Goal: Task Accomplishment & Management: Manage account settings

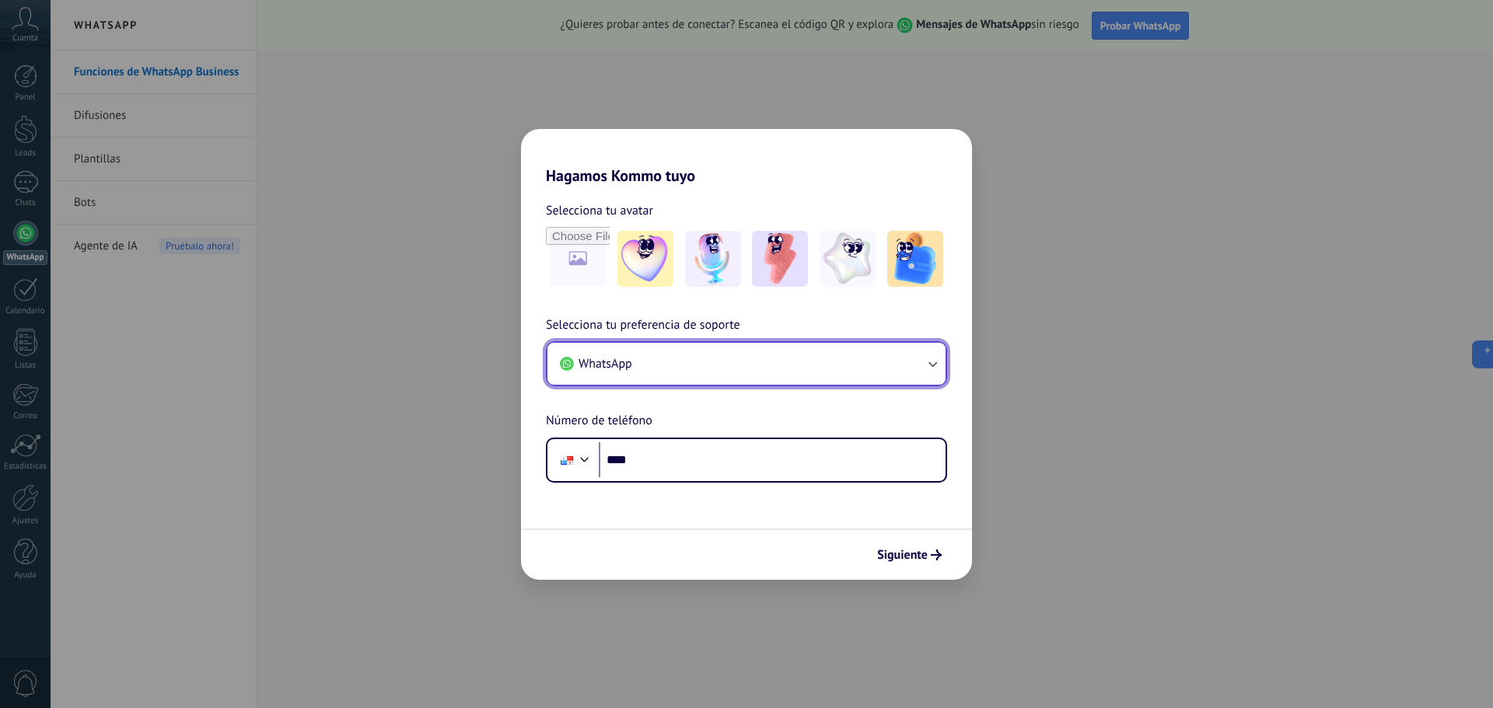
click at [718, 367] on button "WhatsApp" at bounding box center [746, 364] width 398 height 42
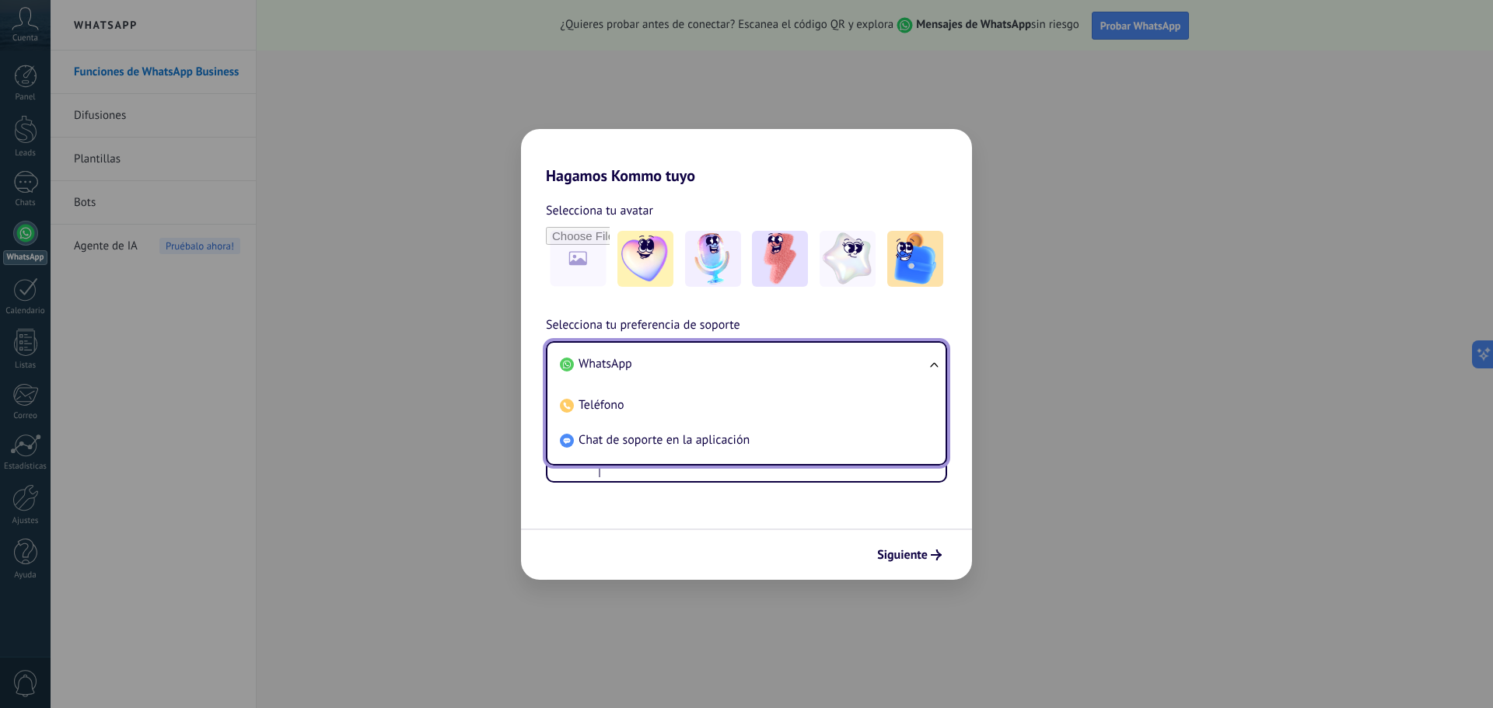
click at [718, 367] on li "WhatsApp" at bounding box center [743, 364] width 379 height 35
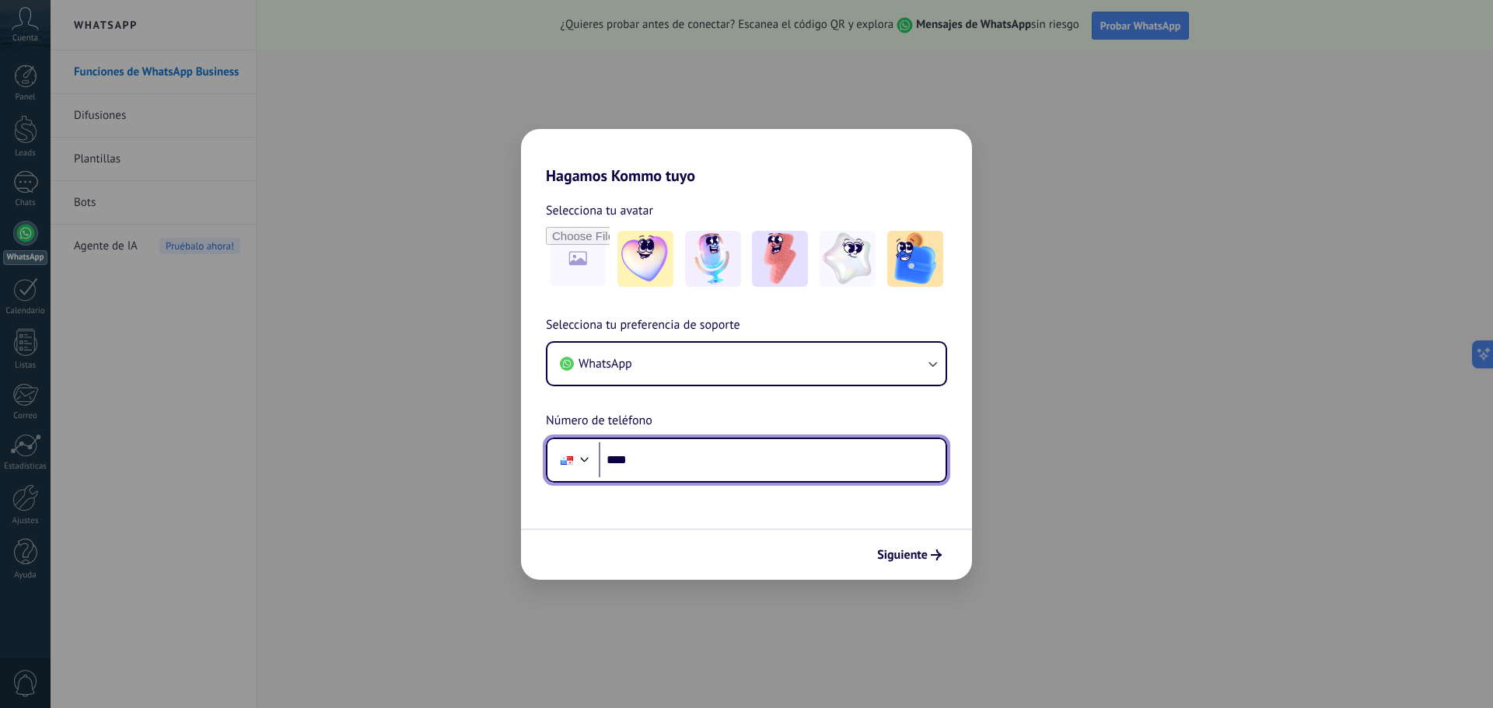
click at [686, 474] on input "****" at bounding box center [772, 460] width 347 height 36
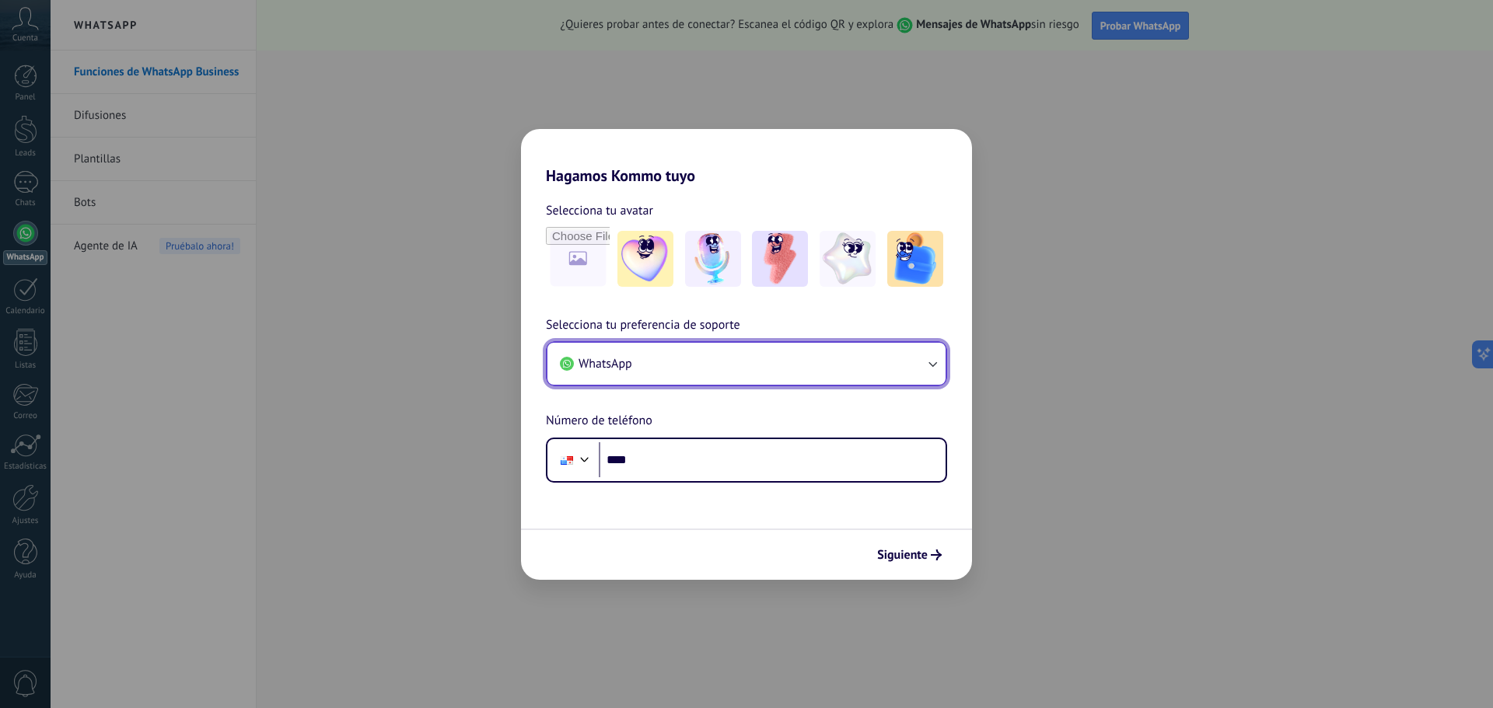
click at [658, 366] on button "WhatsApp" at bounding box center [746, 364] width 398 height 42
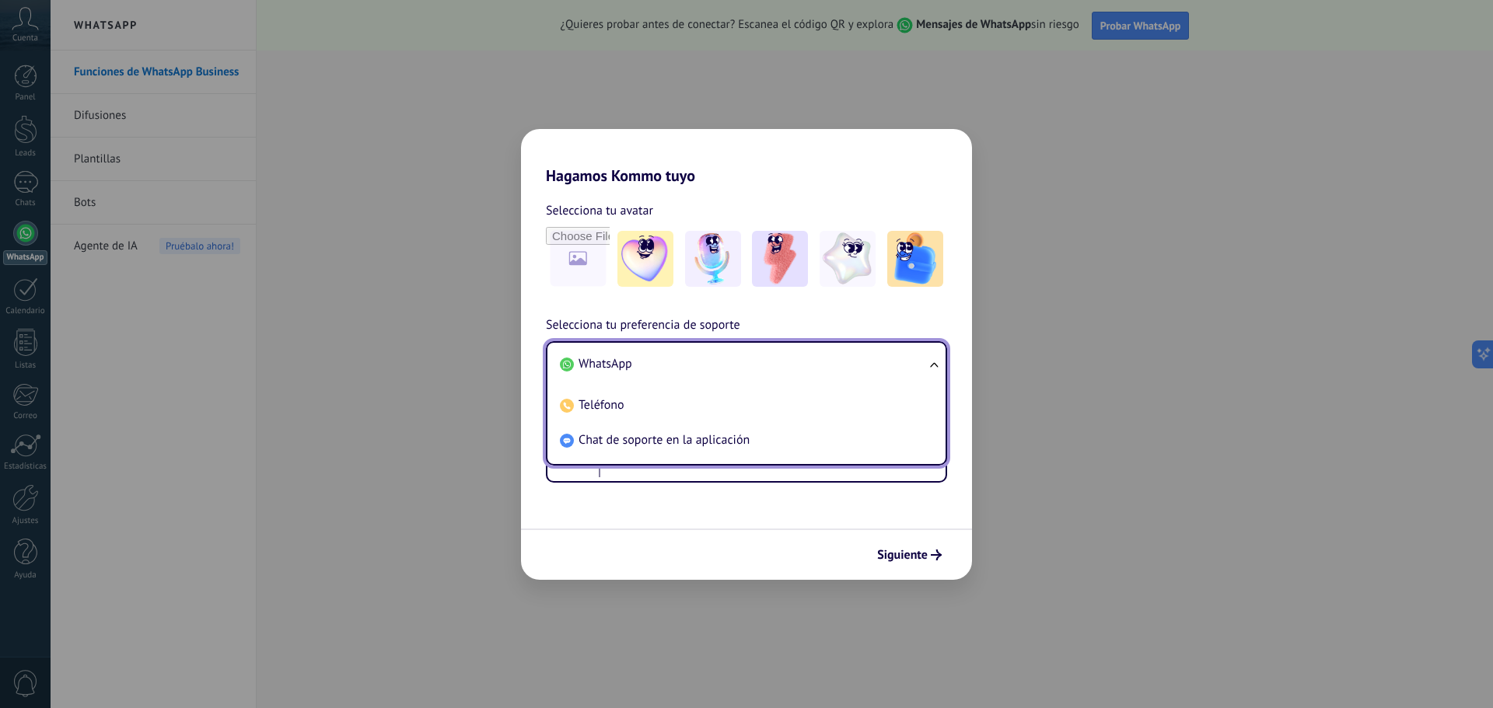
click at [658, 366] on li "WhatsApp" at bounding box center [743, 364] width 379 height 35
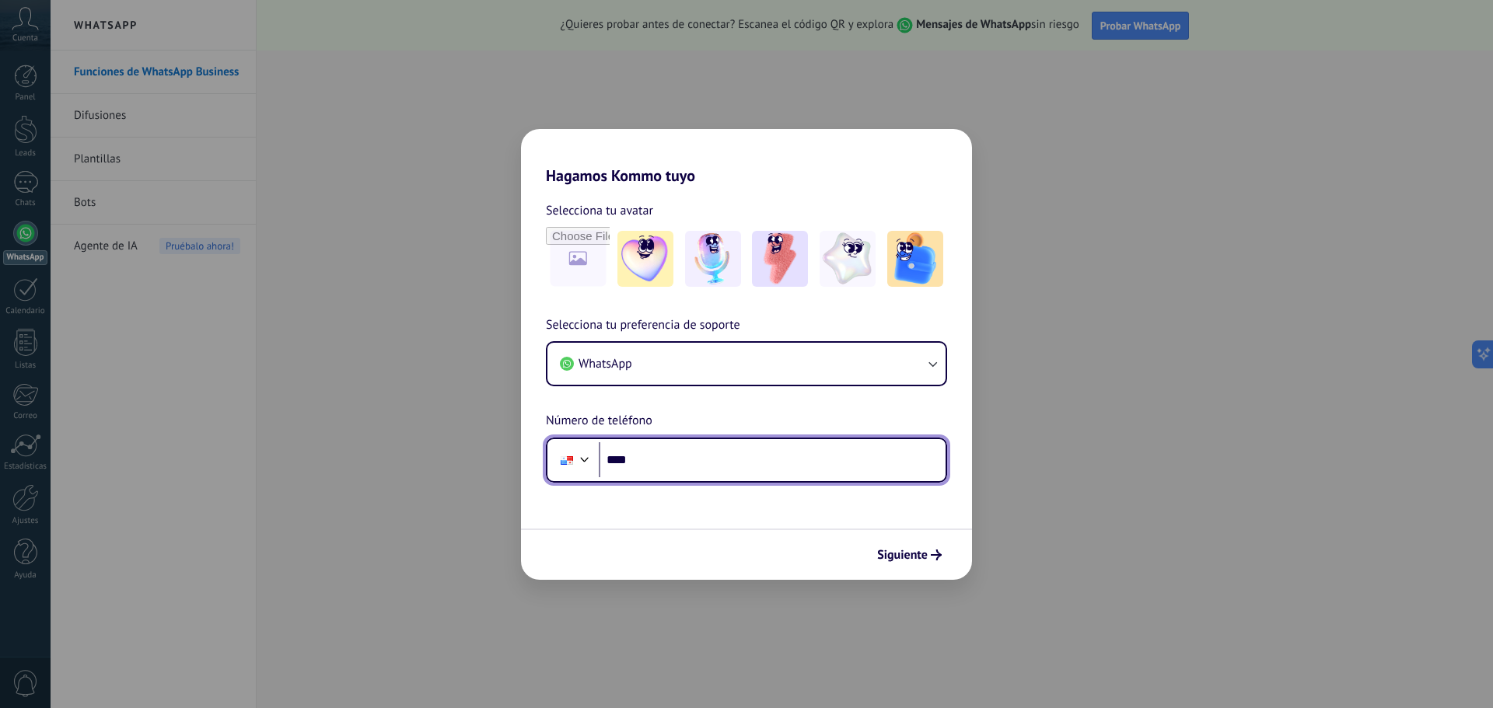
click at [665, 459] on input "****" at bounding box center [772, 460] width 347 height 36
type input "**********"
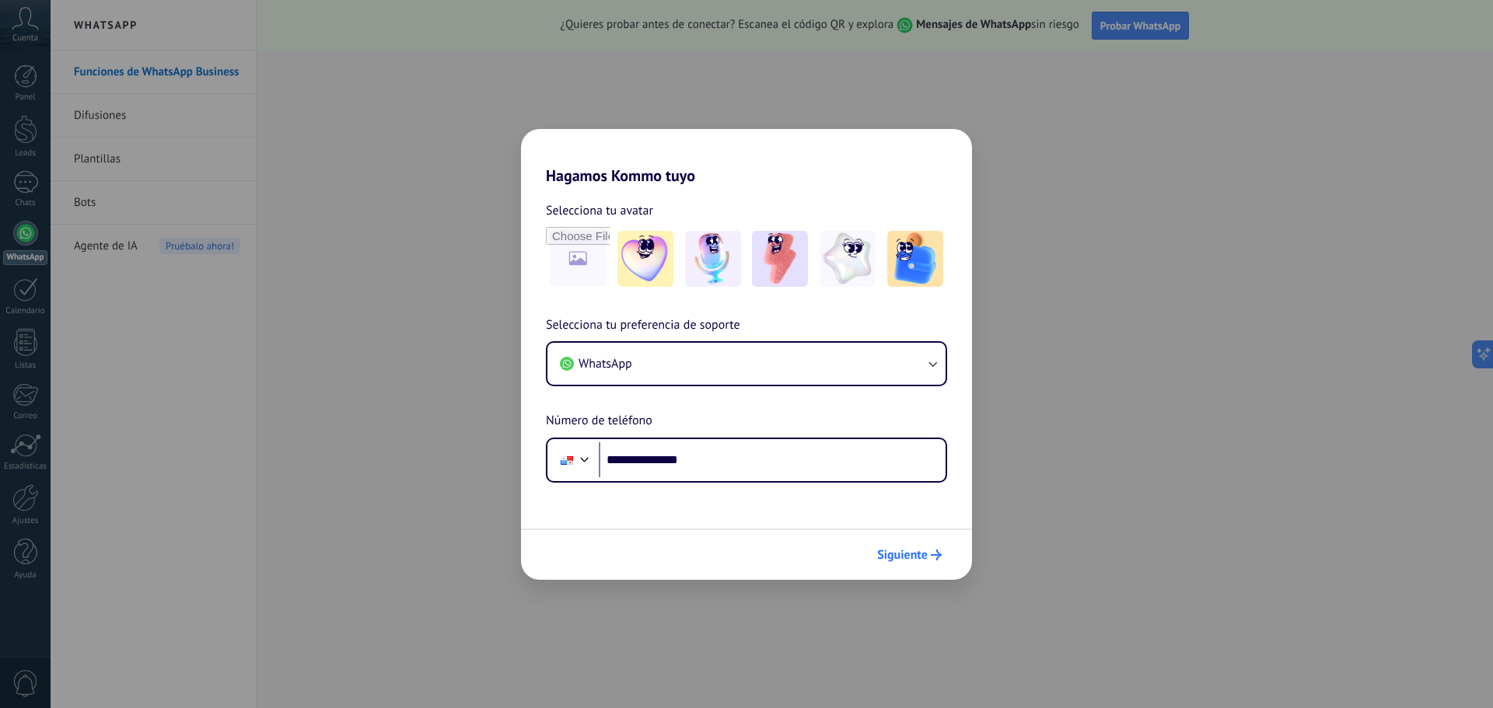
click at [928, 559] on span "Siguiente" at bounding box center [909, 555] width 65 height 11
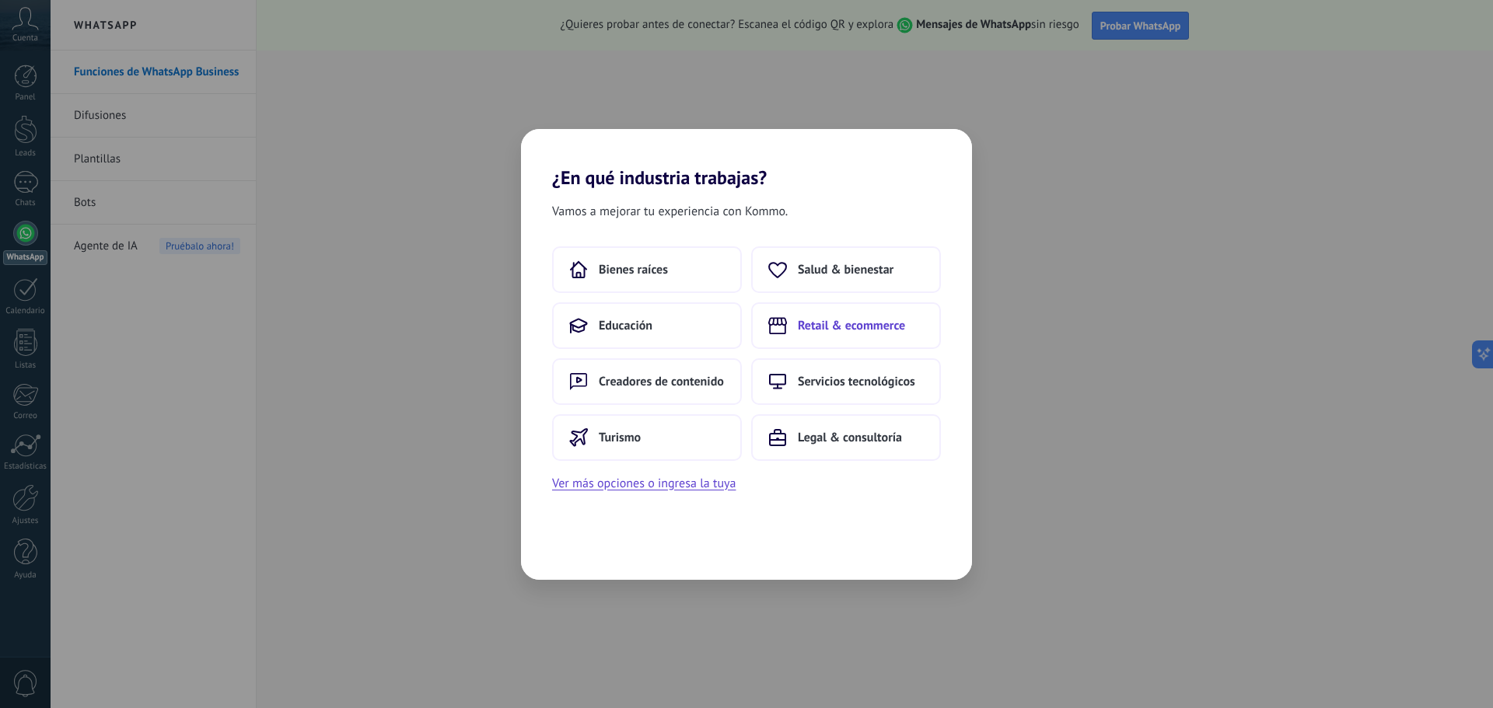
click at [813, 321] on span "Retail & ecommerce" at bounding box center [851, 326] width 107 height 16
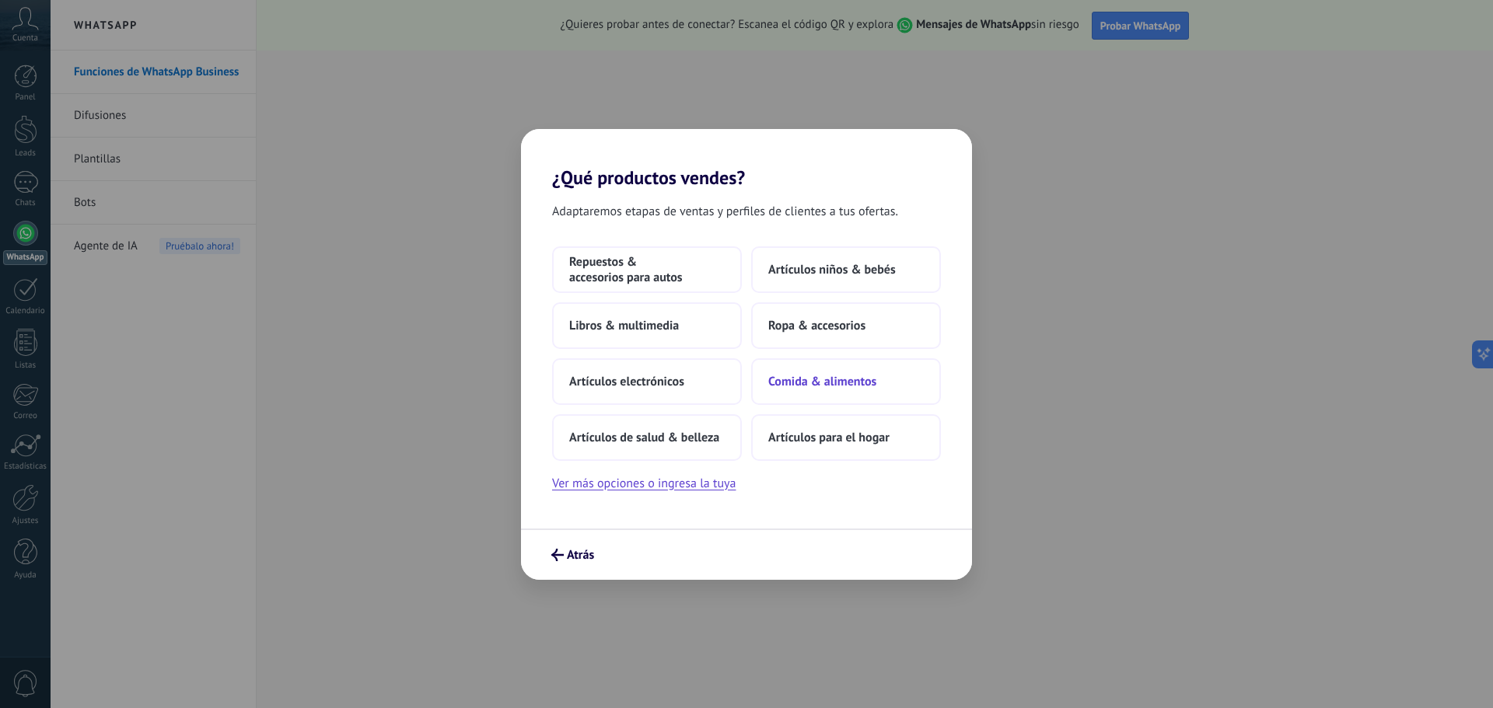
click at [814, 380] on span "Comida & alimentos" at bounding box center [822, 382] width 108 height 16
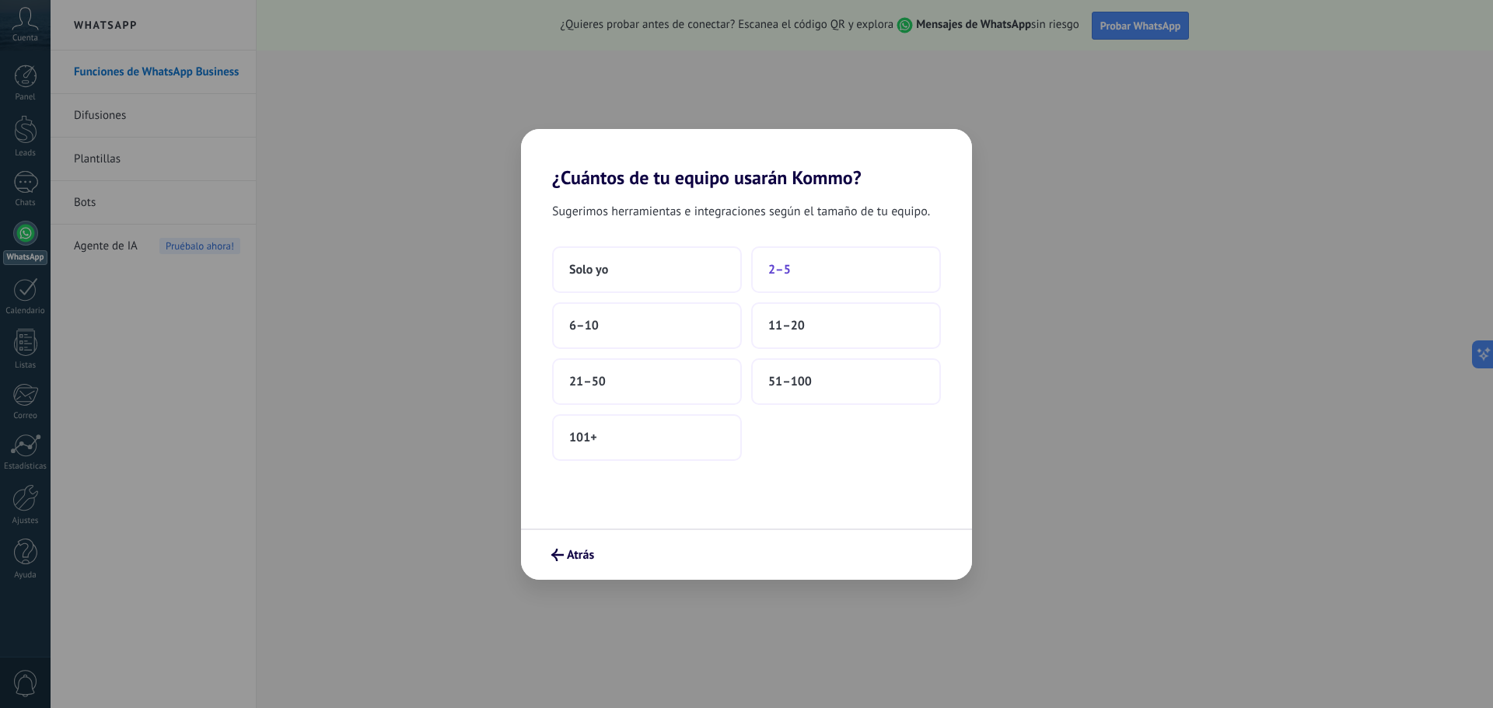
click at [803, 290] on button "2–5" at bounding box center [846, 270] width 190 height 47
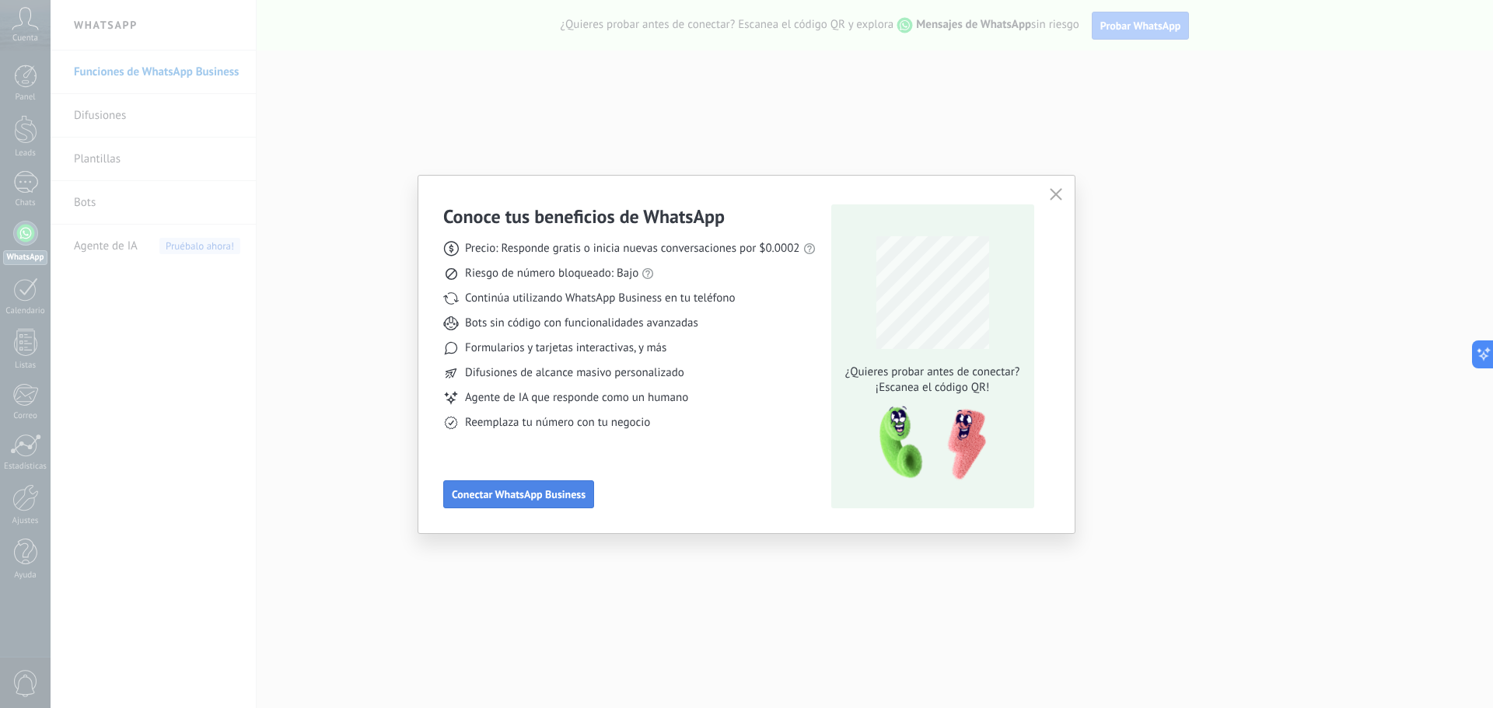
click at [542, 484] on button "Conectar WhatsApp Business" at bounding box center [518, 495] width 151 height 28
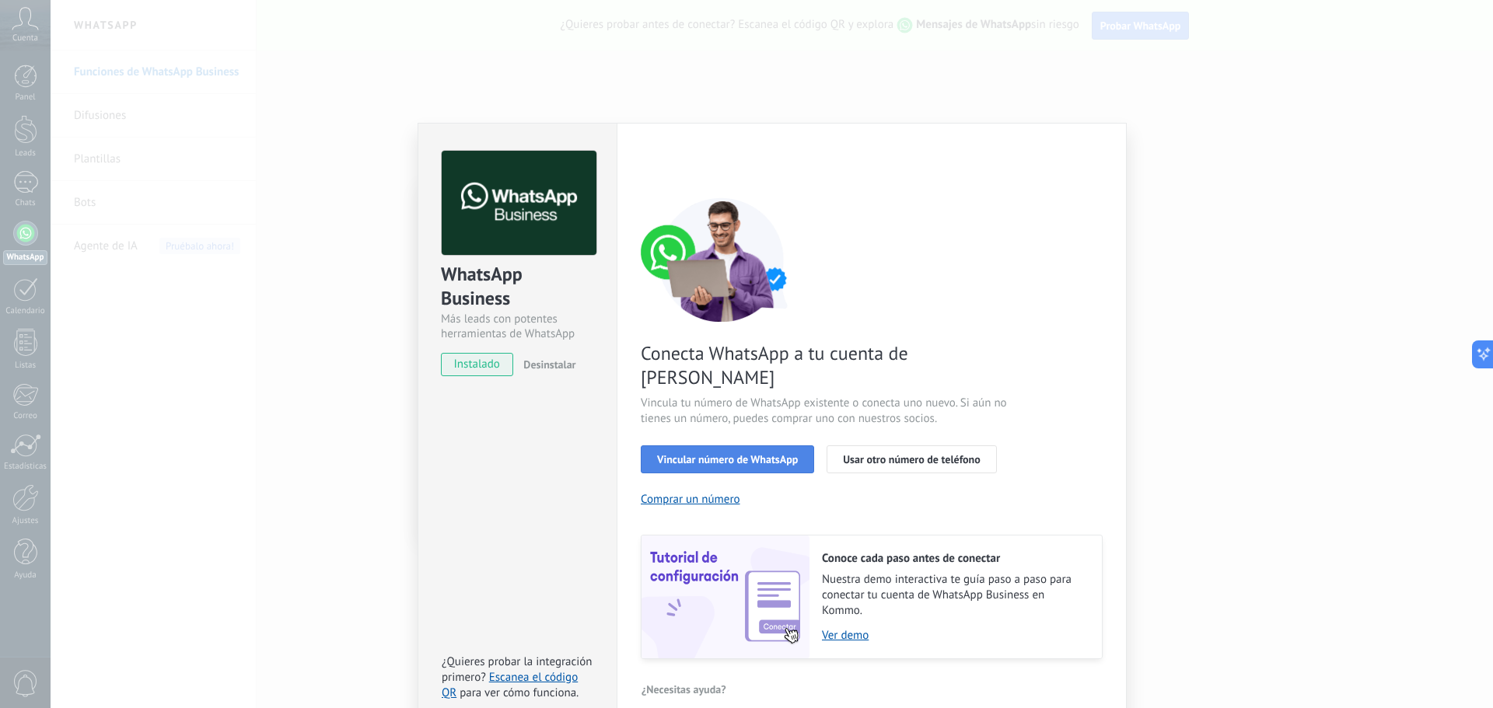
click at [747, 454] on span "Vincular número de WhatsApp" at bounding box center [727, 459] width 141 height 11
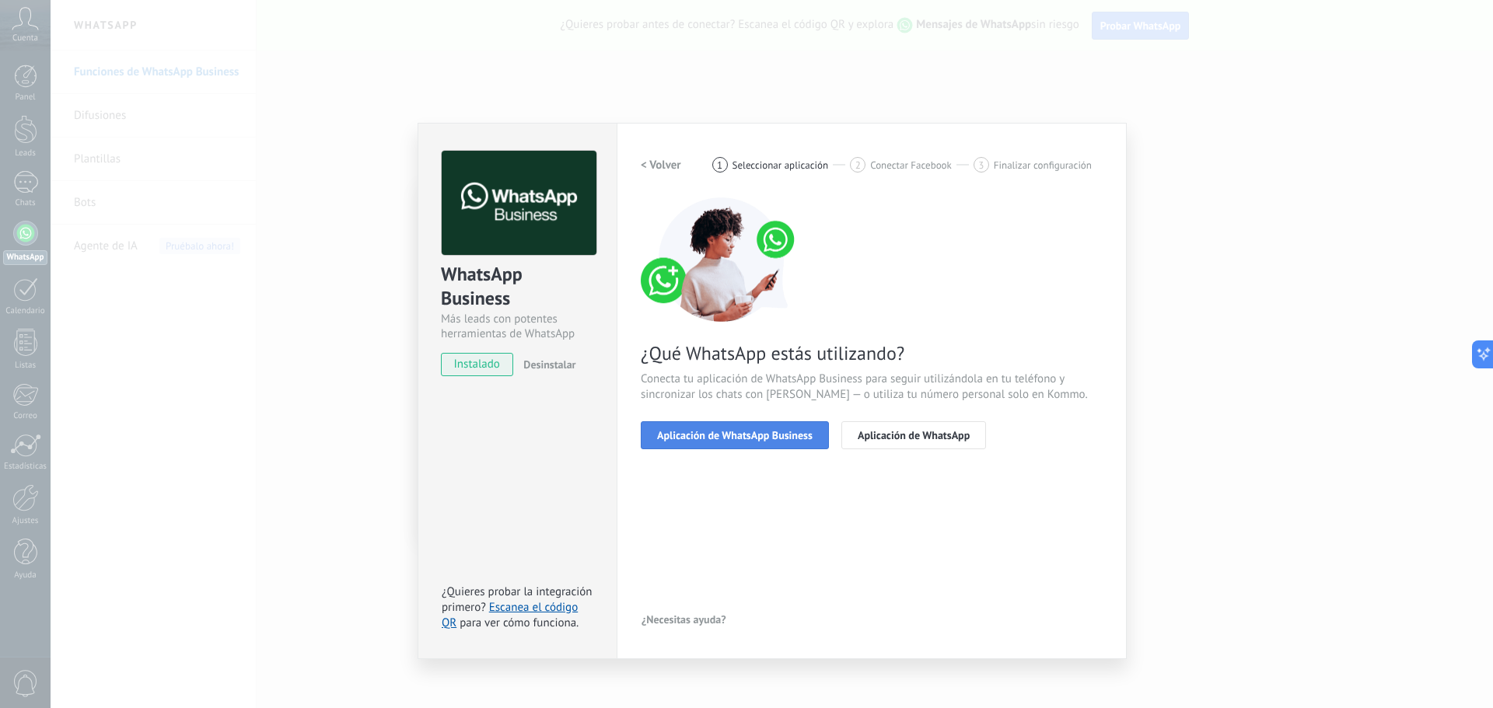
click at [803, 435] on span "Aplicación de WhatsApp Business" at bounding box center [735, 435] width 156 height 11
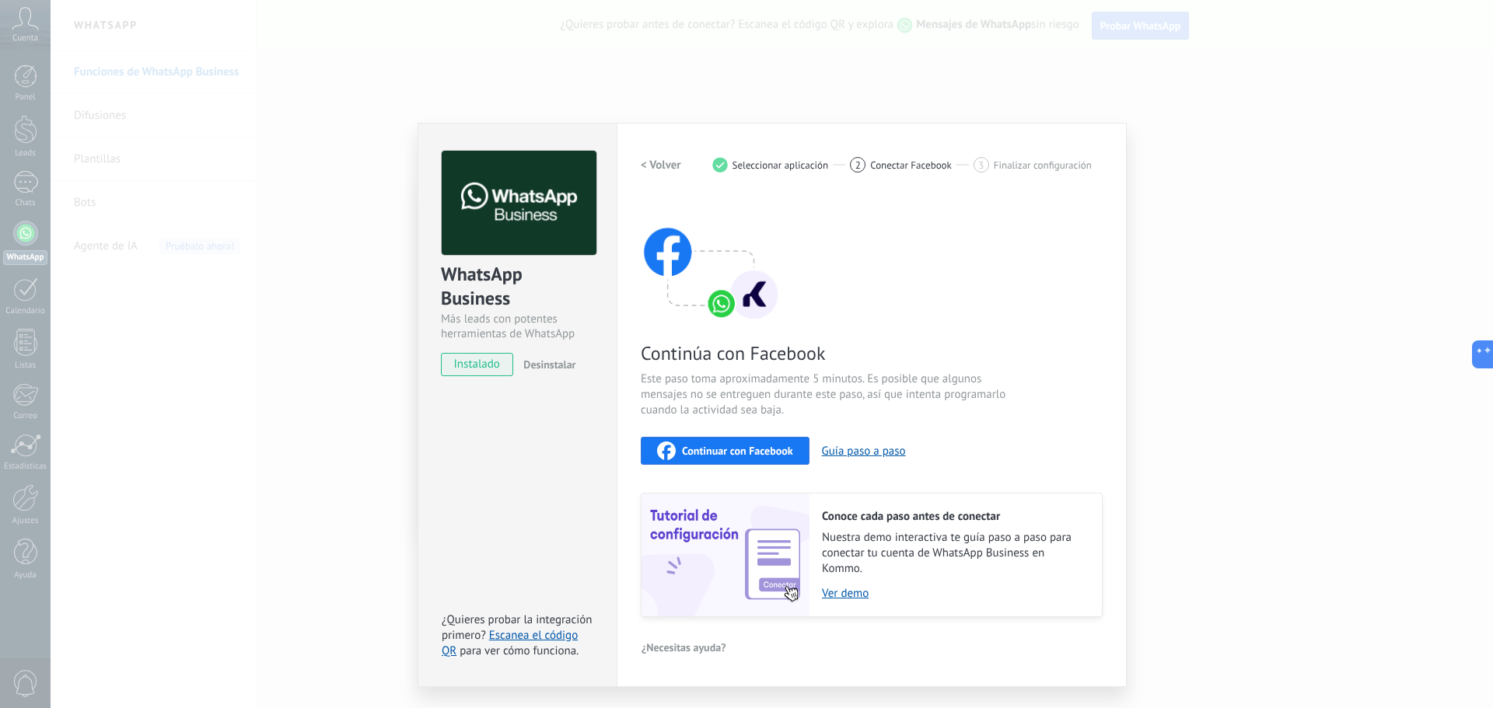
click at [750, 441] on button "Continuar con Facebook" at bounding box center [725, 451] width 169 height 28
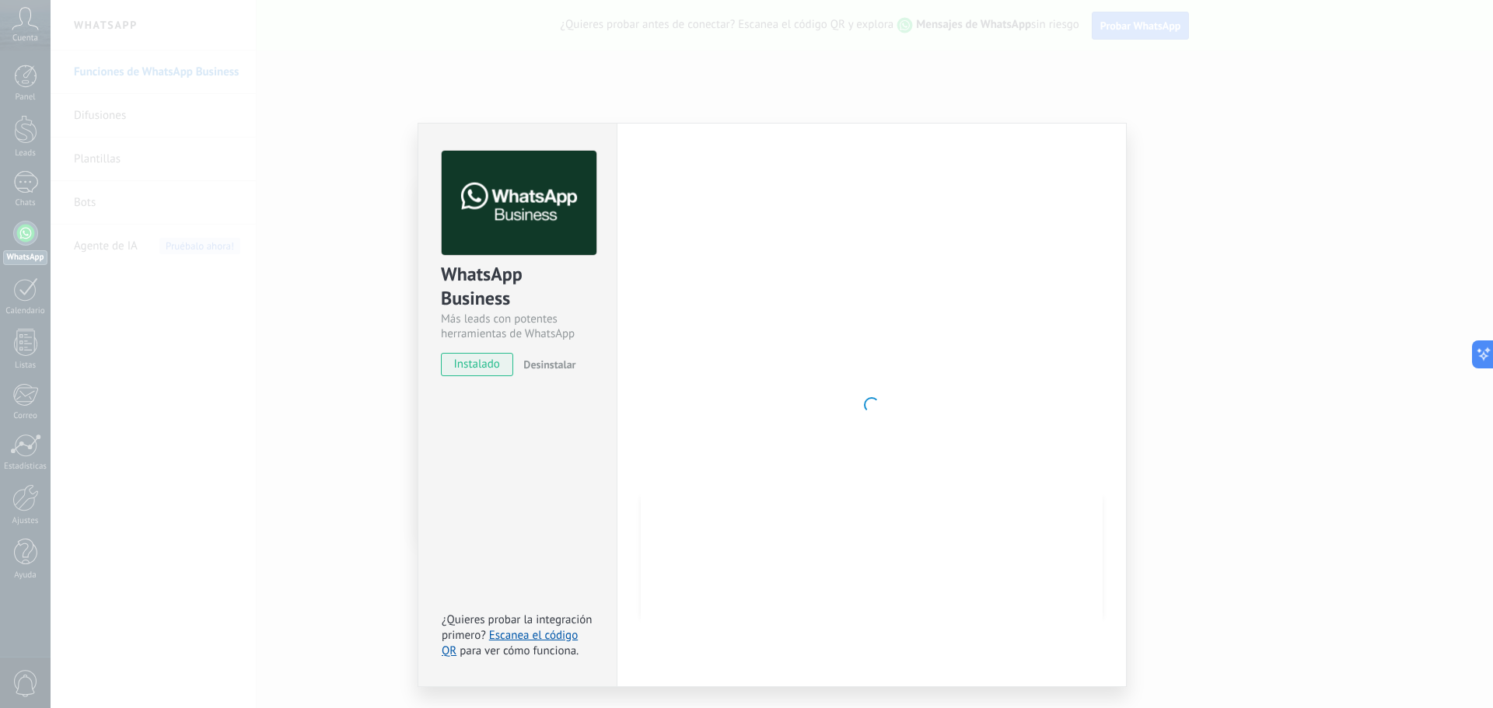
click at [859, 270] on div at bounding box center [872, 405] width 462 height 509
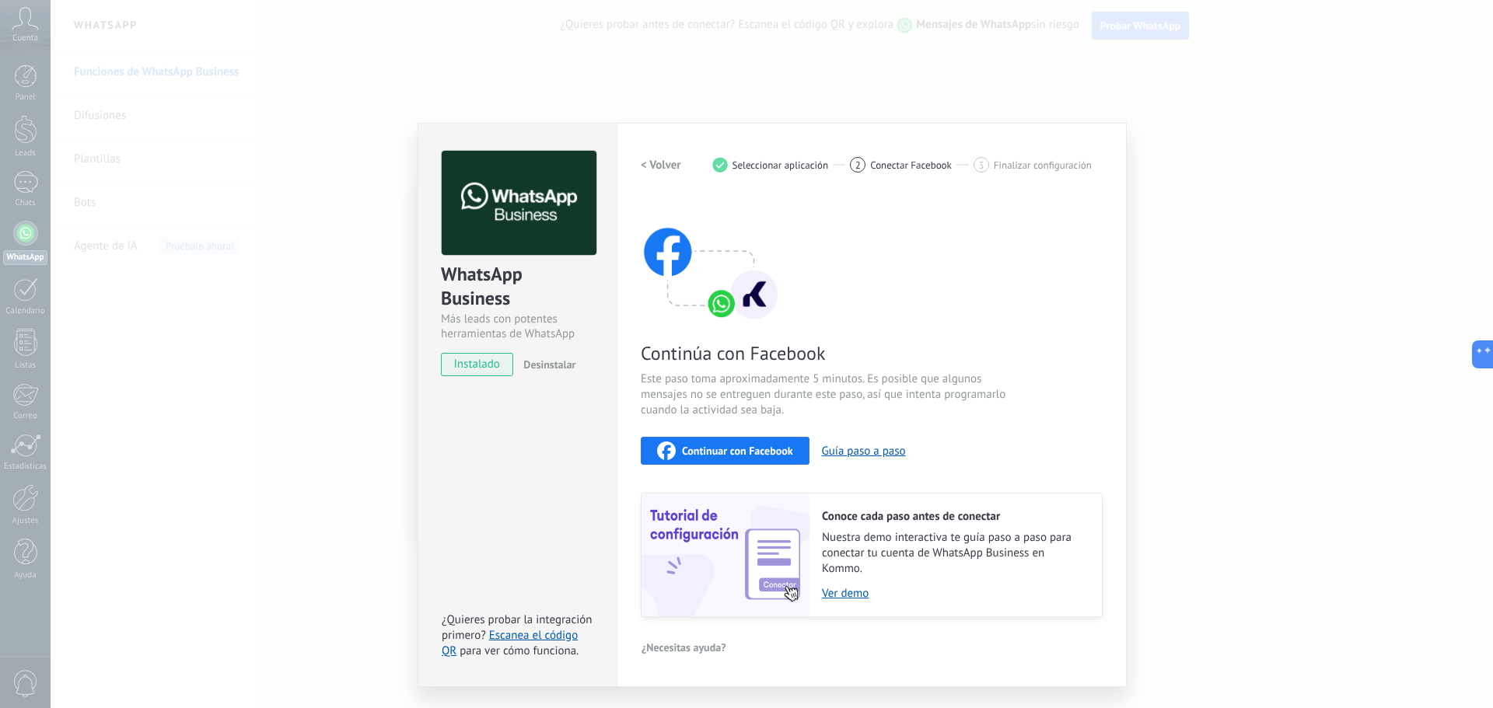
click at [764, 443] on div "Continuar con Facebook" at bounding box center [725, 451] width 136 height 19
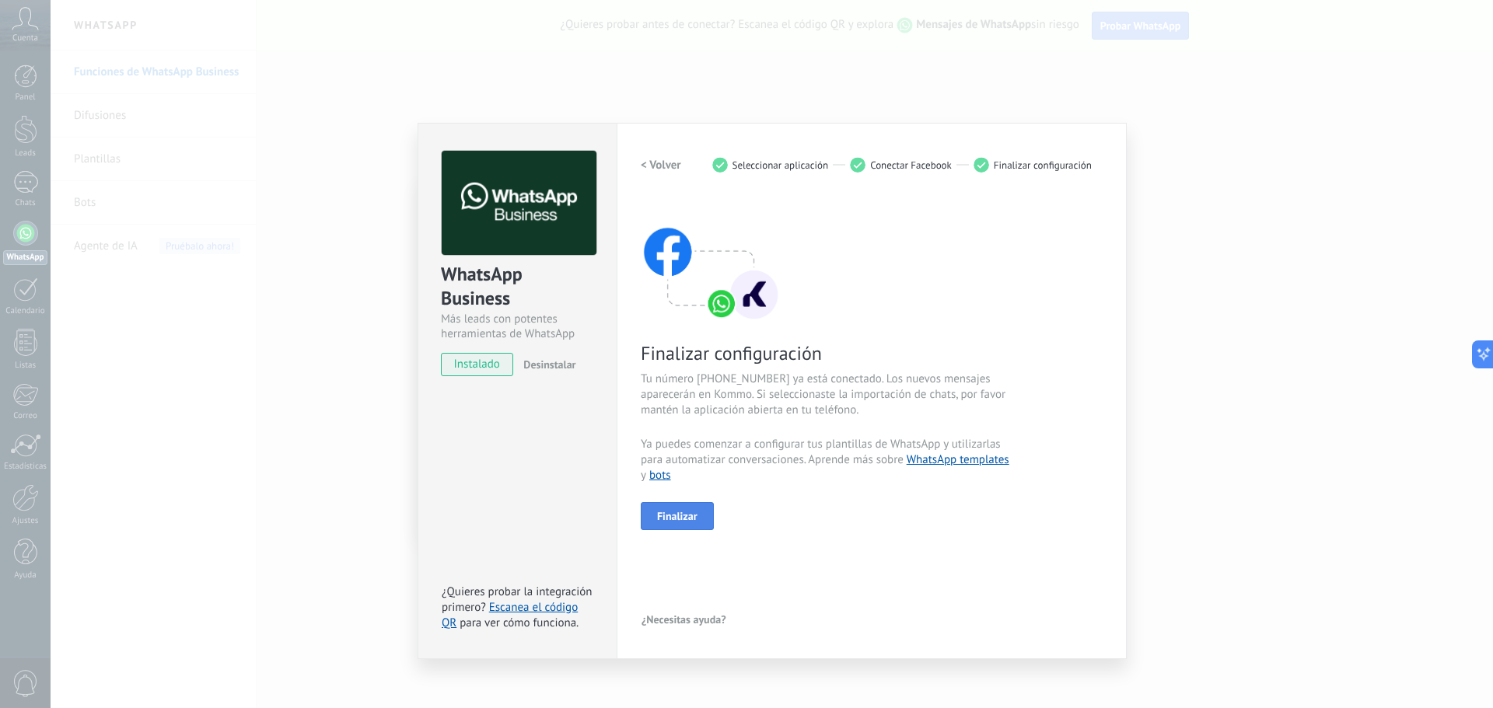
click at [692, 517] on span "Finalizar" at bounding box center [677, 516] width 40 height 11
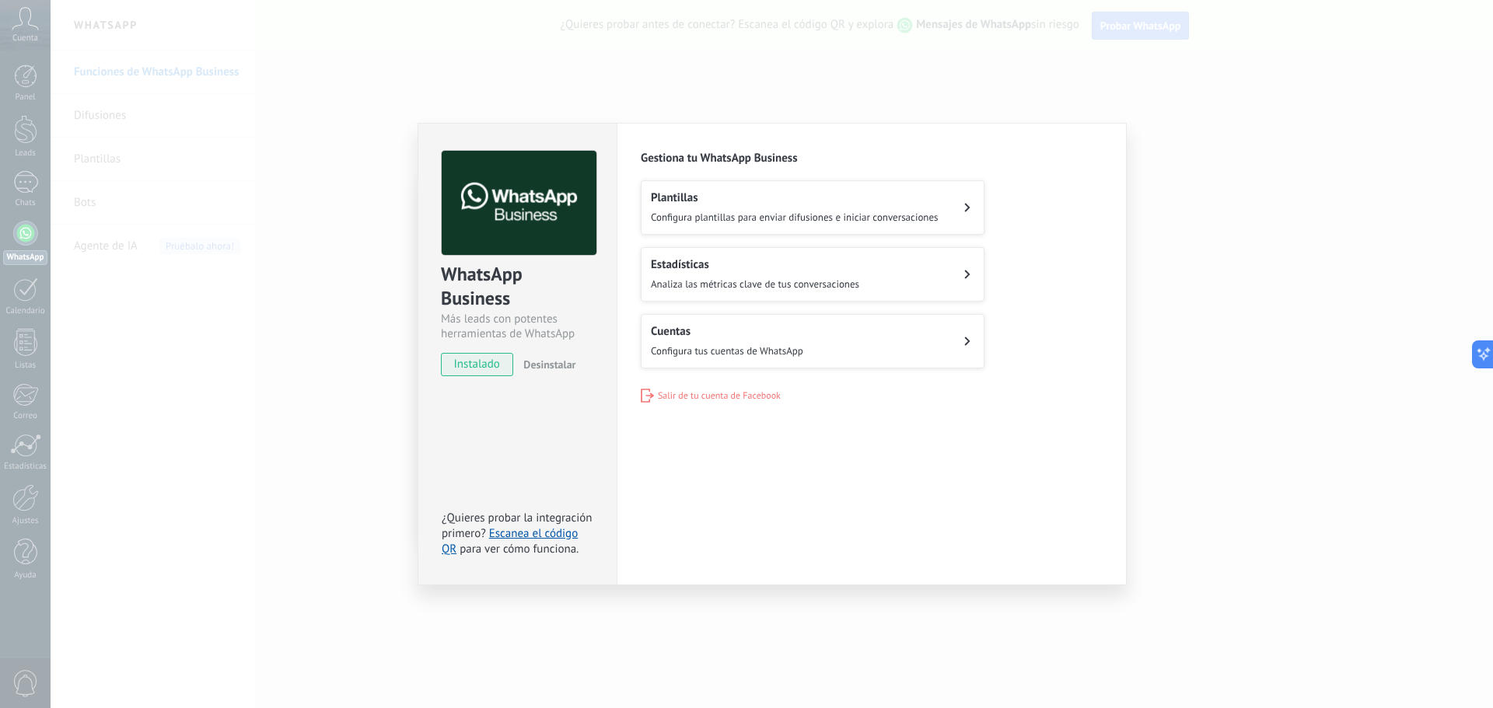
click at [799, 333] on h2 "Cuentas" at bounding box center [727, 331] width 152 height 15
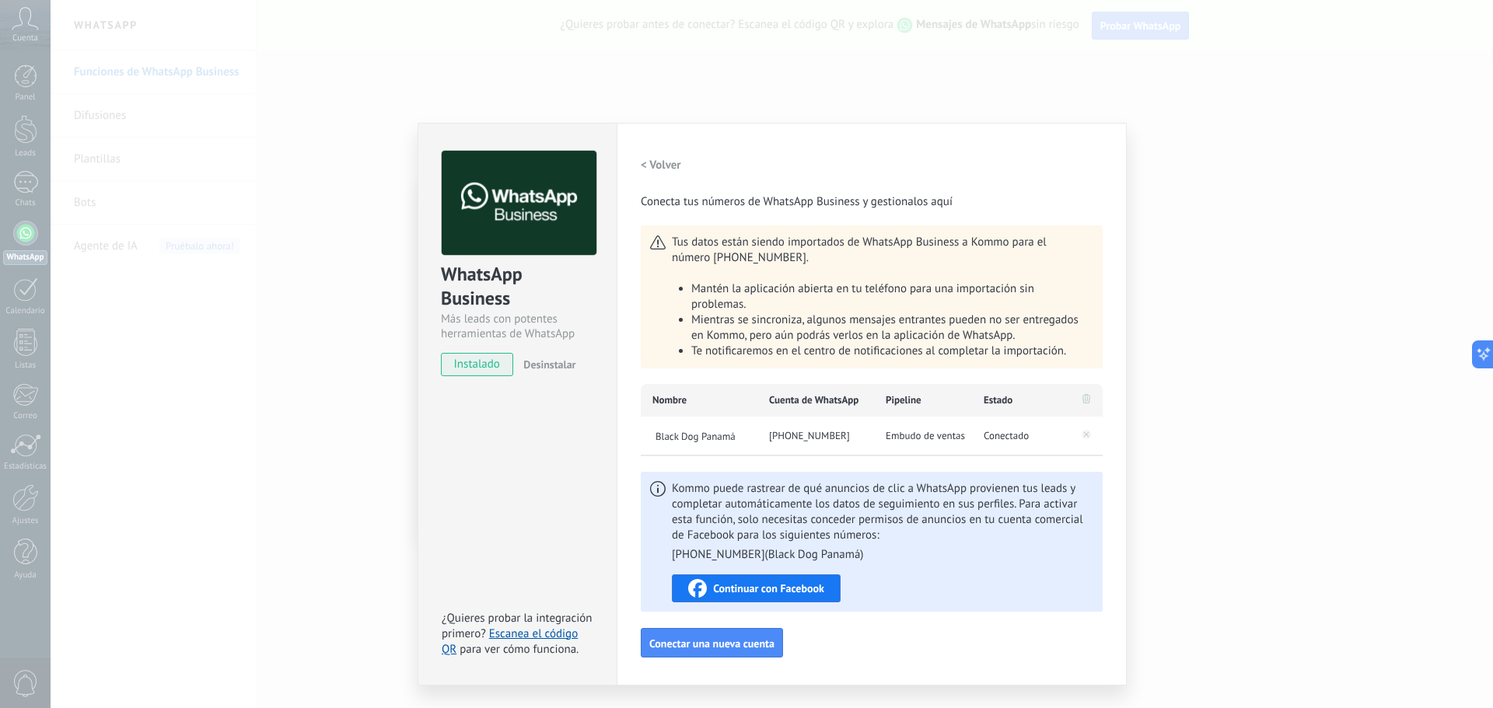
click at [766, 579] on button "Continuar con Facebook" at bounding box center [756, 589] width 169 height 28
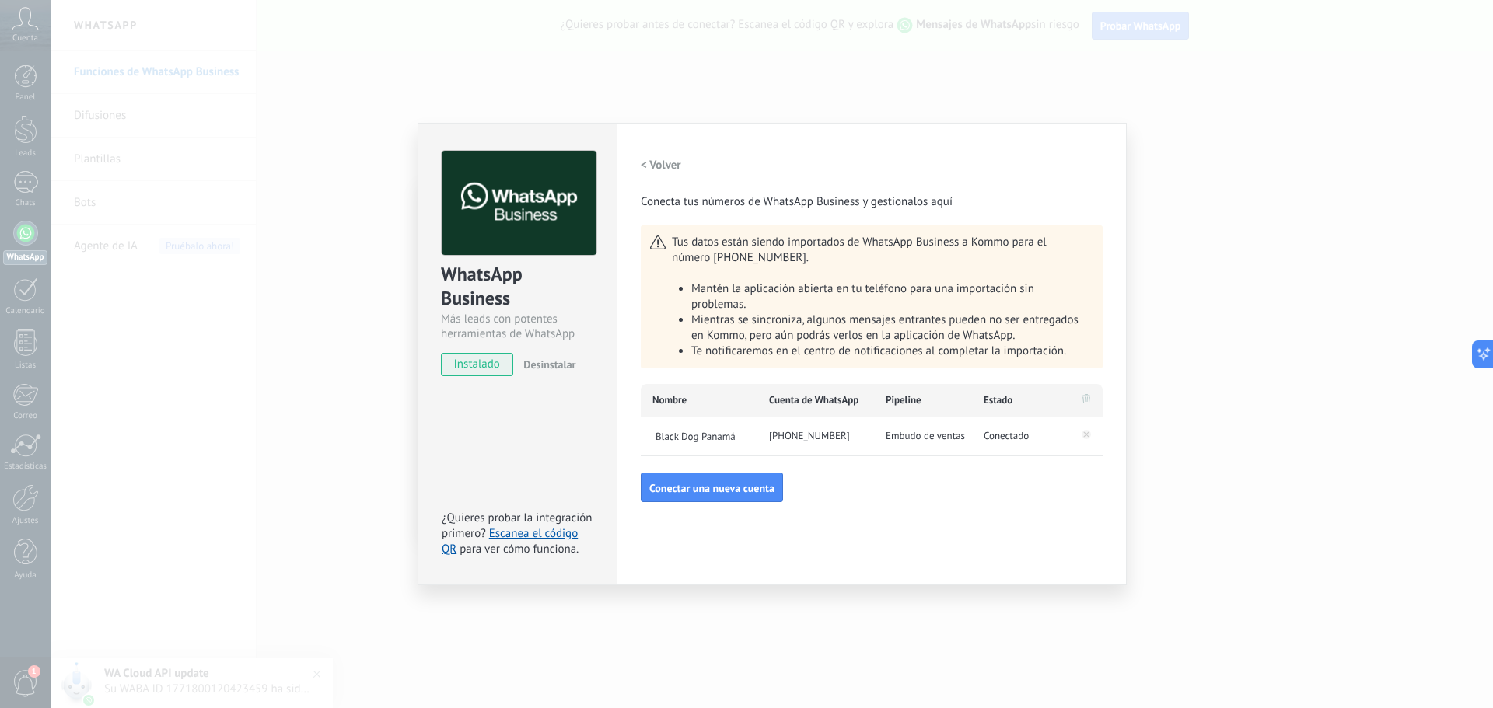
click at [335, 435] on div "WhatsApp Business Más leads con potentes herramientas de WhatsApp instalado Des…" at bounding box center [772, 354] width 1443 height 708
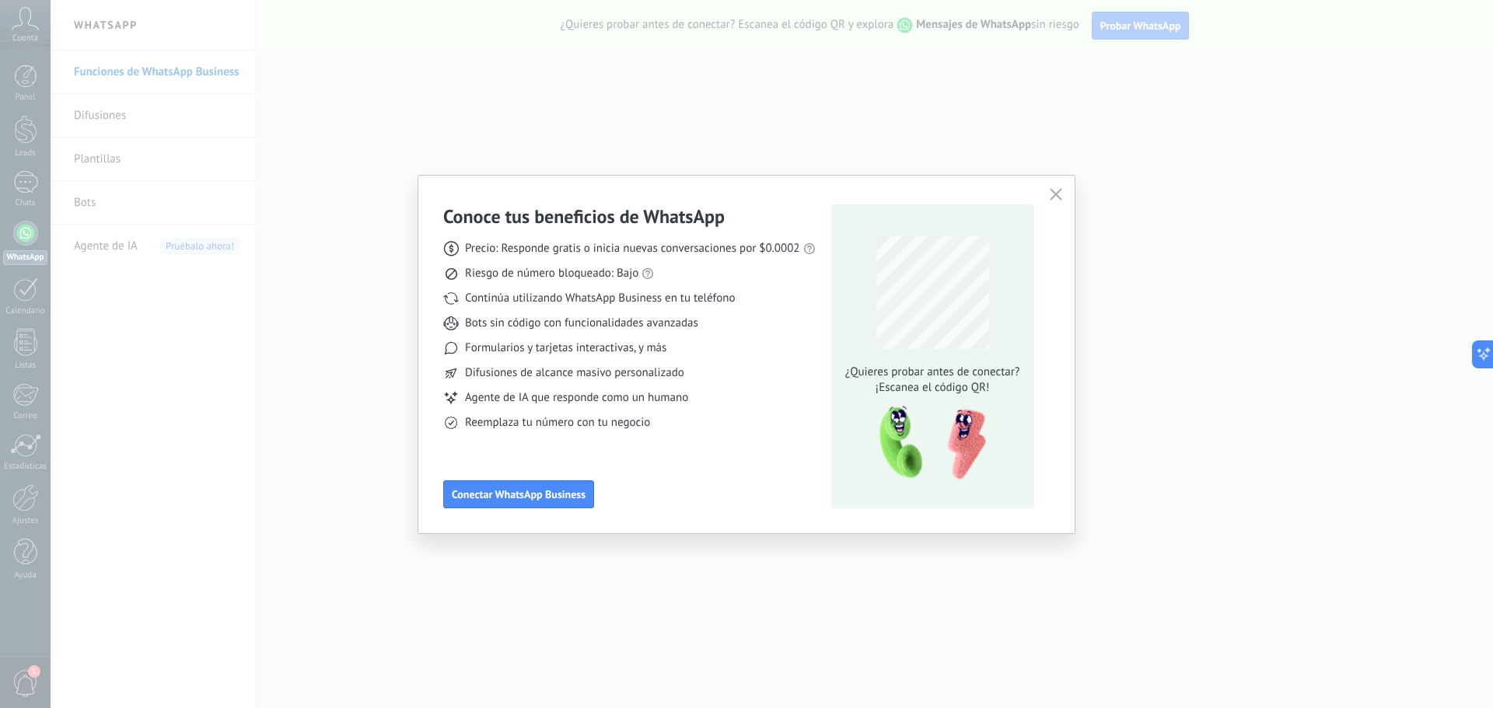
click at [1052, 198] on icon "button" at bounding box center [1056, 194] width 12 height 12
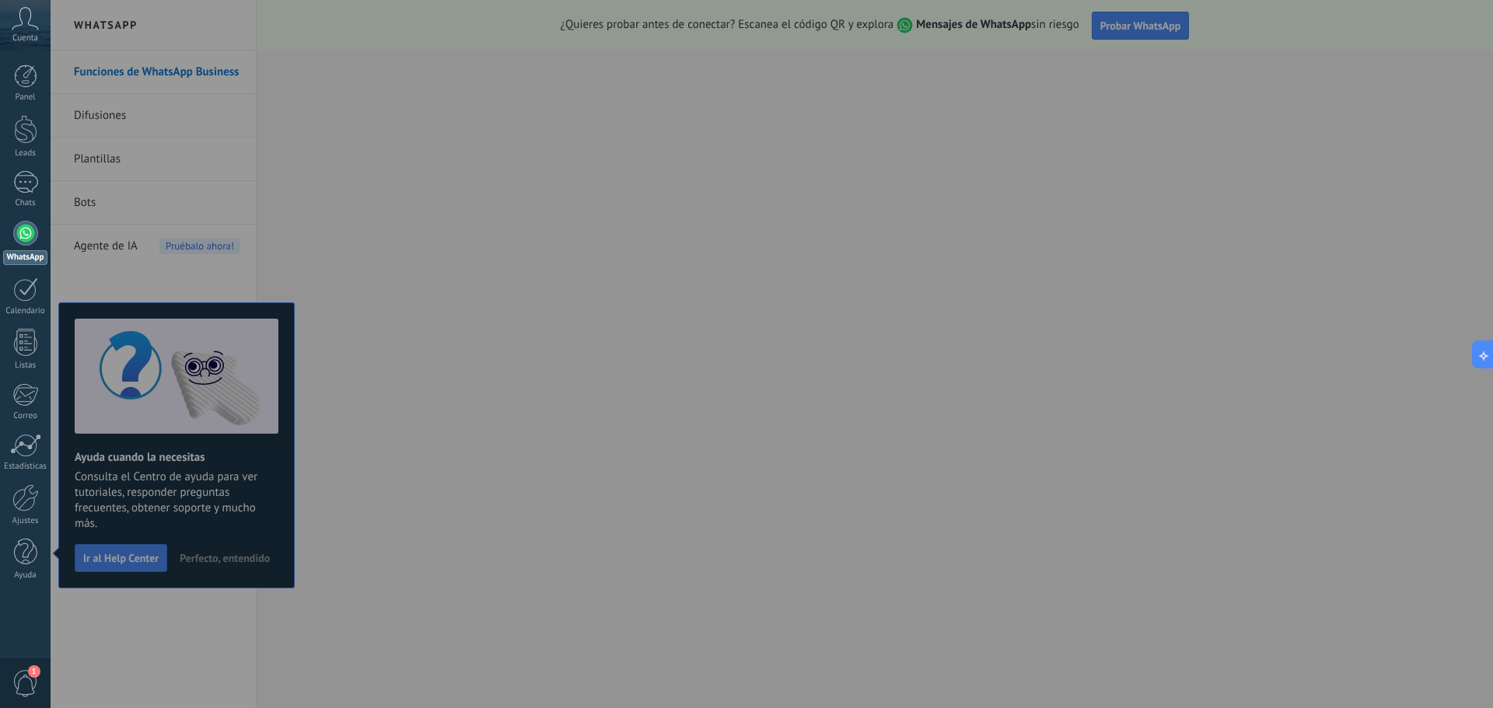
click at [17, 242] on div at bounding box center [25, 233] width 25 height 25
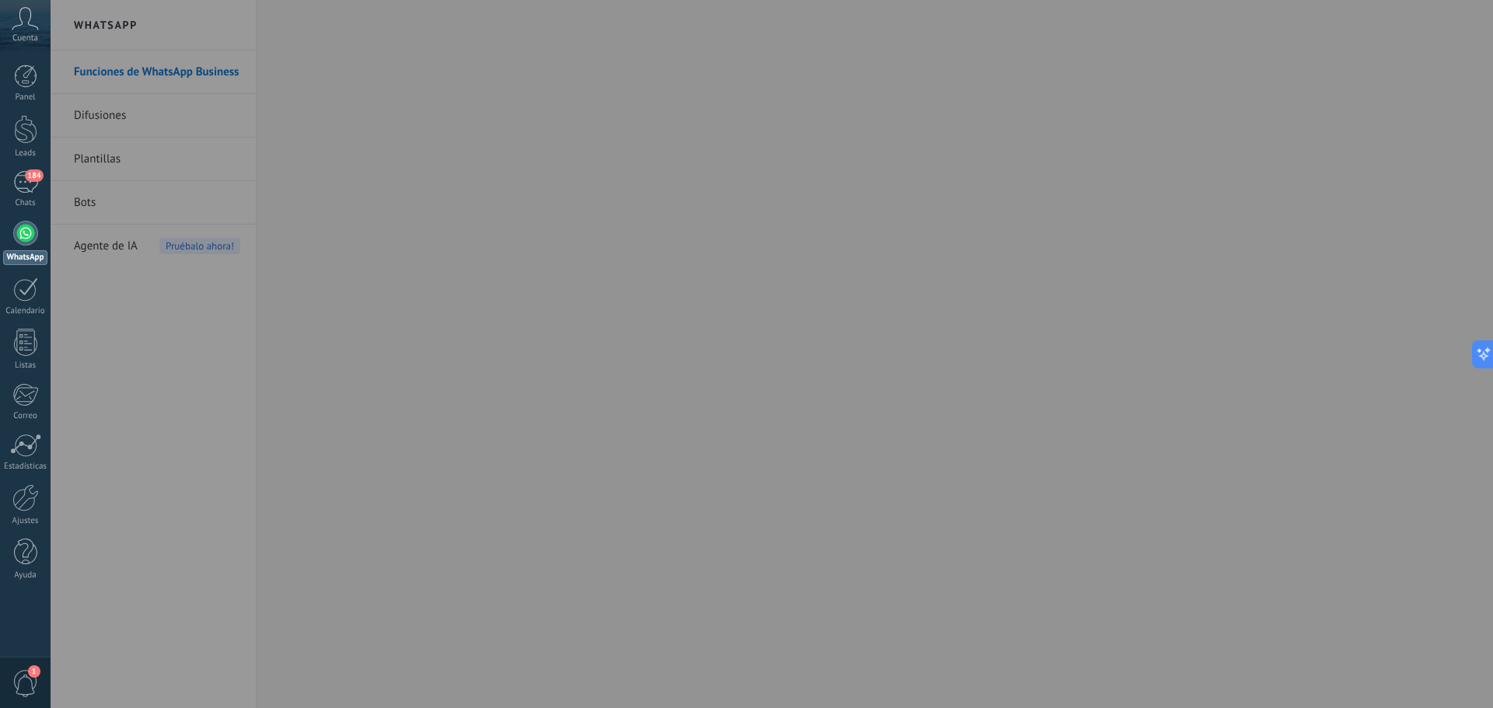
click at [26, 231] on div at bounding box center [25, 233] width 25 height 25
click at [26, 177] on span "184" at bounding box center [34, 176] width 18 height 12
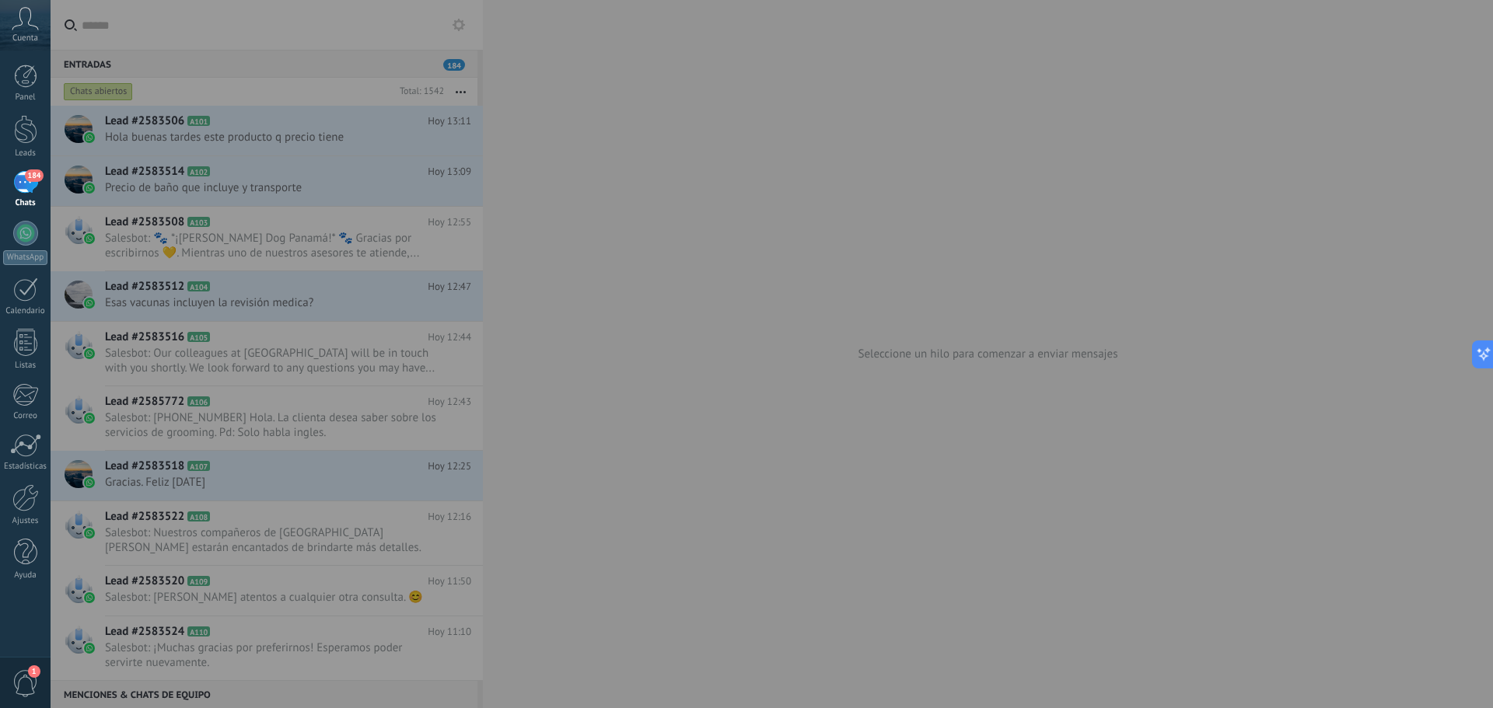
click at [556, 383] on div at bounding box center [797, 354] width 1493 height 708
click at [30, 196] on link "184 Chats" at bounding box center [25, 189] width 51 height 37
click at [181, 239] on div at bounding box center [797, 354] width 1493 height 708
click at [33, 222] on link "WhatsApp" at bounding box center [25, 243] width 51 height 44
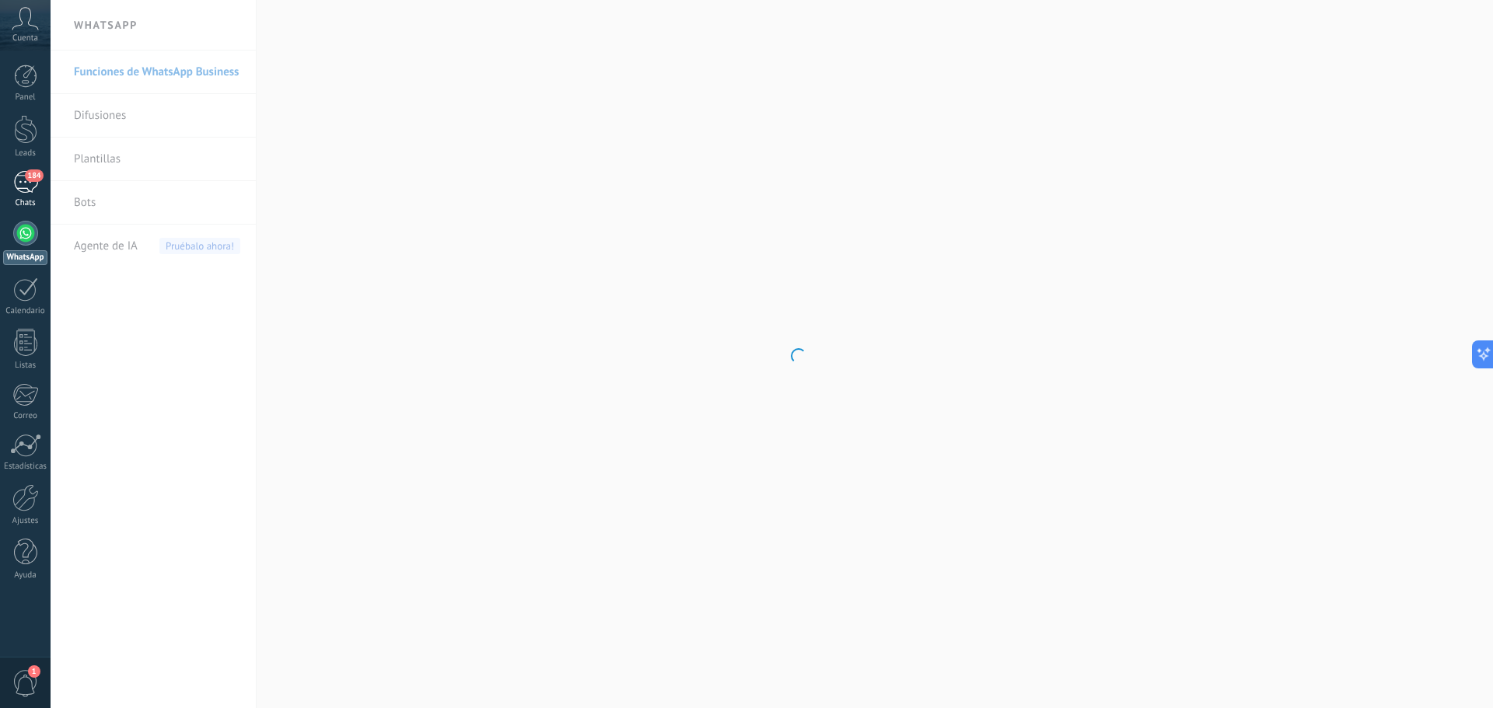
click at [40, 178] on span "184" at bounding box center [34, 176] width 18 height 12
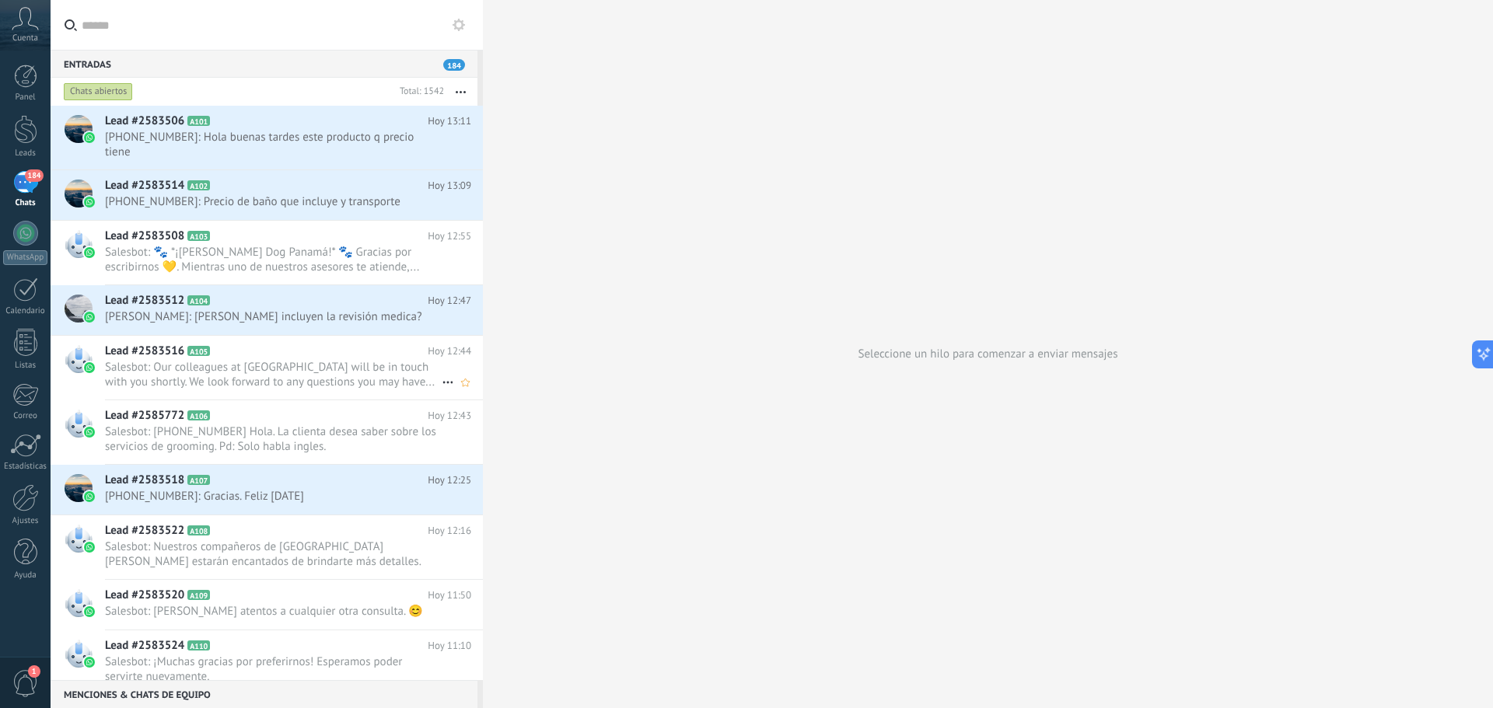
click at [236, 344] on h2 "Lead #2583516 A105" at bounding box center [266, 352] width 323 height 16
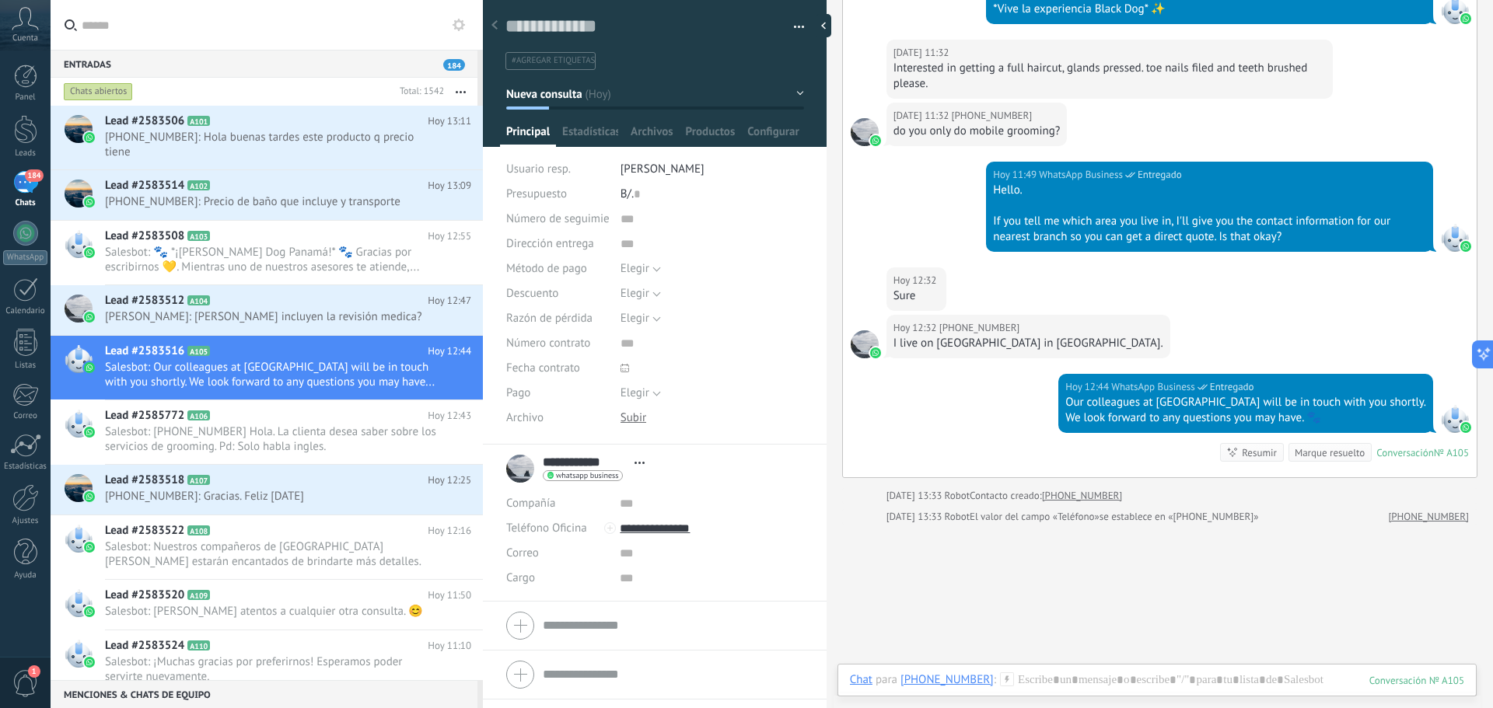
scroll to position [338, 0]
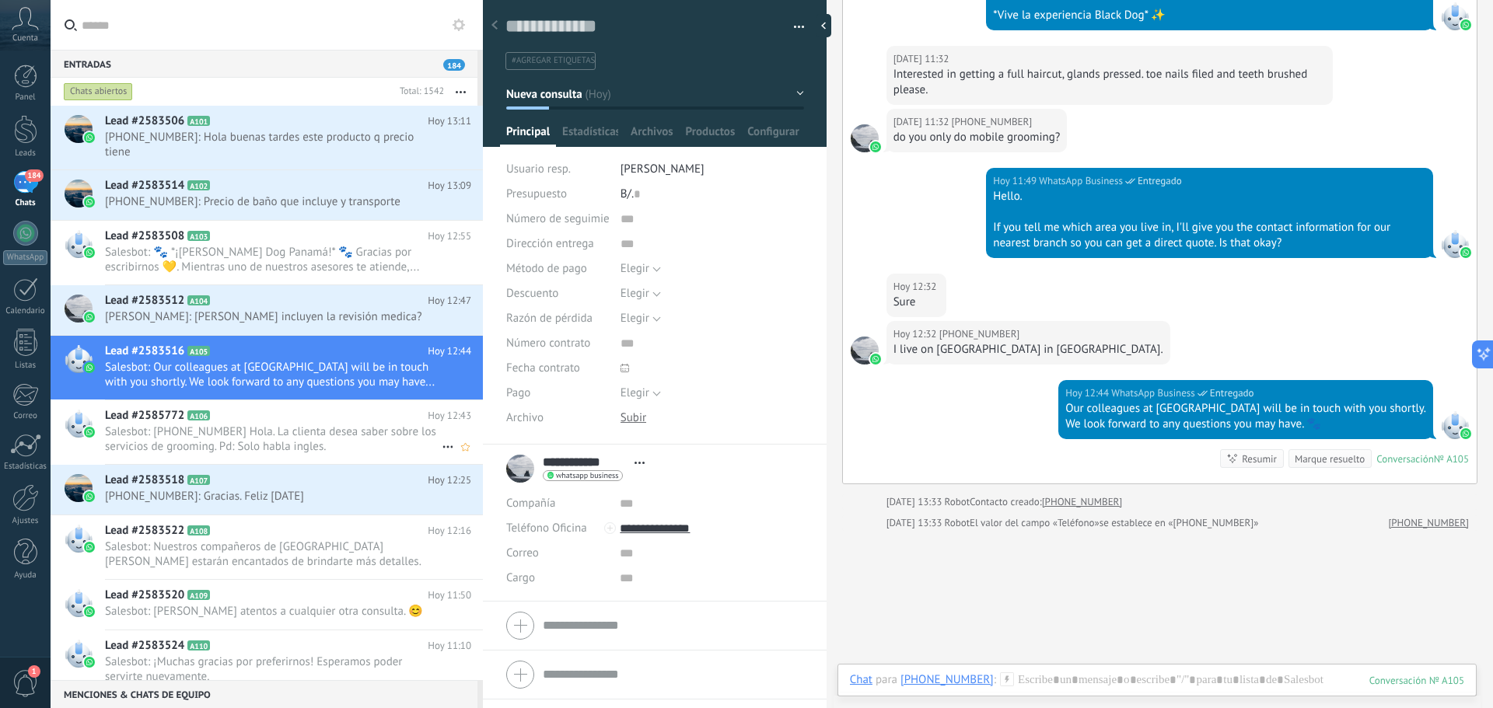
click at [230, 410] on div "Lead #2585772 A106 [DATE] 12:43 Salesbot: [PHONE_NUMBER] Hola. La clienta desea…" at bounding box center [294, 432] width 378 height 64
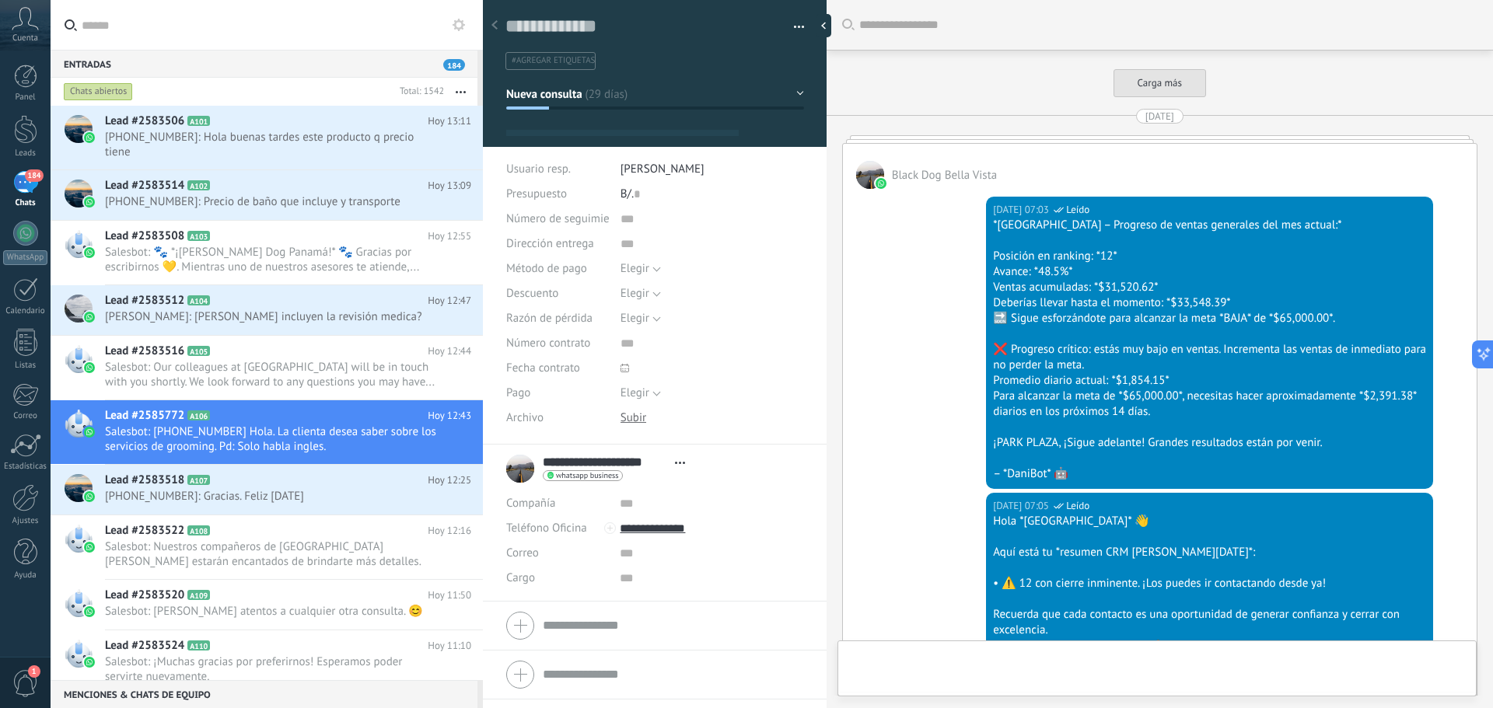
type textarea "**********"
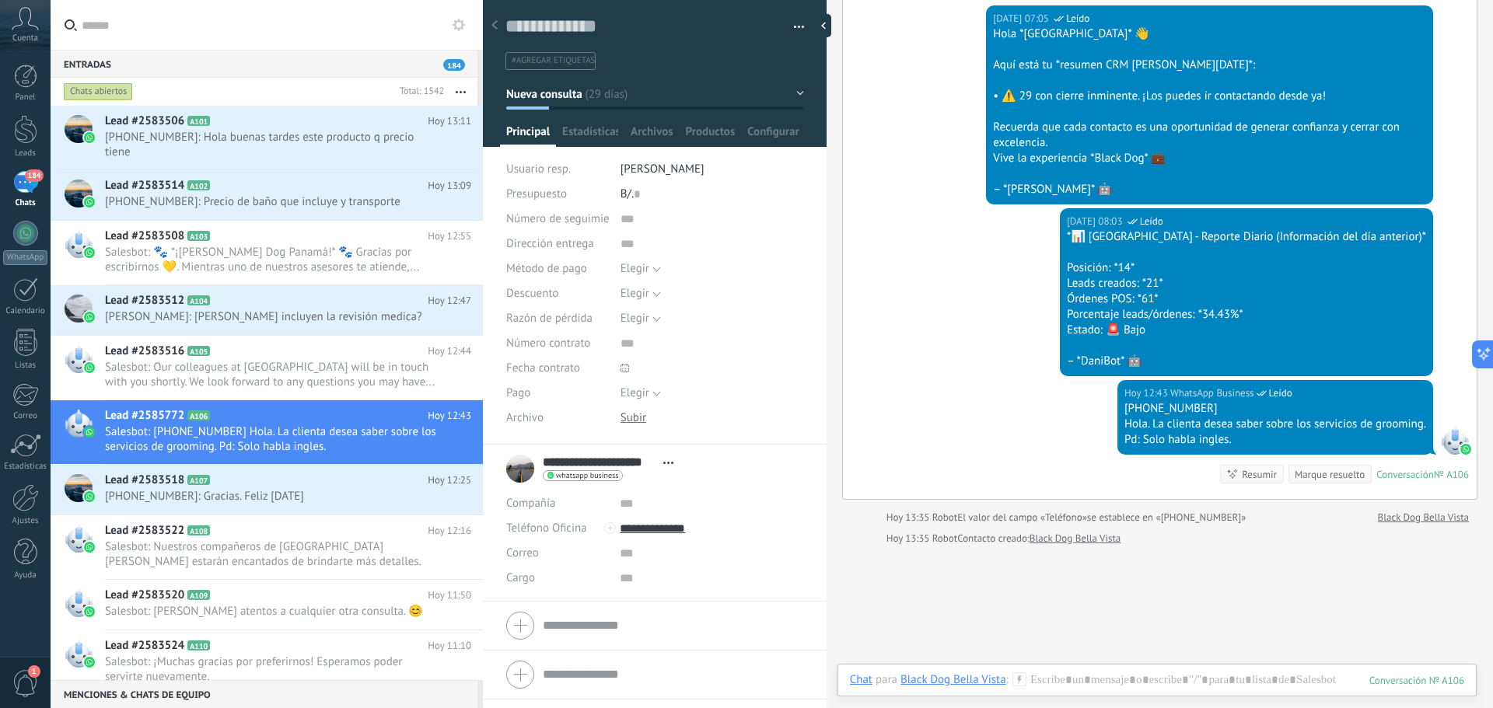
scroll to position [11480, 0]
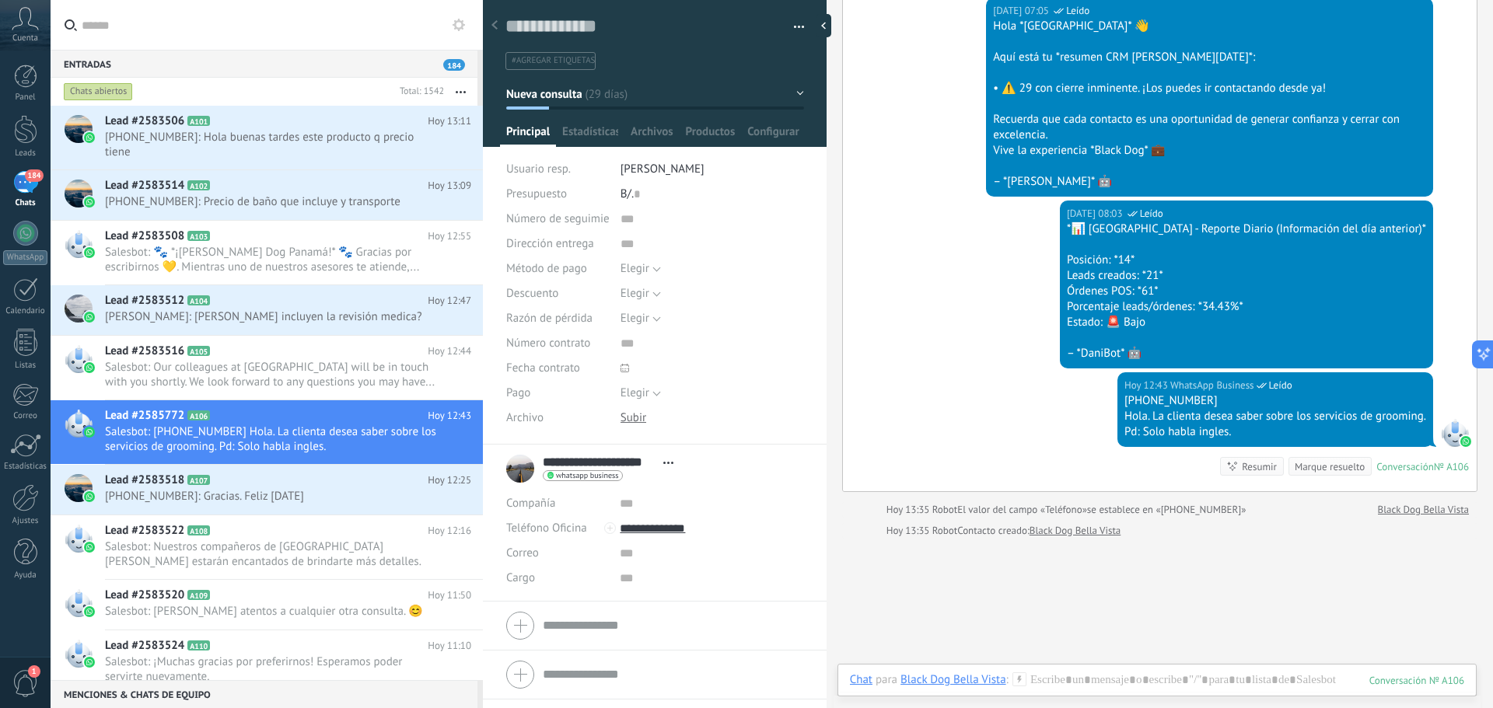
click at [21, 42] on span "Cuenta" at bounding box center [25, 38] width 26 height 10
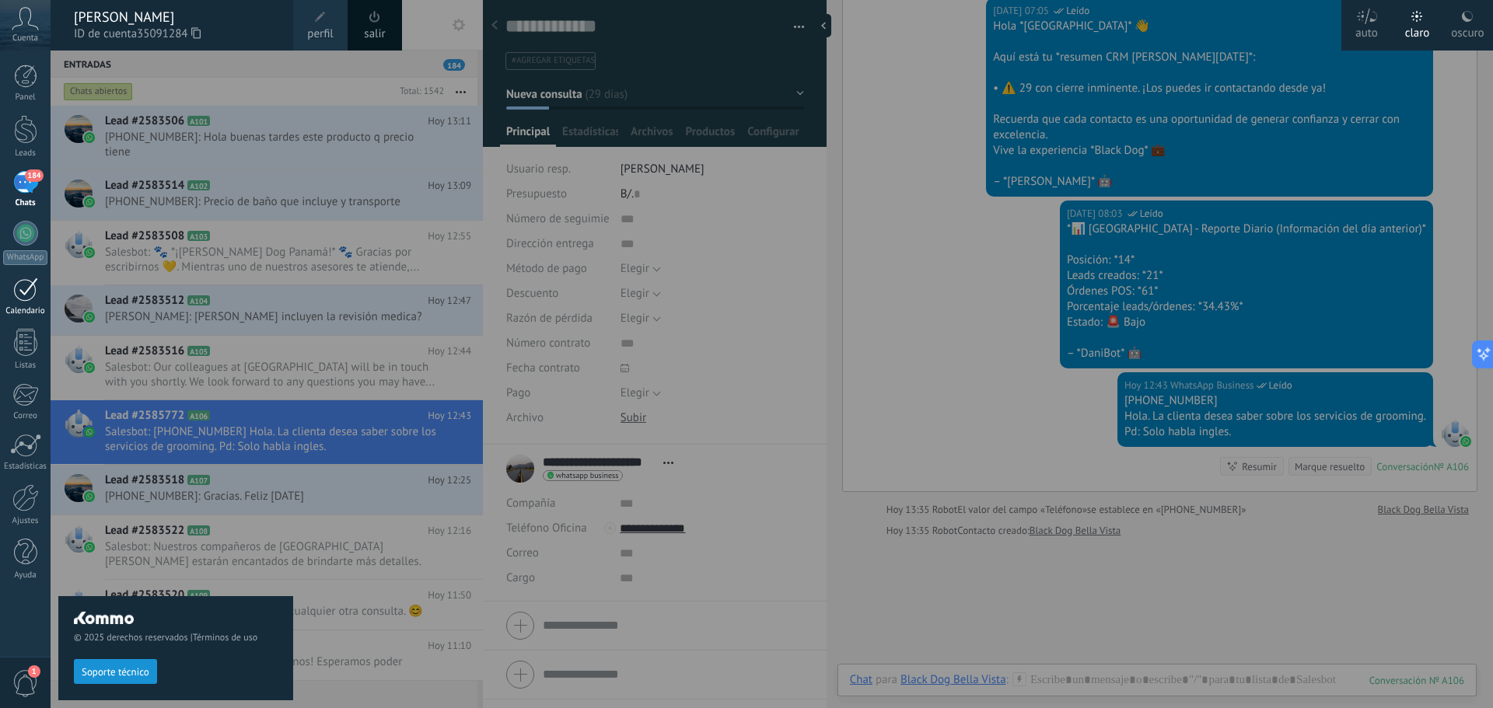
click at [24, 309] on div "Calendario" at bounding box center [25, 311] width 45 height 10
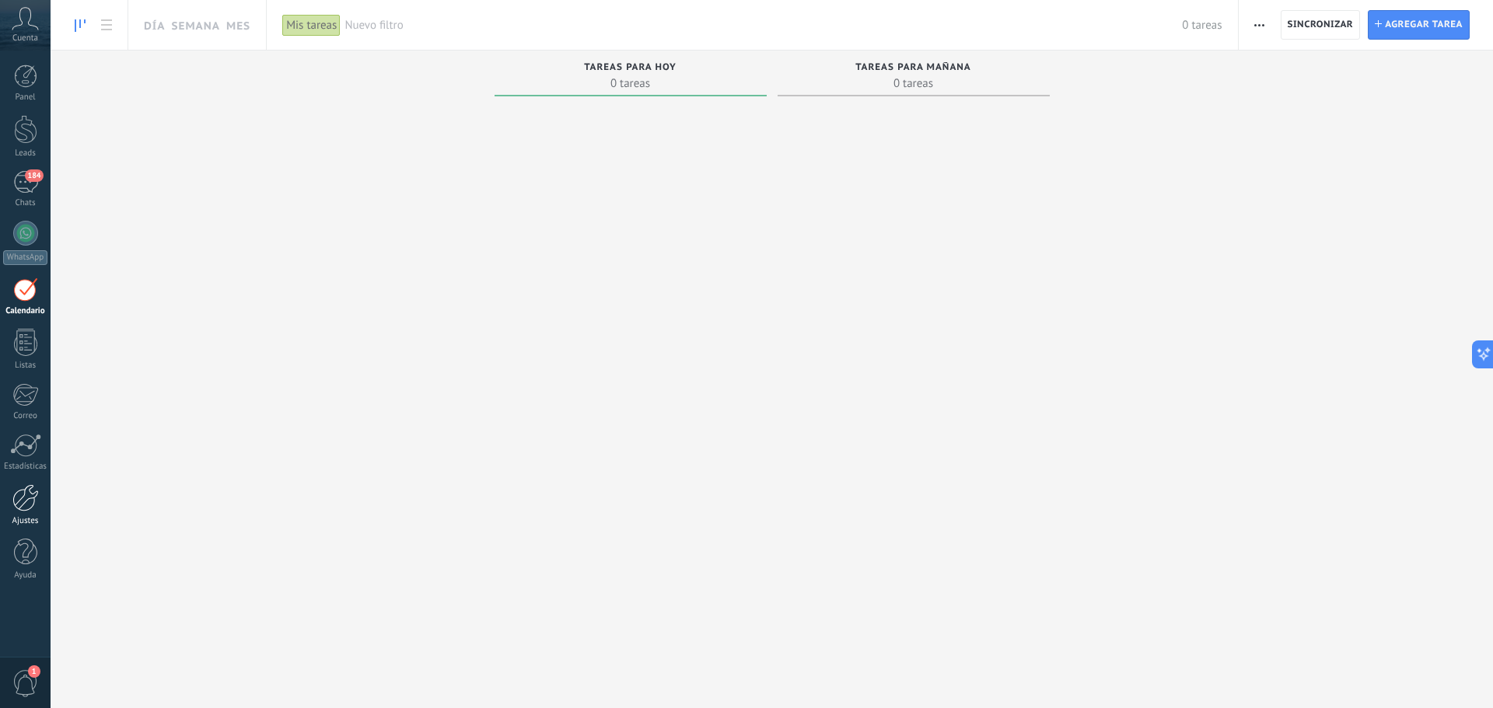
click at [23, 498] on div at bounding box center [25, 497] width 26 height 27
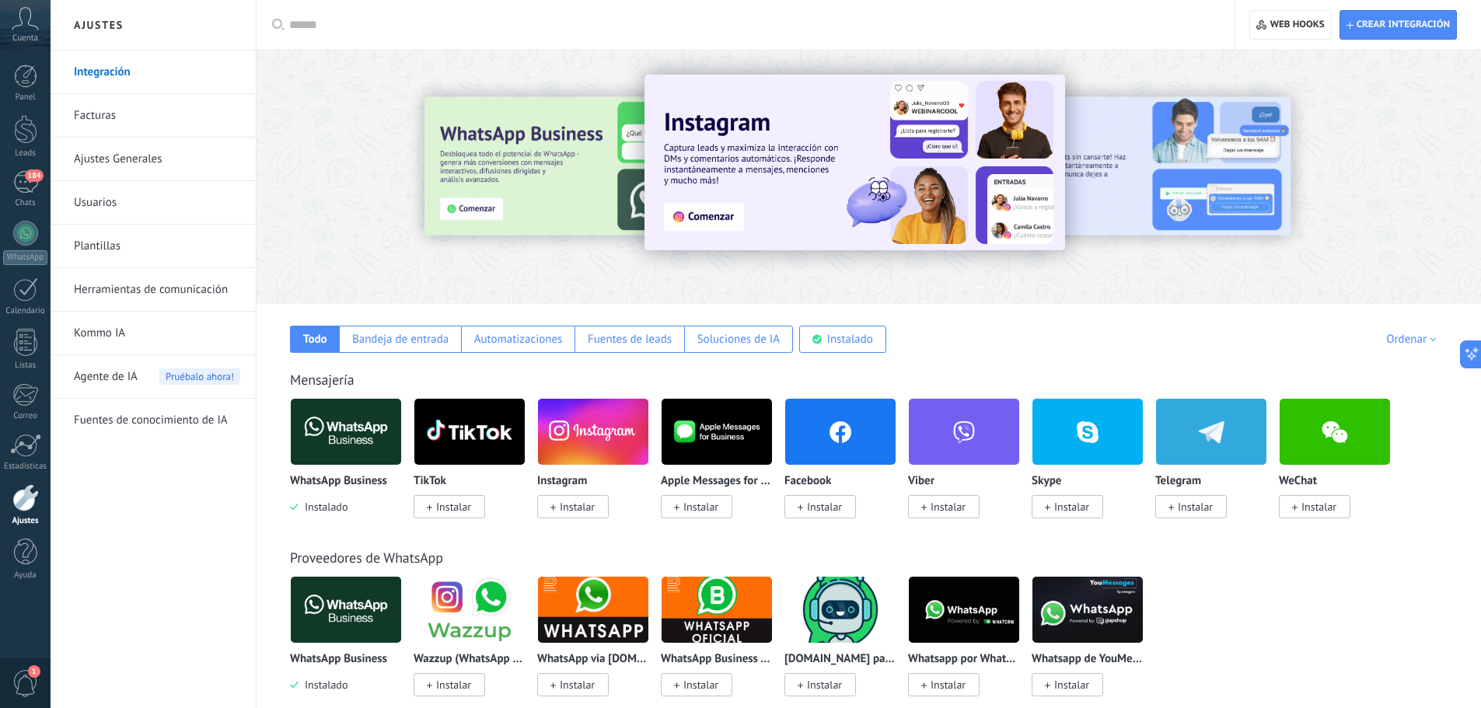
click at [467, 513] on span "Instalar" at bounding box center [453, 507] width 35 height 14
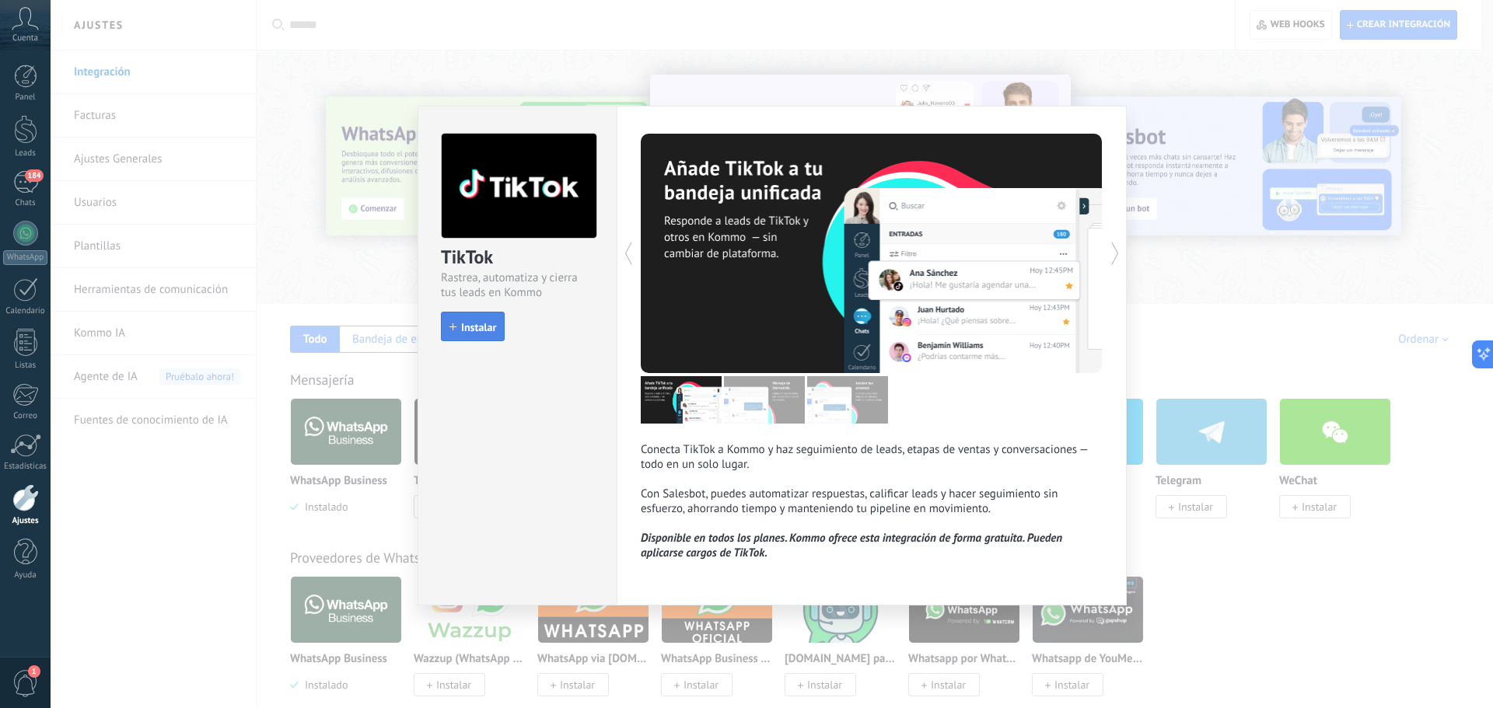
click at [482, 333] on span "Instalar" at bounding box center [478, 327] width 35 height 11
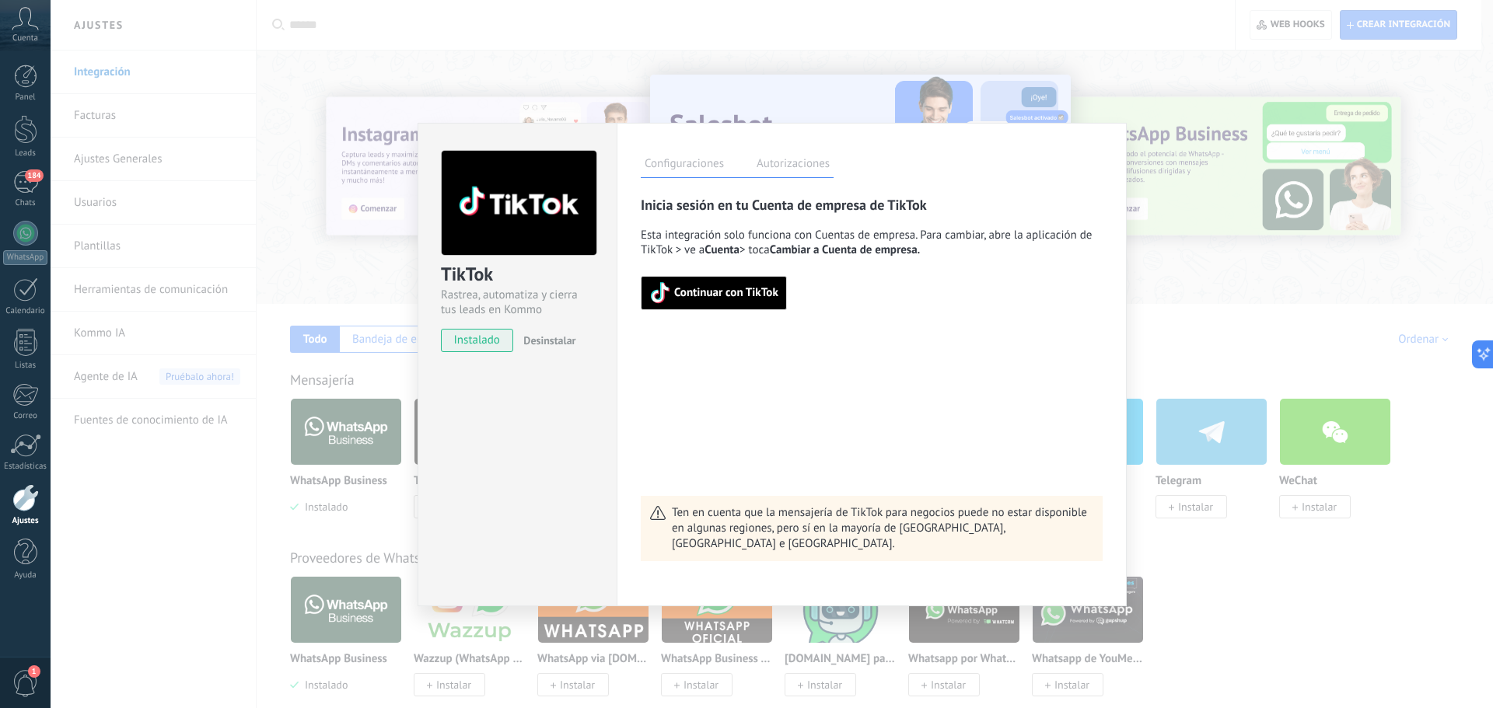
click at [702, 292] on span "Continuar con TikTok" at bounding box center [726, 293] width 104 height 11
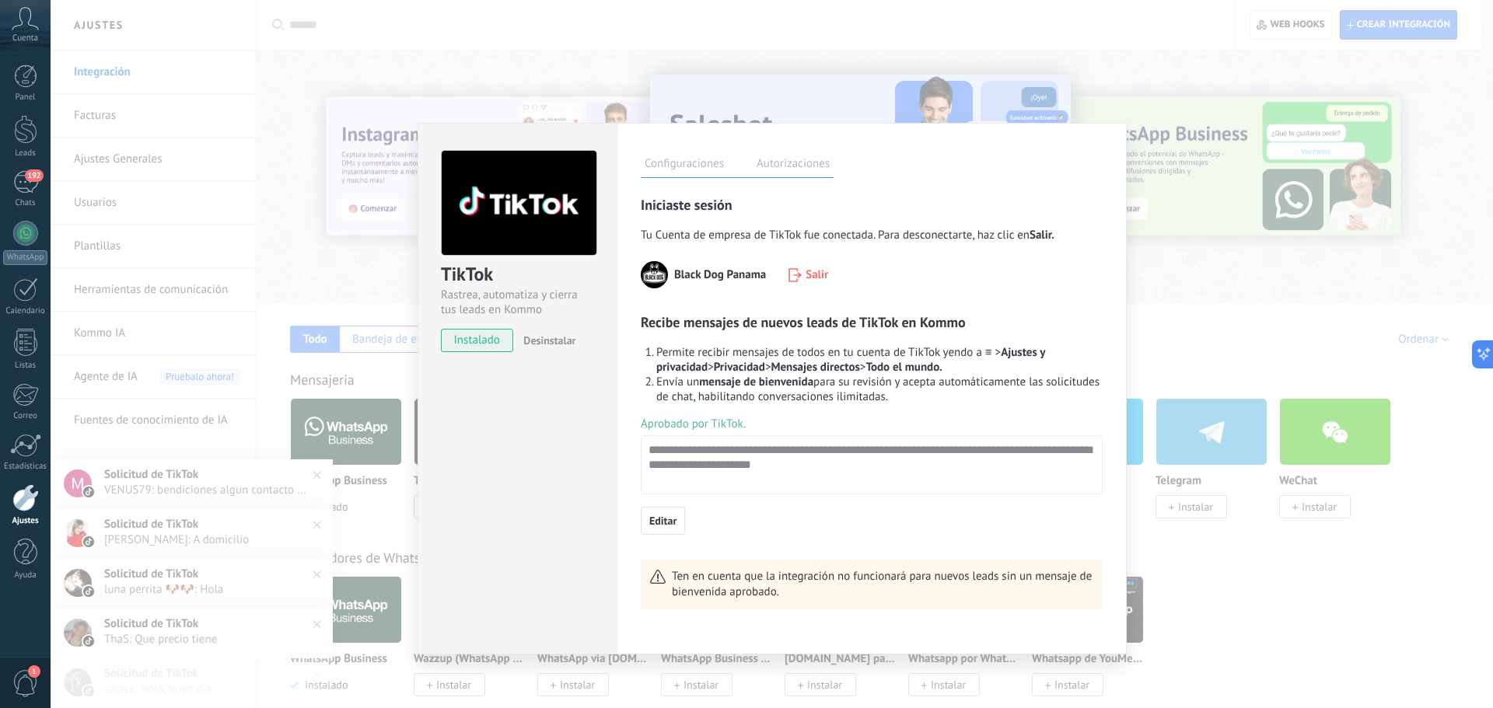
click at [1184, 546] on div "TikTok Rastrea, automatiza y cierra tus leads en Kommo instalado Desinstalar Co…" at bounding box center [772, 354] width 1443 height 708
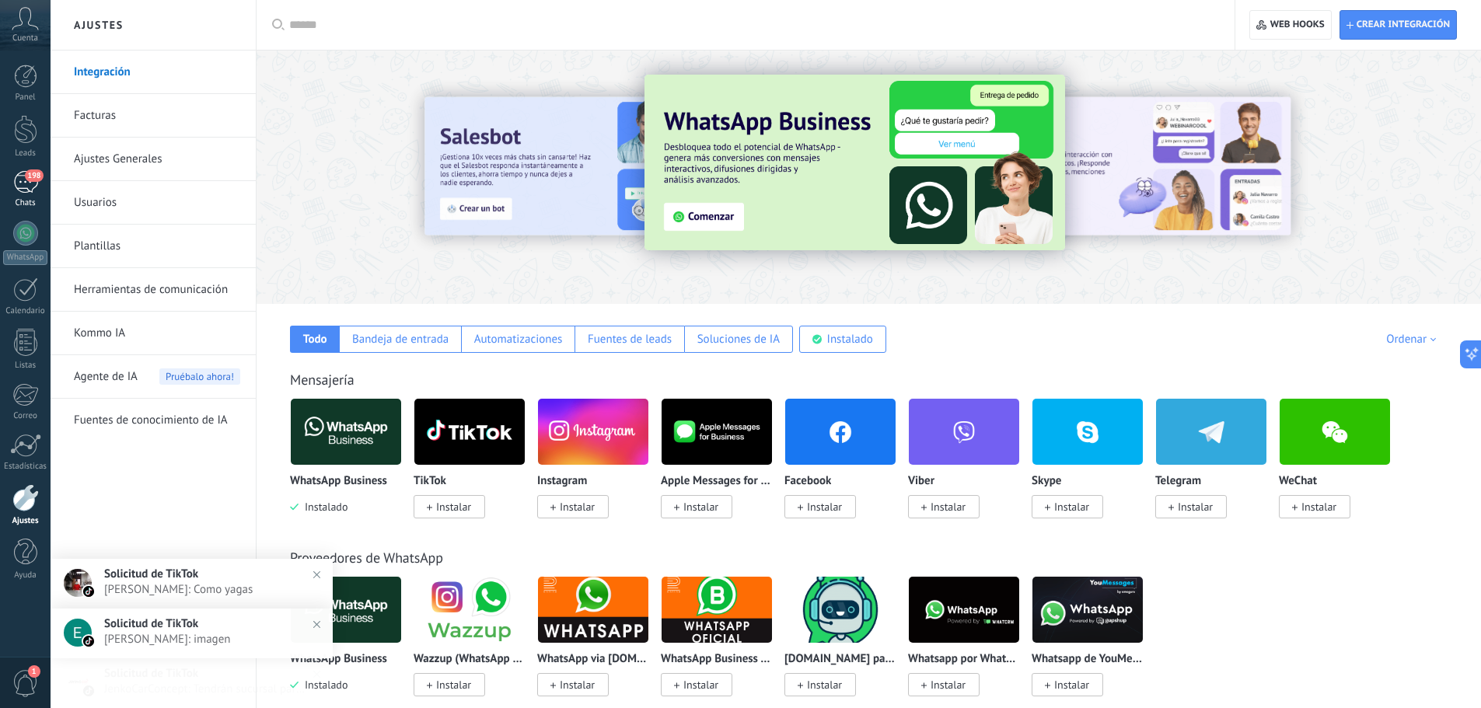
click at [28, 177] on span "198" at bounding box center [34, 176] width 18 height 12
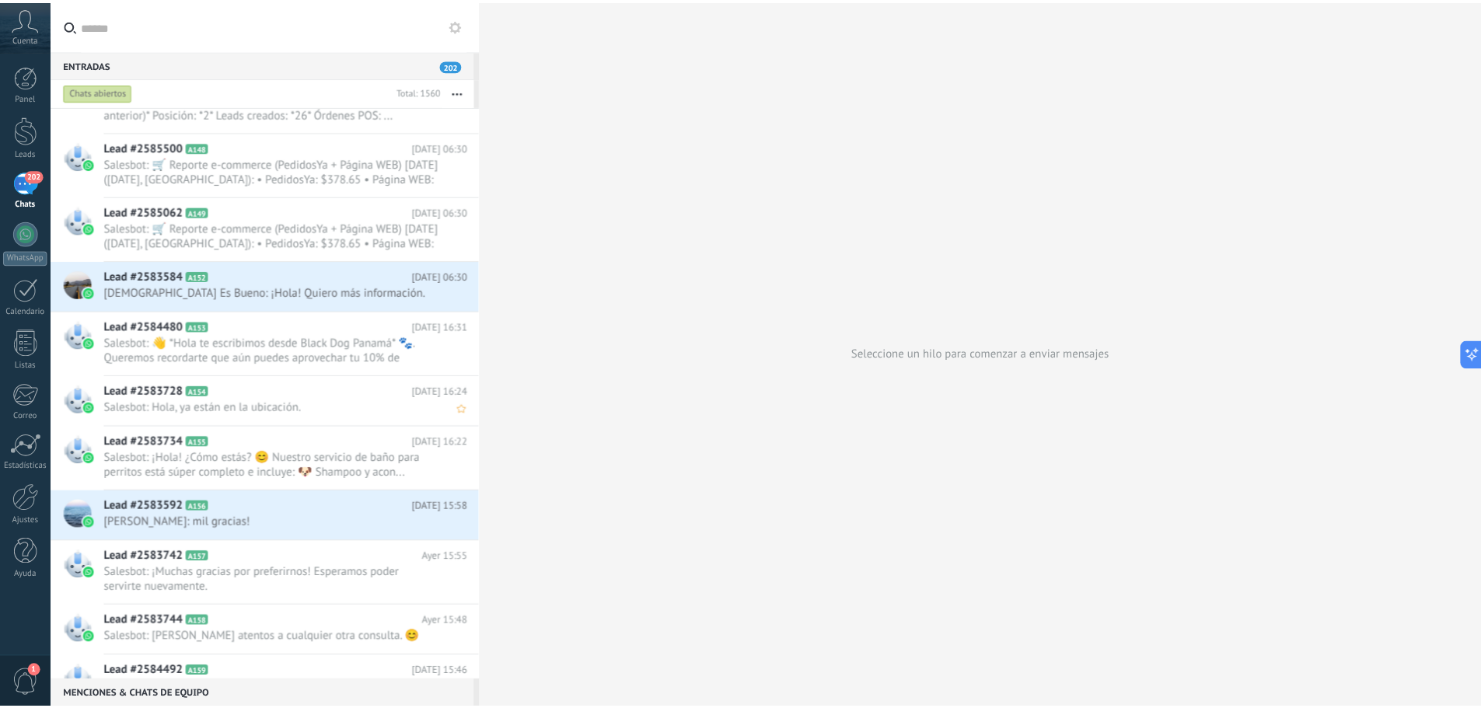
scroll to position [2726, 0]
click at [26, 494] on div at bounding box center [25, 497] width 26 height 27
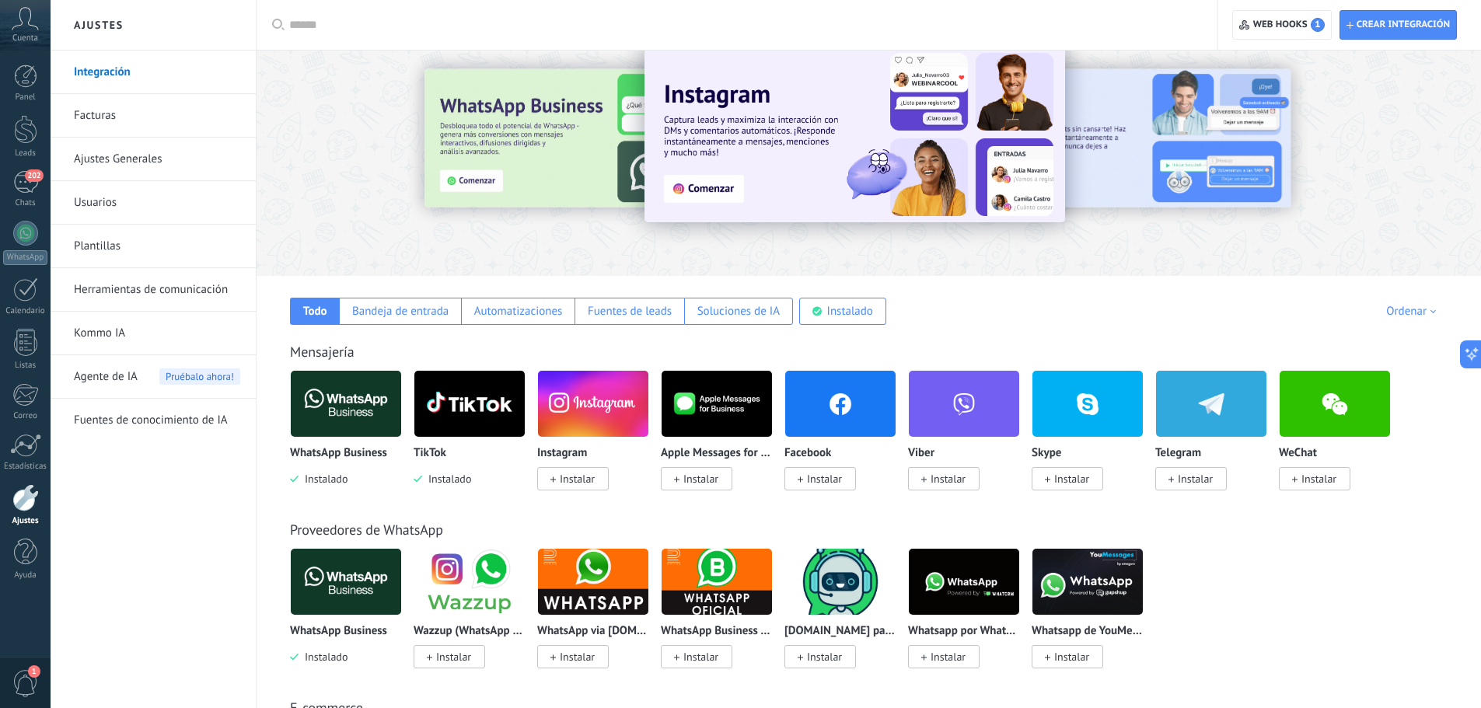
scroll to position [78, 0]
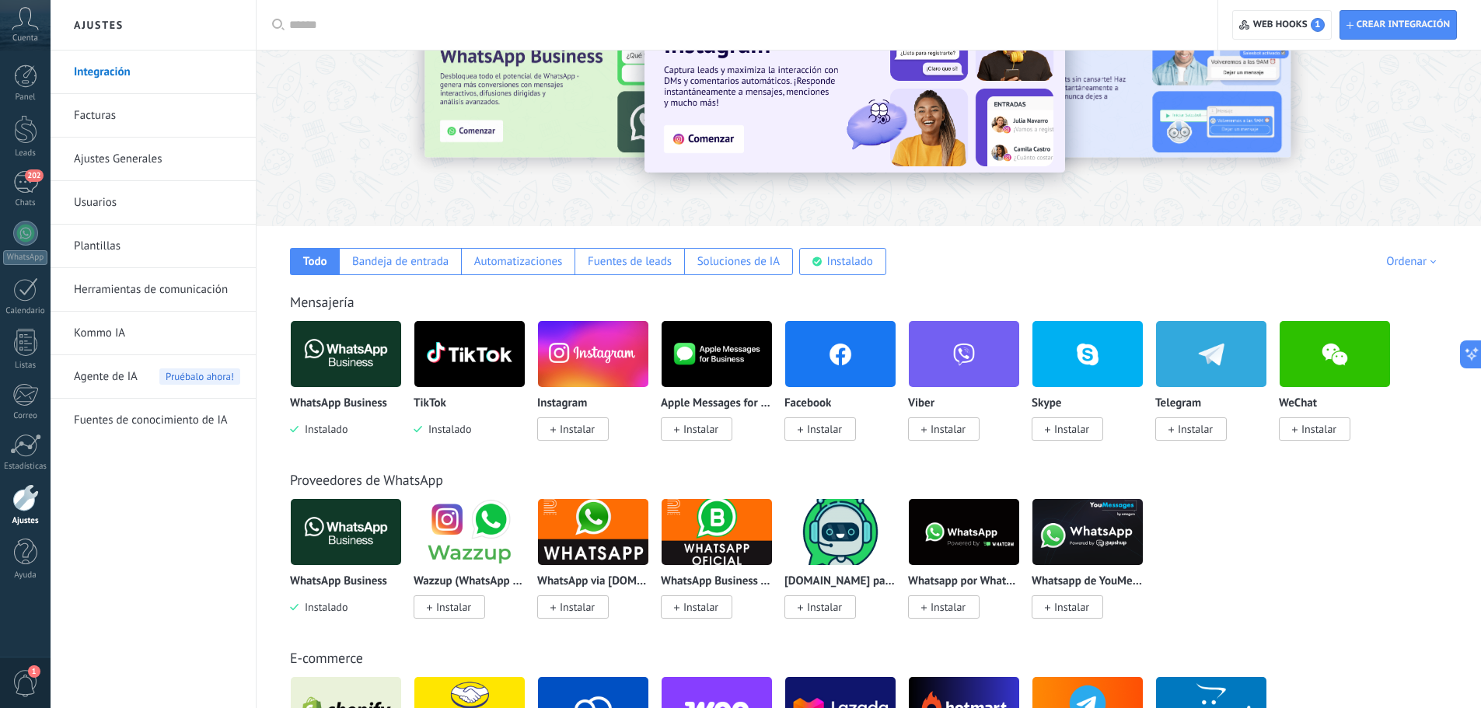
click at [586, 430] on span "Instalar" at bounding box center [577, 429] width 35 height 14
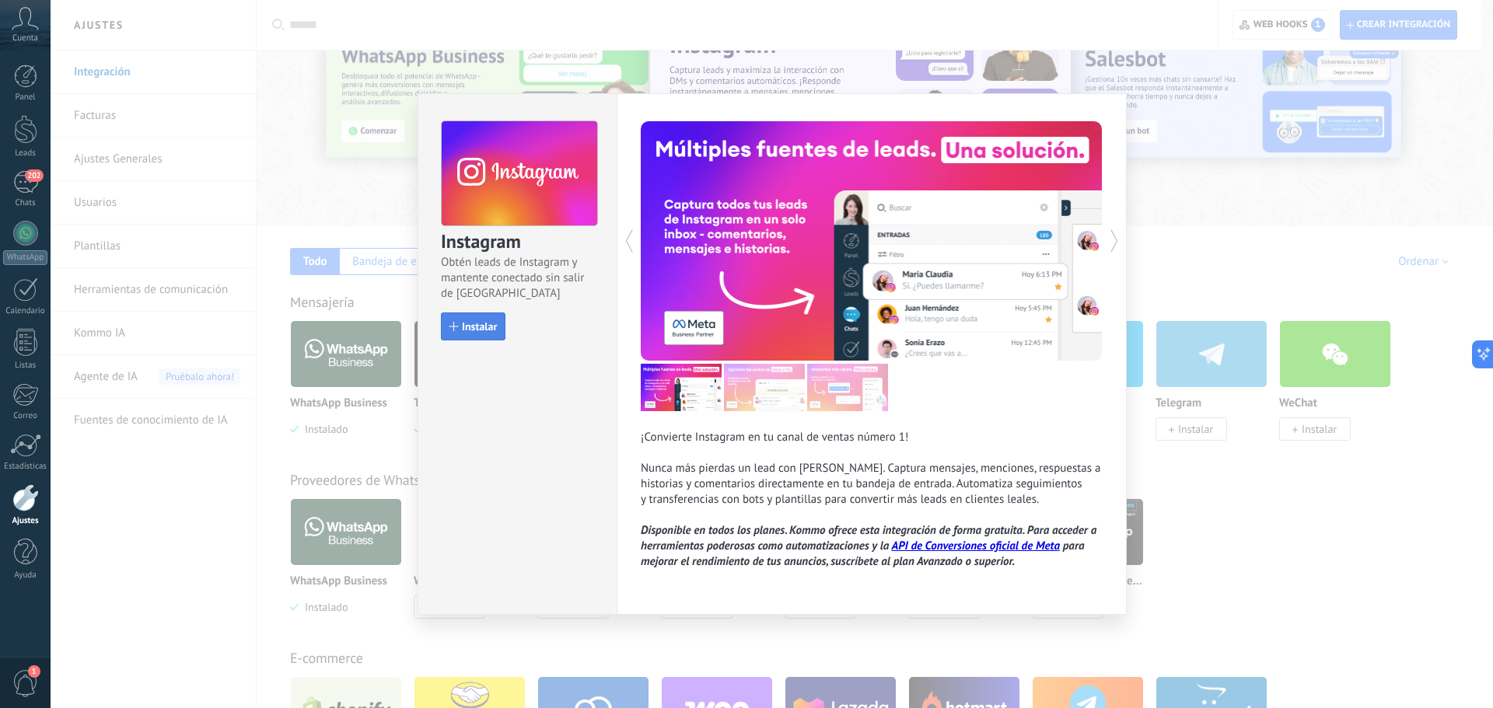
click at [458, 337] on button "Instalar" at bounding box center [473, 327] width 65 height 28
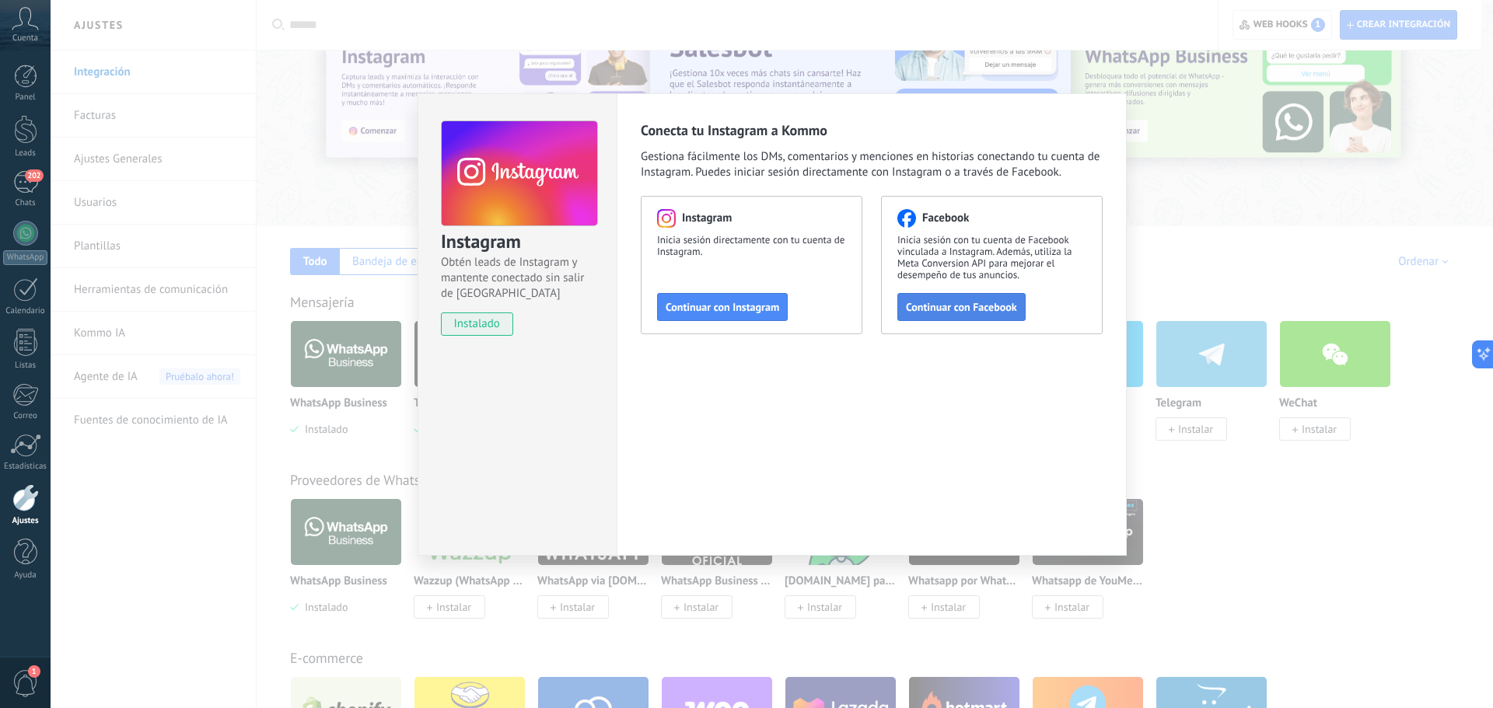
click at [922, 310] on span "Continuar con Facebook" at bounding box center [961, 307] width 111 height 11
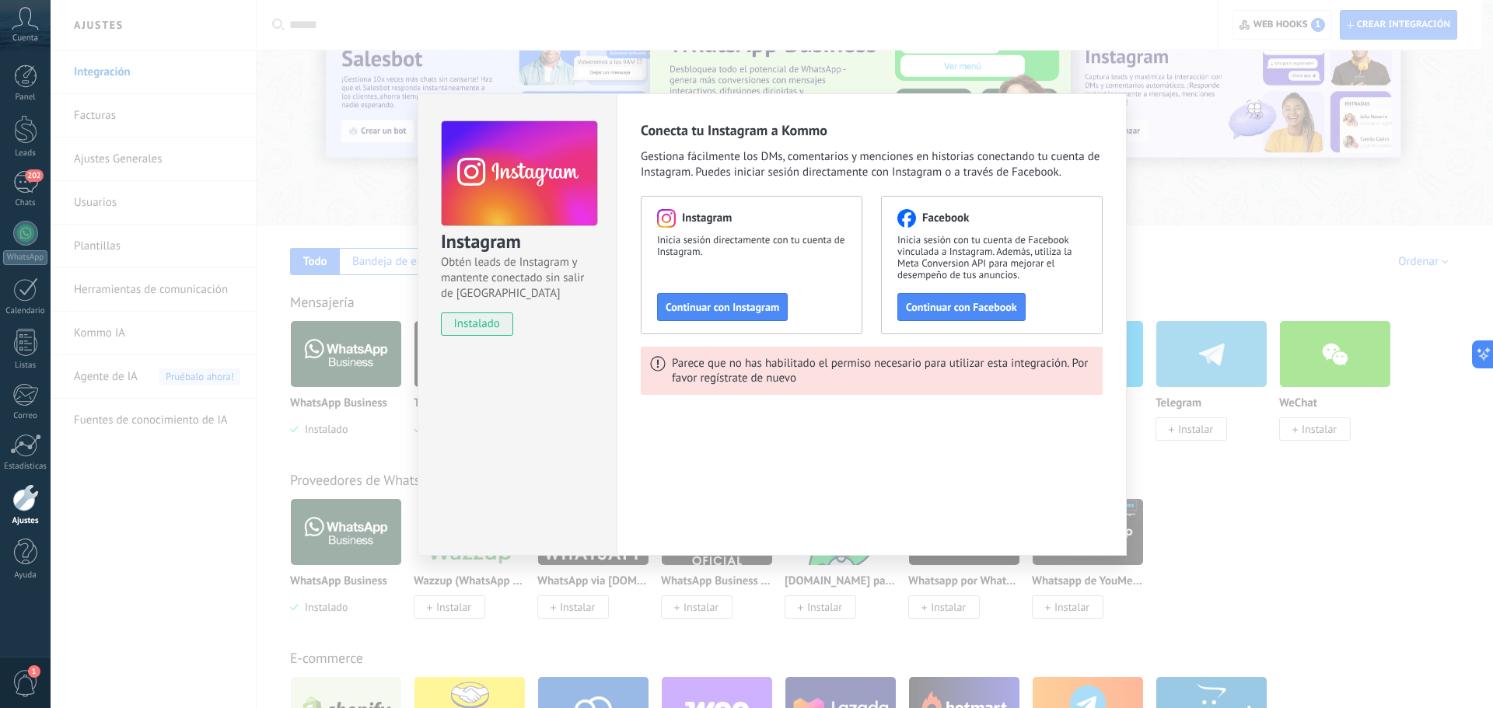
click at [1099, 131] on div "Conecta tu Instagram a Kommo Gestiona fácilmente los DMs, comentarios y mencion…" at bounding box center [872, 150] width 462 height 59
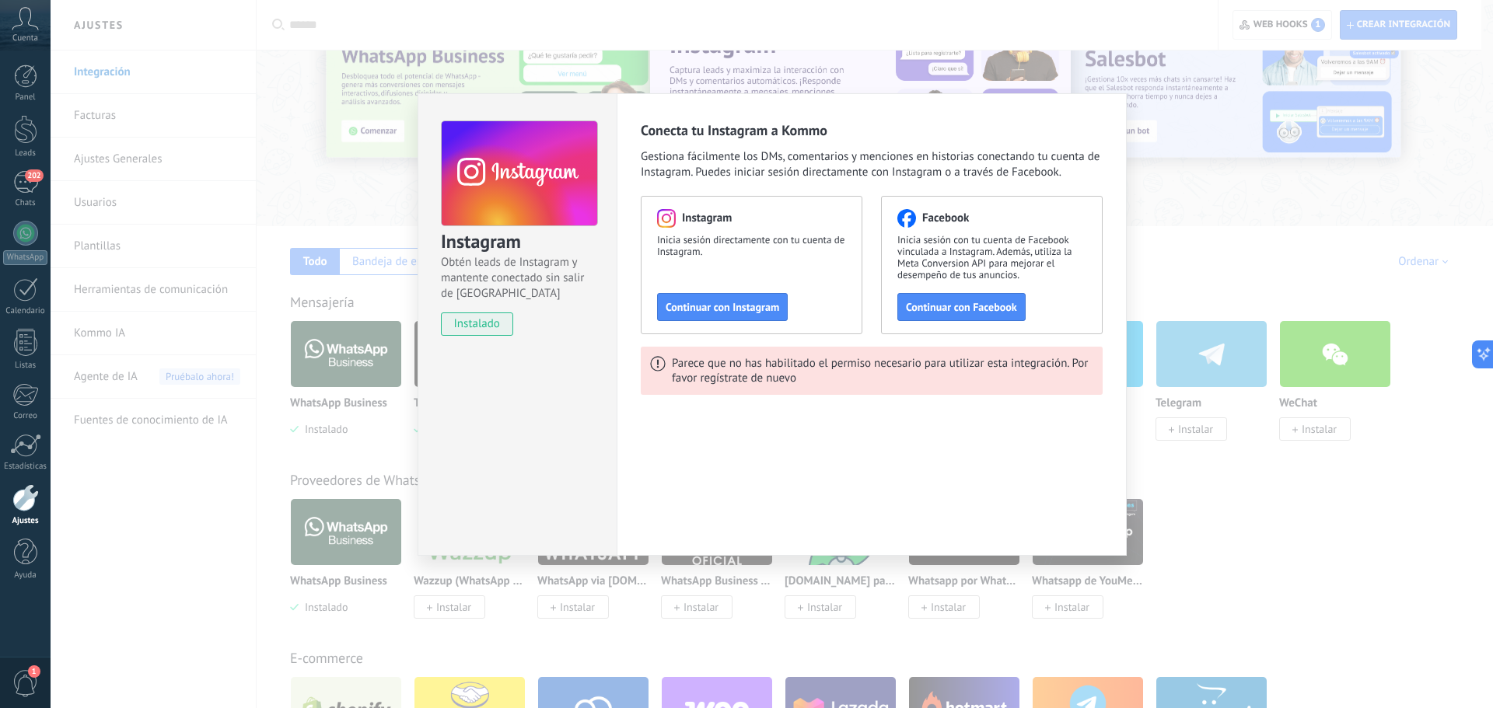
click at [1158, 194] on div "Instagram Obtén leads de Instagram y mantente conectado sin salir de Kommo inst…" at bounding box center [772, 354] width 1443 height 708
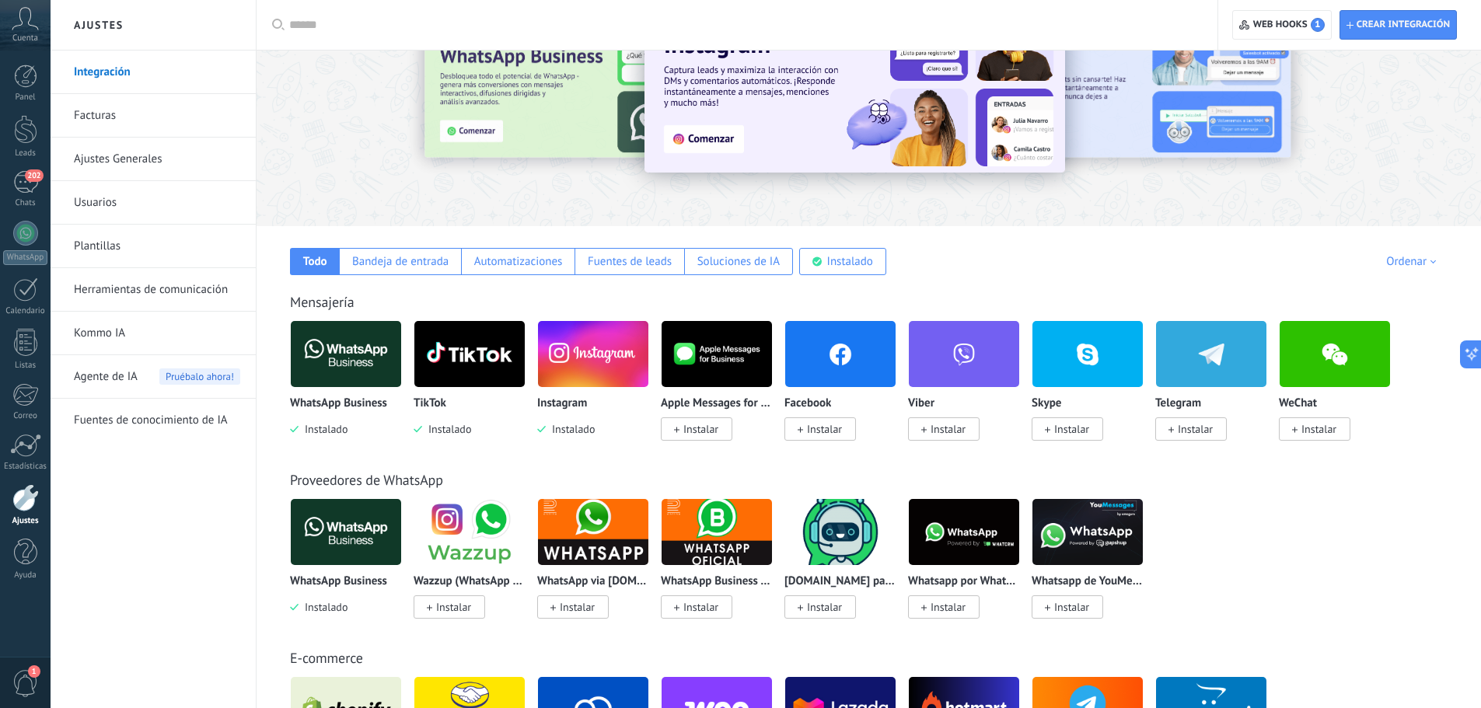
click at [831, 435] on span "Instalar" at bounding box center [824, 429] width 35 height 14
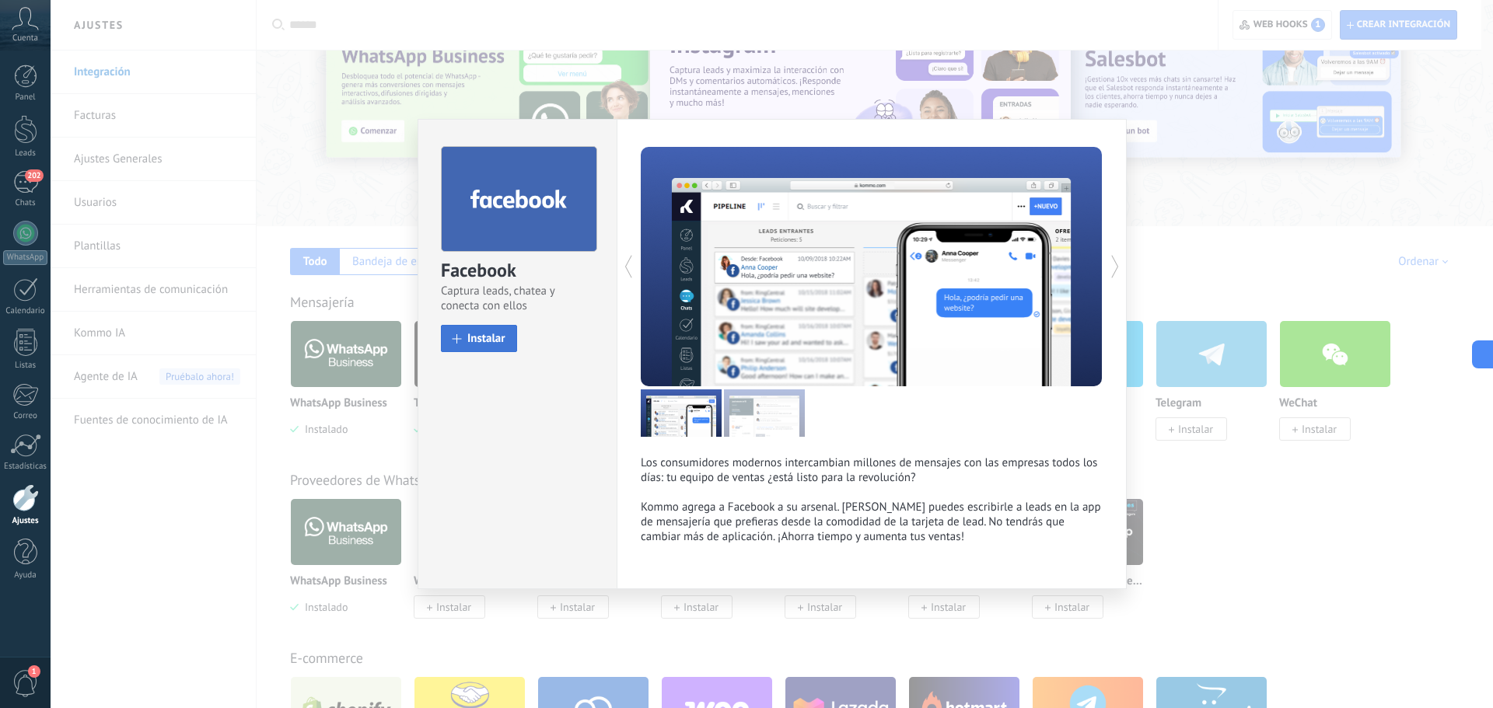
click at [497, 351] on button "Instalar" at bounding box center [479, 338] width 76 height 27
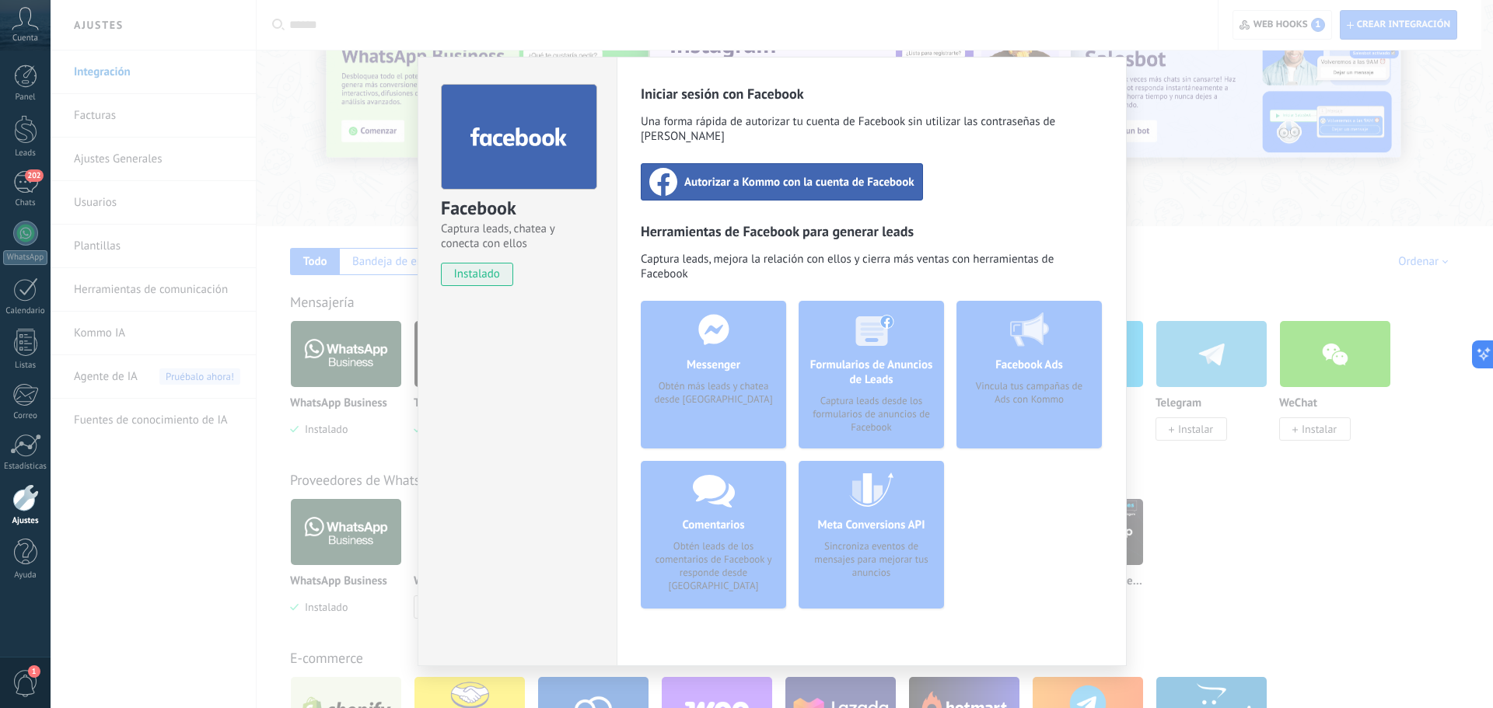
click at [744, 174] on span "Autorizar a Kommo con la cuenta de Facebook" at bounding box center [799, 182] width 230 height 16
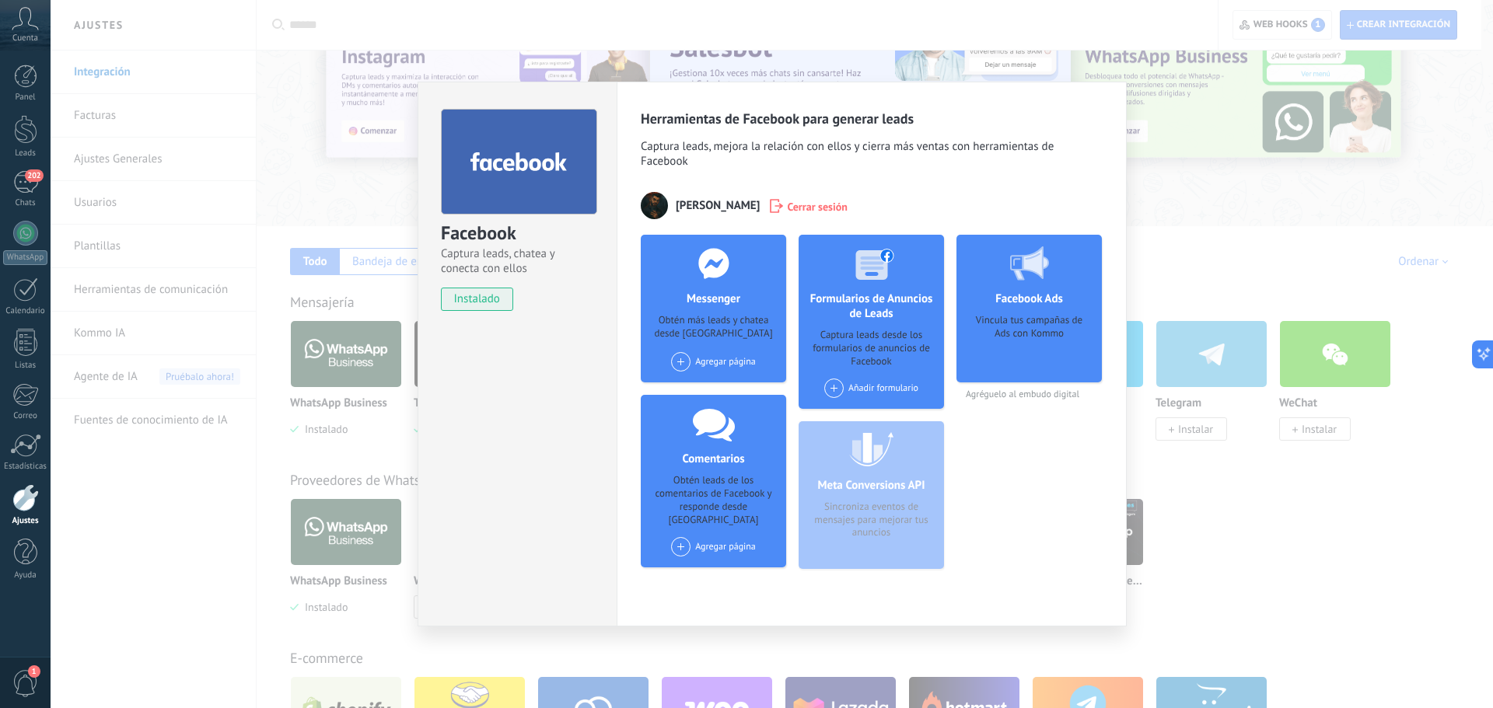
click at [892, 496] on div "Meta Conversions API Sincroniza eventos de mensajes para mejorar tus anuncios" at bounding box center [871, 495] width 145 height 148
click at [879, 480] on div "Meta Conversions API Sincroniza eventos de mensajes para mejorar tus anuncios" at bounding box center [871, 495] width 145 height 148
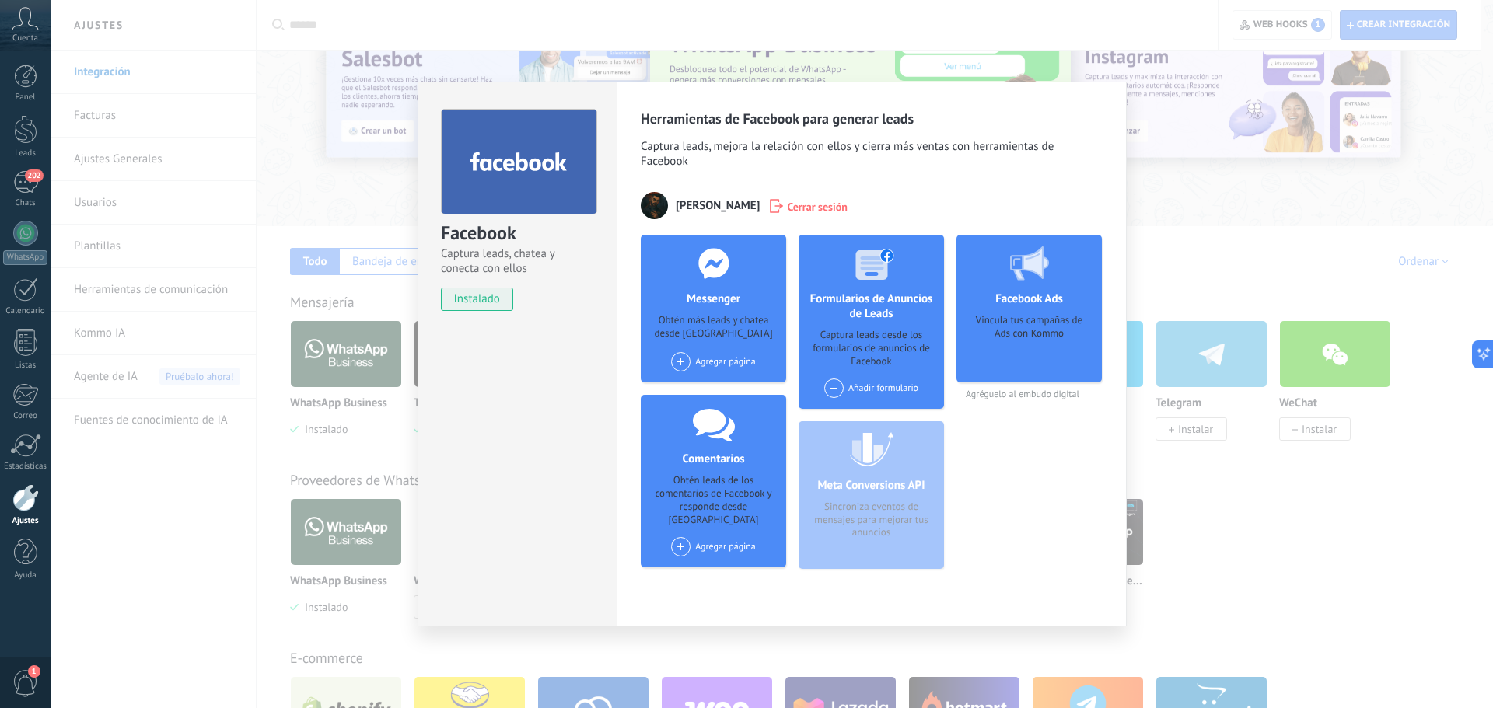
click at [1009, 332] on div "Vincula tus campañas de Ads con Kommo" at bounding box center [1029, 343] width 121 height 58
click at [680, 363] on span at bounding box center [680, 361] width 19 height 19
click at [695, 395] on span at bounding box center [686, 391] width 23 height 19
click at [681, 537] on span at bounding box center [680, 546] width 19 height 19
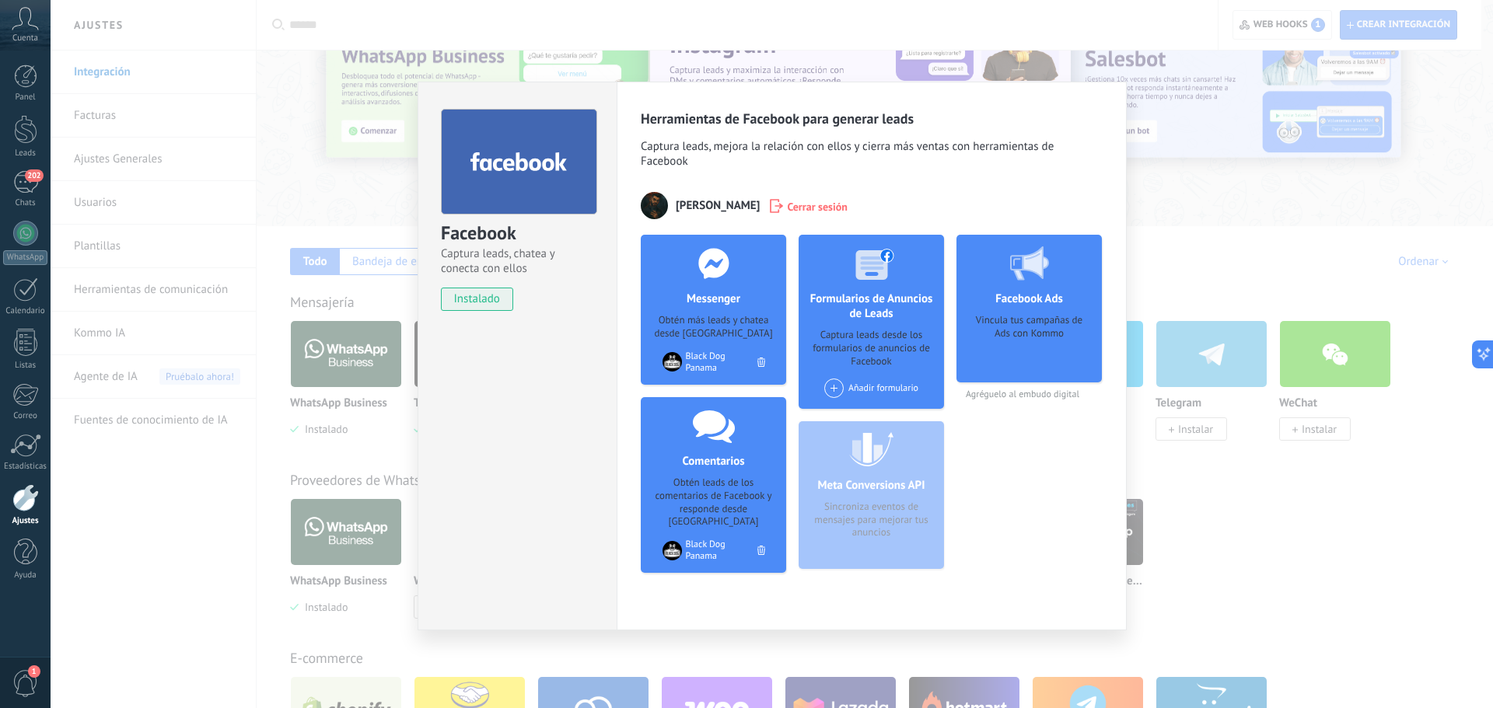
click at [834, 390] on span at bounding box center [833, 388] width 19 height 19
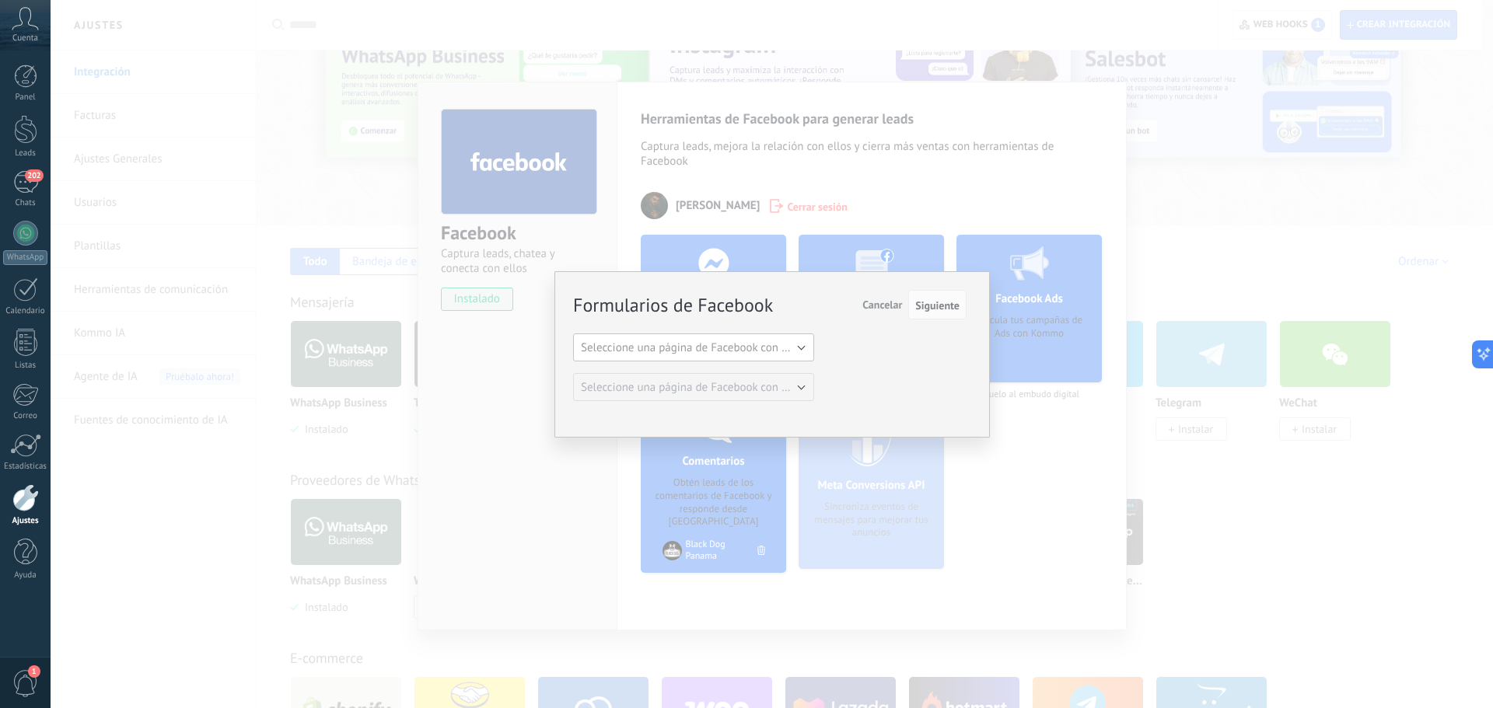
click at [722, 353] on span "Seleccione una página de Facebook con formas" at bounding box center [698, 348] width 235 height 15
click at [694, 379] on span "Black Dog Panama" at bounding box center [686, 374] width 245 height 15
click at [916, 310] on span "Siguiente" at bounding box center [937, 305] width 44 height 11
click at [922, 310] on span "Siguiente" at bounding box center [937, 305] width 44 height 11
click at [1057, 484] on div "Formularios de Facebook Siguiente Cancelar Seleccione una página de Facebook co…" at bounding box center [772, 354] width 1443 height 708
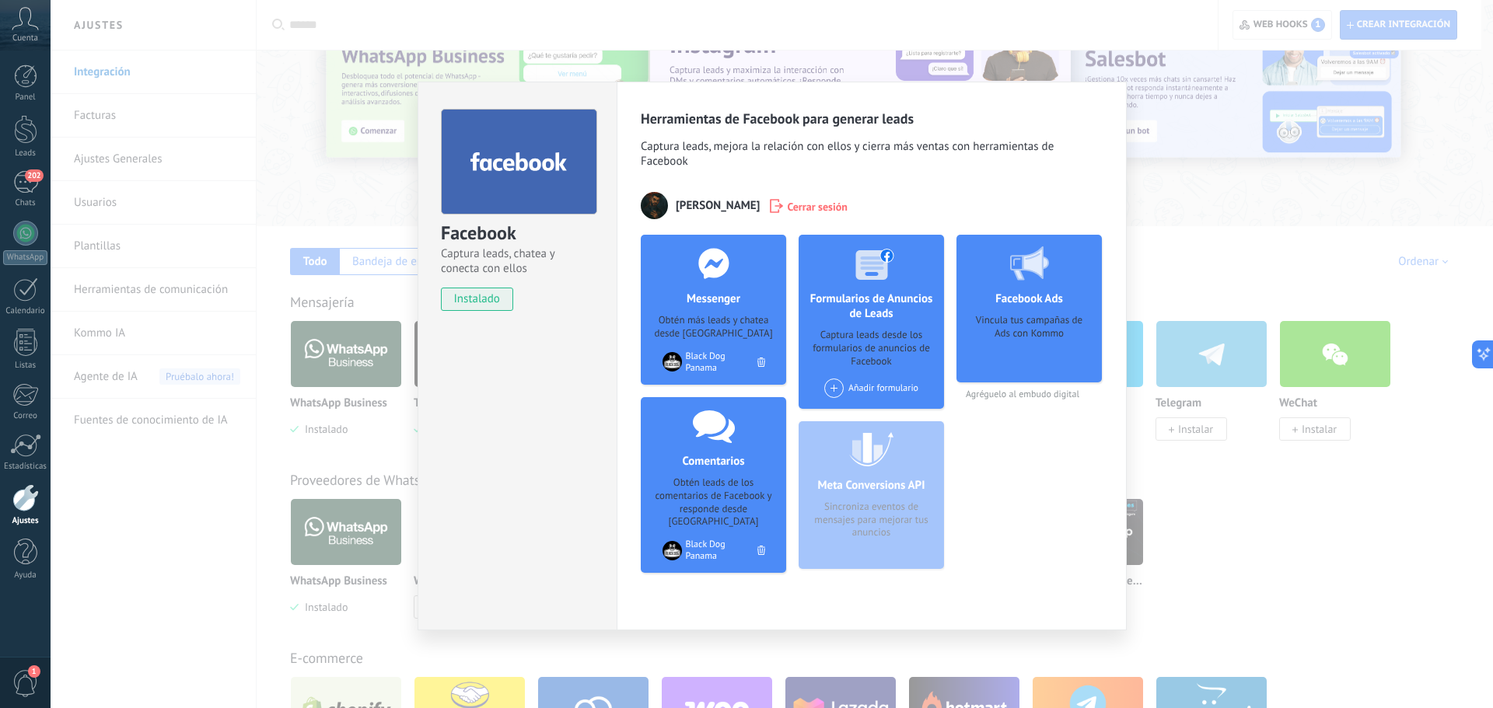
click at [866, 381] on div "Añadir formulario" at bounding box center [871, 388] width 94 height 19
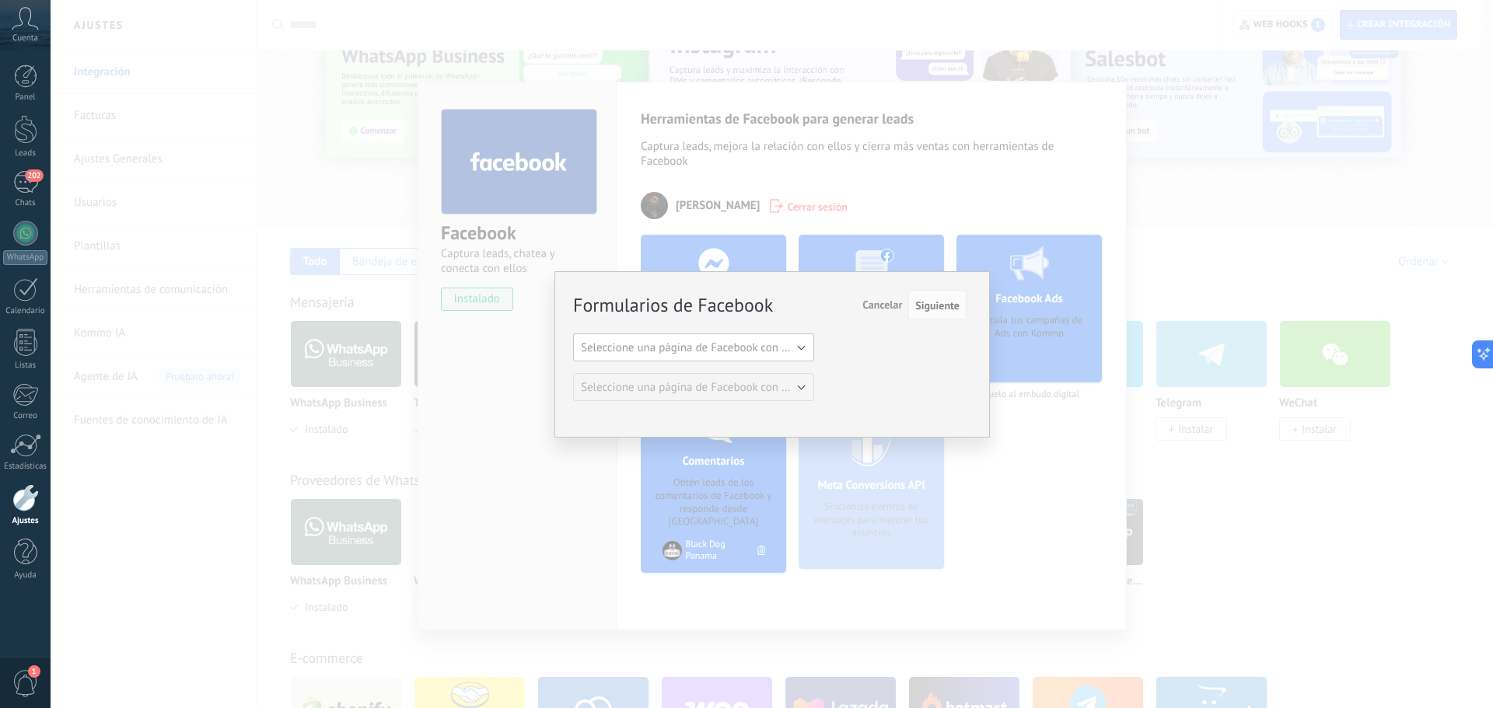
click at [760, 348] on span "Seleccione una página de Facebook con formas" at bounding box center [698, 348] width 235 height 15
click at [720, 374] on span "Black Dog Panama" at bounding box center [686, 374] width 245 height 15
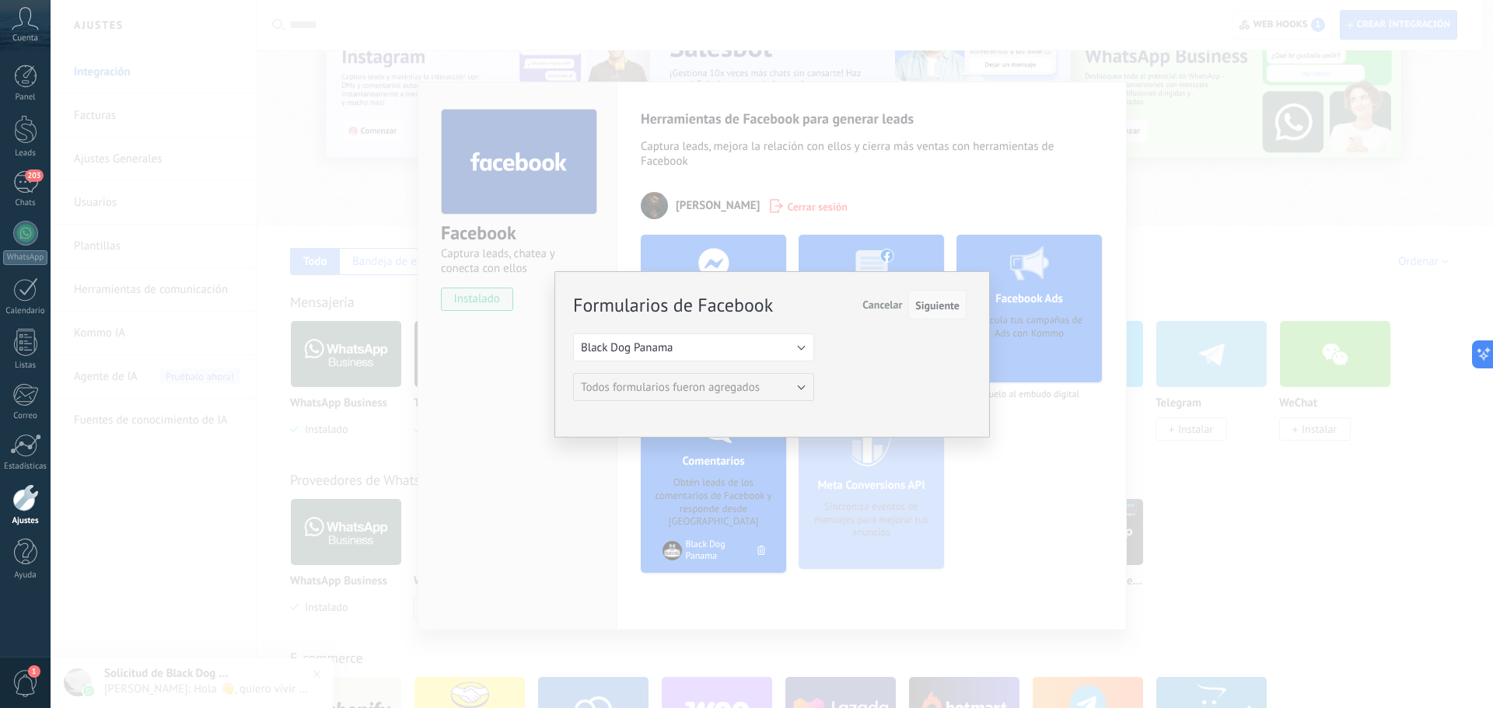
click at [930, 309] on span "Siguiente" at bounding box center [937, 305] width 44 height 11
click at [935, 306] on span "Siguiente" at bounding box center [937, 305] width 44 height 11
click at [1034, 435] on div "Formularios de Facebook Siguiente Cancelar Seleccione una página de Facebook co…" at bounding box center [772, 354] width 1443 height 708
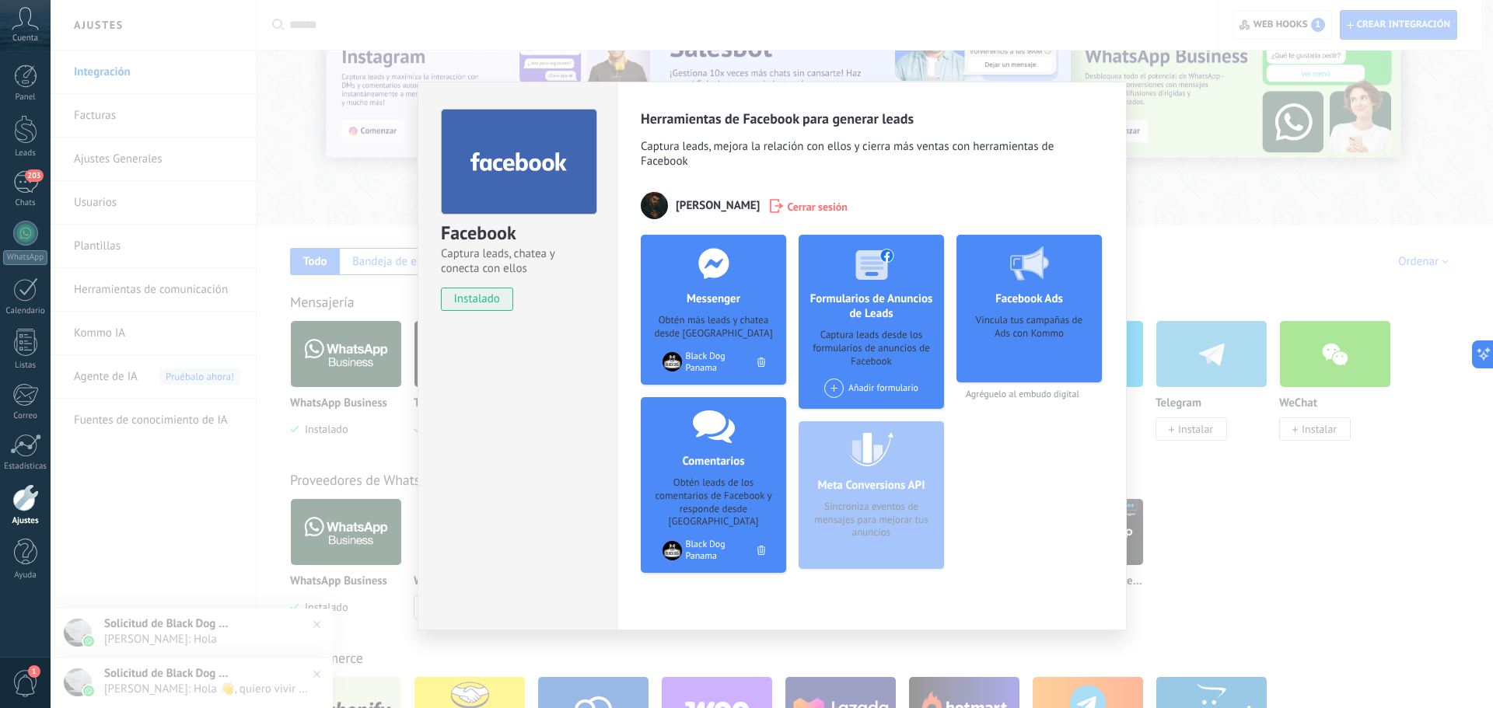
click at [1202, 188] on div "Facebook Captura leads, chatea y conecta con ellos instalado Desinstalar Herram…" at bounding box center [772, 354] width 1443 height 708
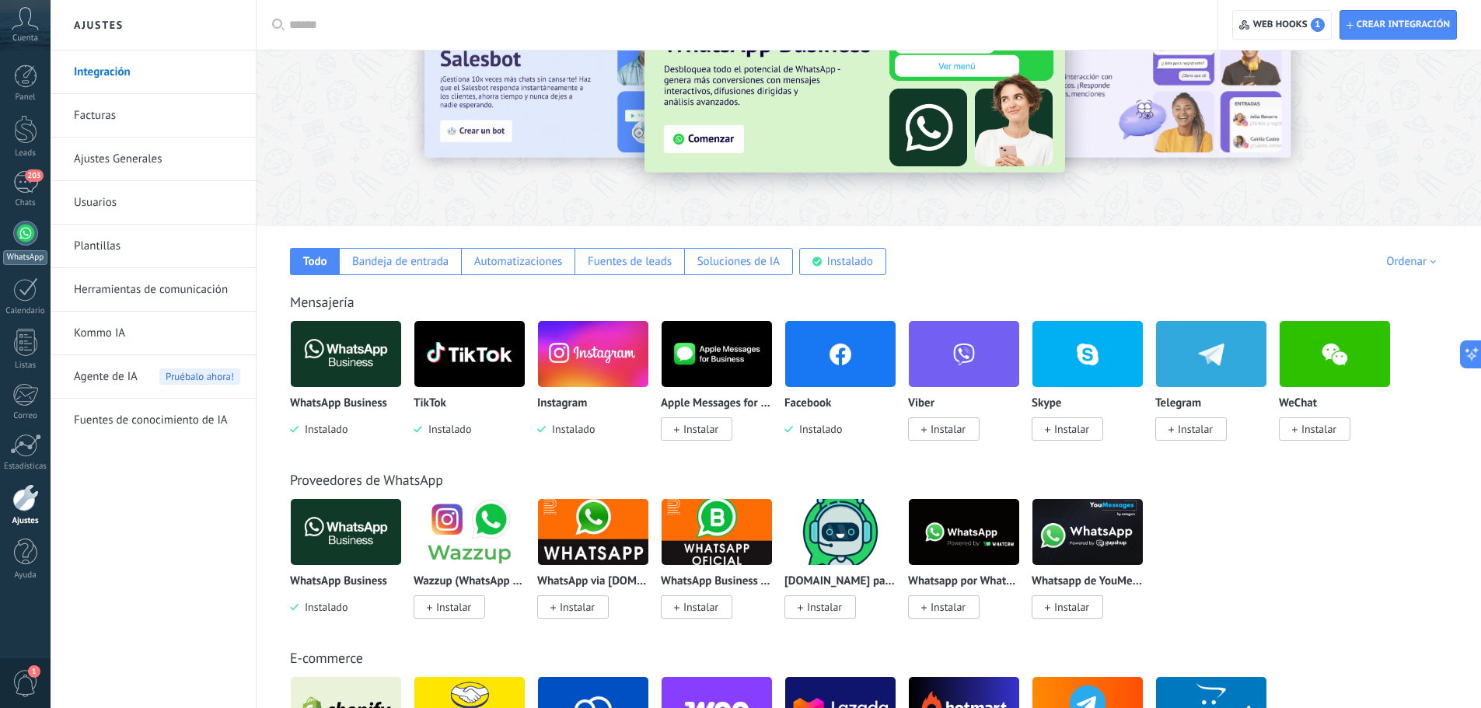
click at [29, 243] on div at bounding box center [25, 233] width 25 height 25
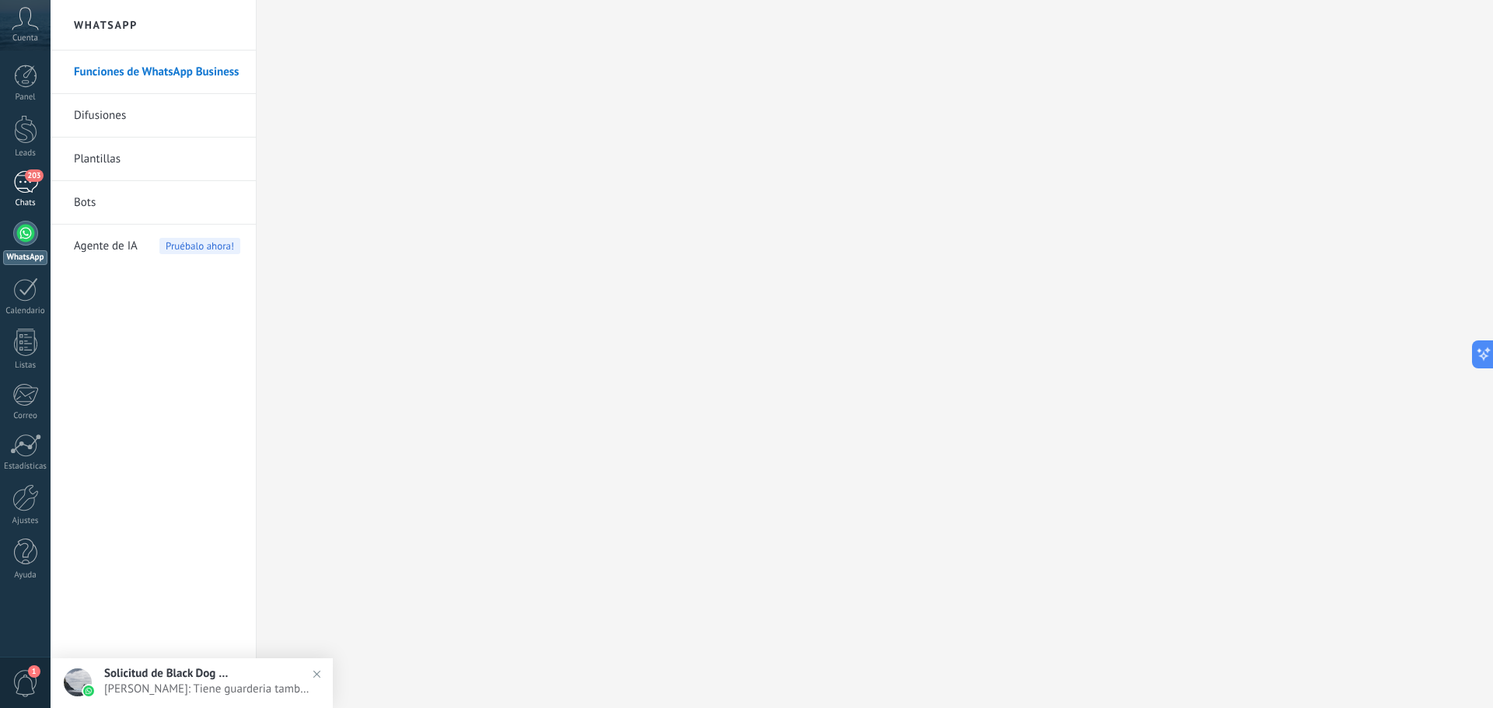
click at [33, 188] on div "203" at bounding box center [25, 182] width 25 height 23
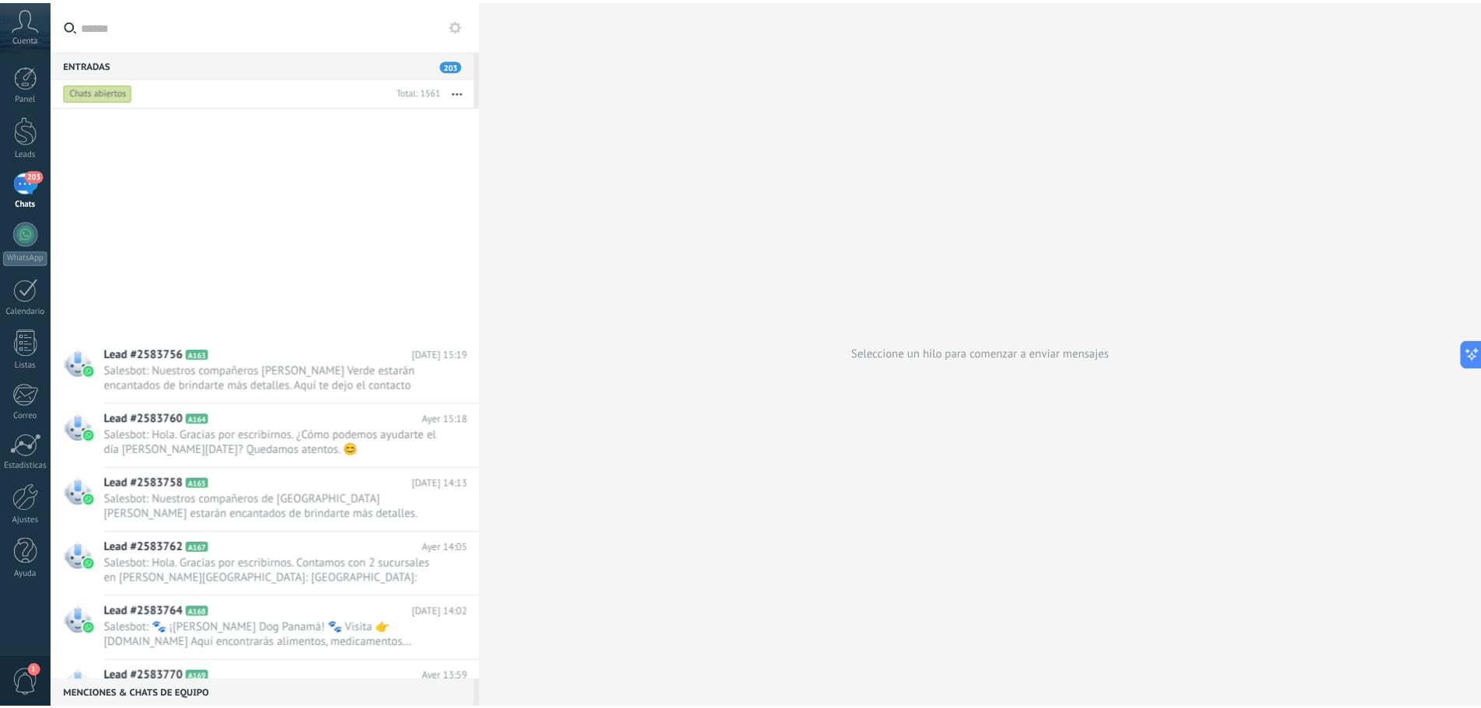
scroll to position [3818, 0]
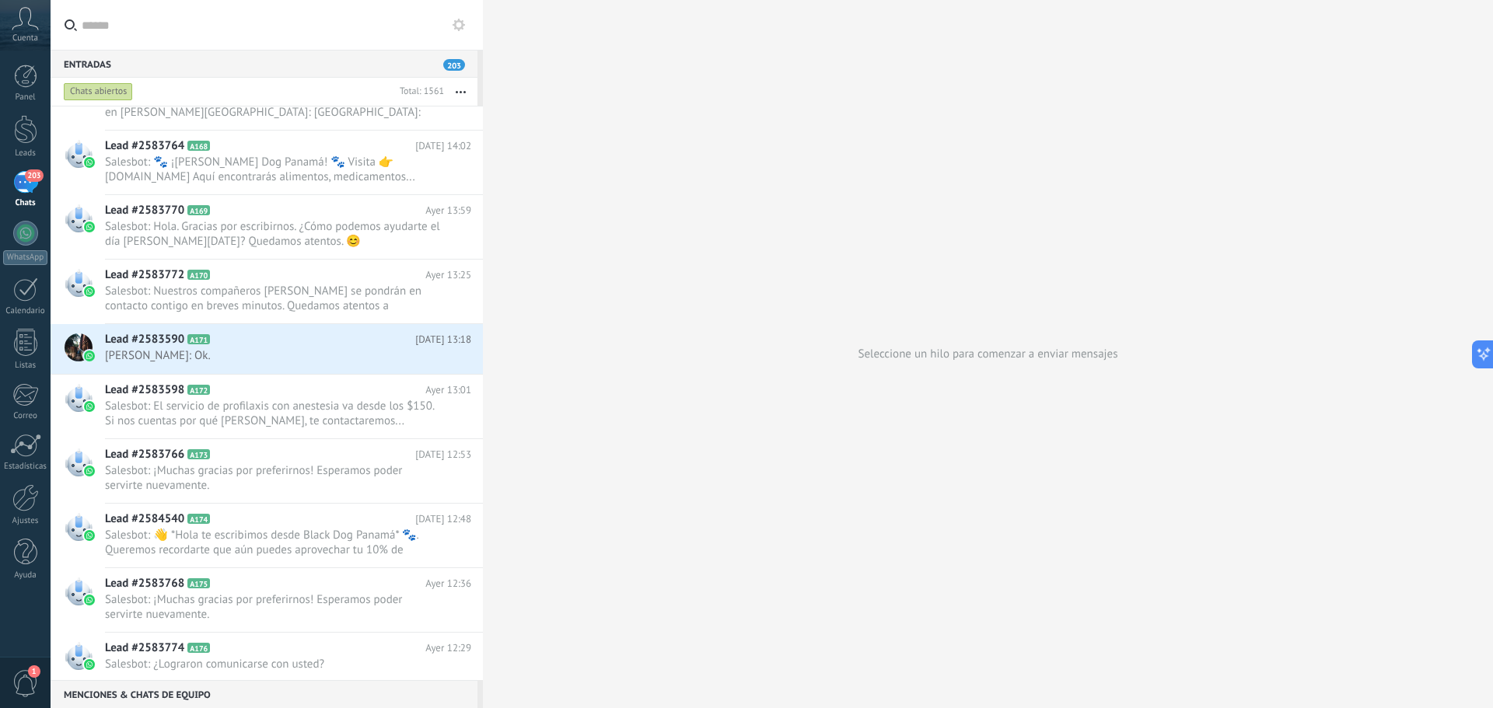
click at [35, 26] on use at bounding box center [25, 18] width 26 height 23
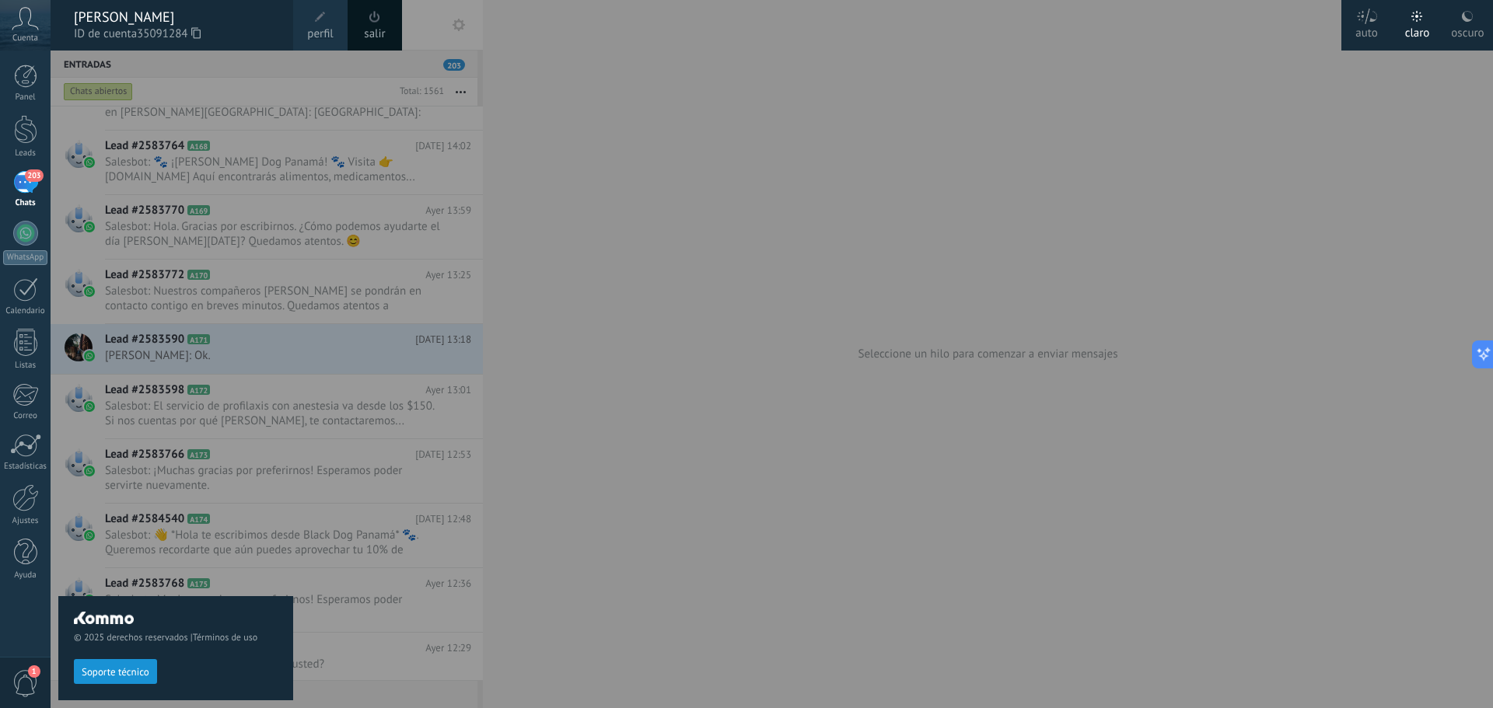
click at [476, 210] on div at bounding box center [797, 354] width 1493 height 708
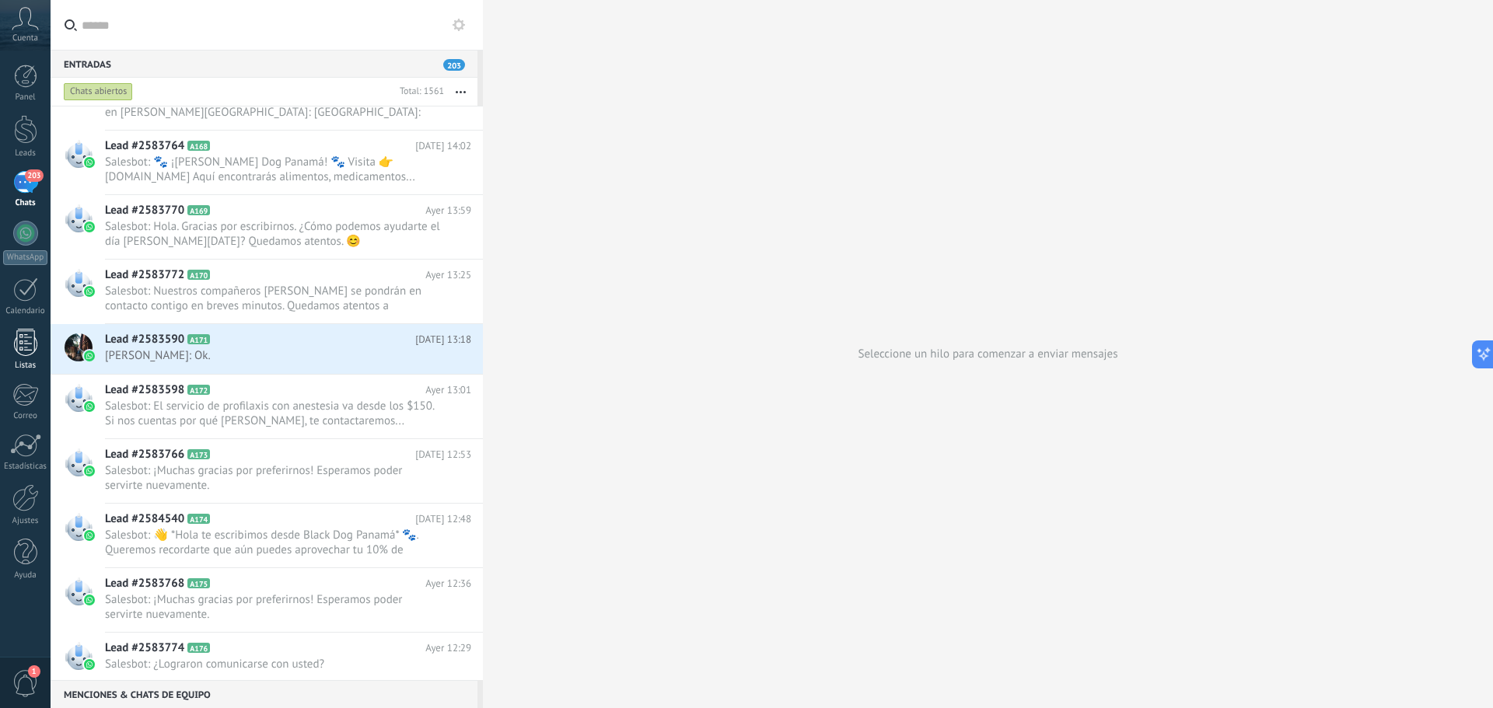
click at [33, 330] on div at bounding box center [25, 342] width 23 height 27
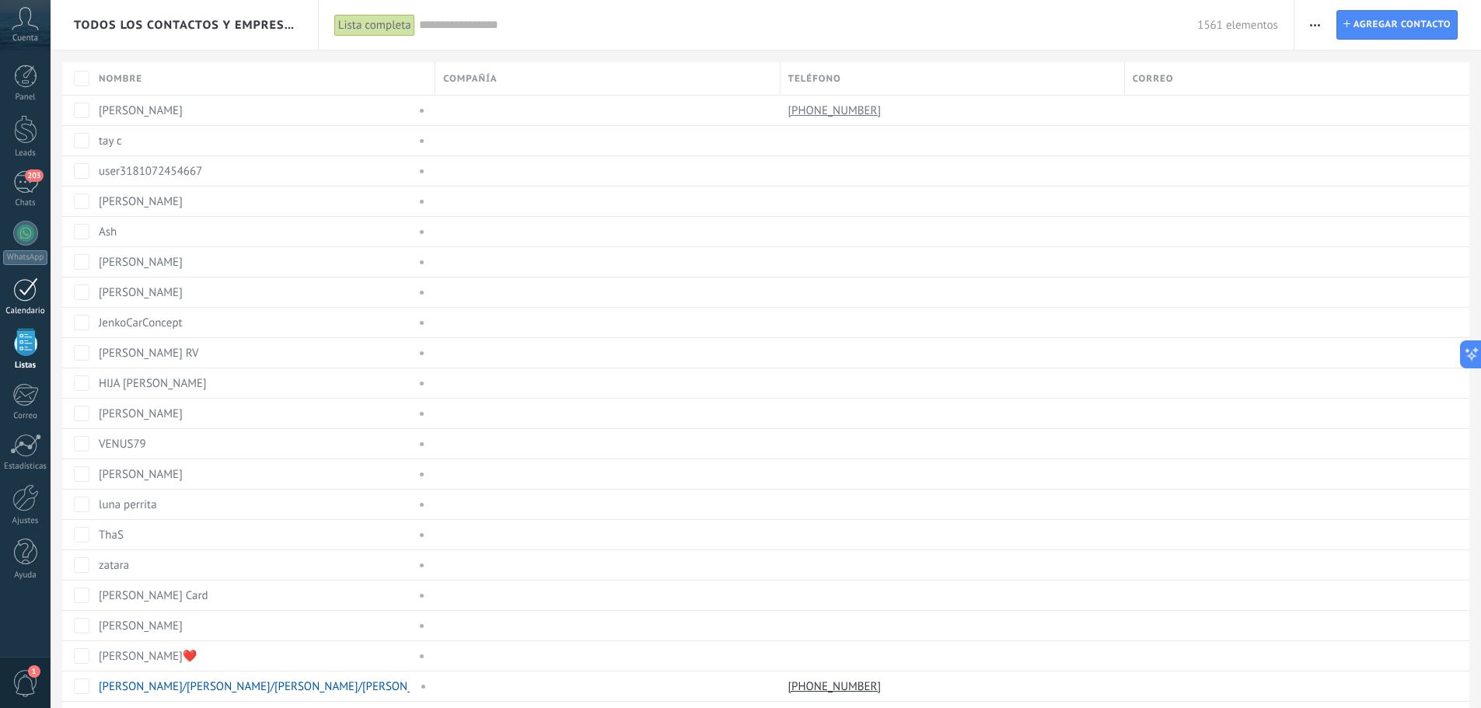
click at [23, 296] on div at bounding box center [25, 290] width 25 height 24
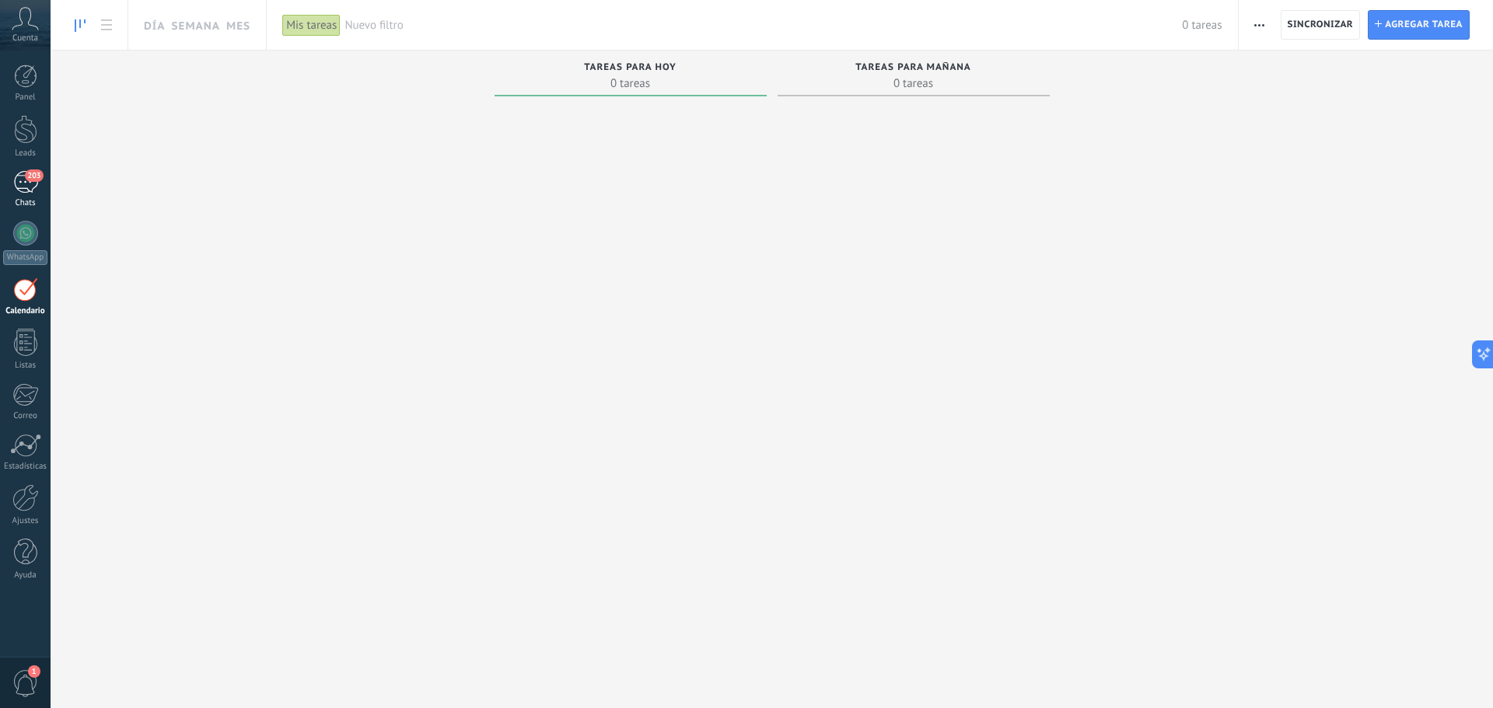
click at [31, 177] on span "203" at bounding box center [34, 176] width 18 height 12
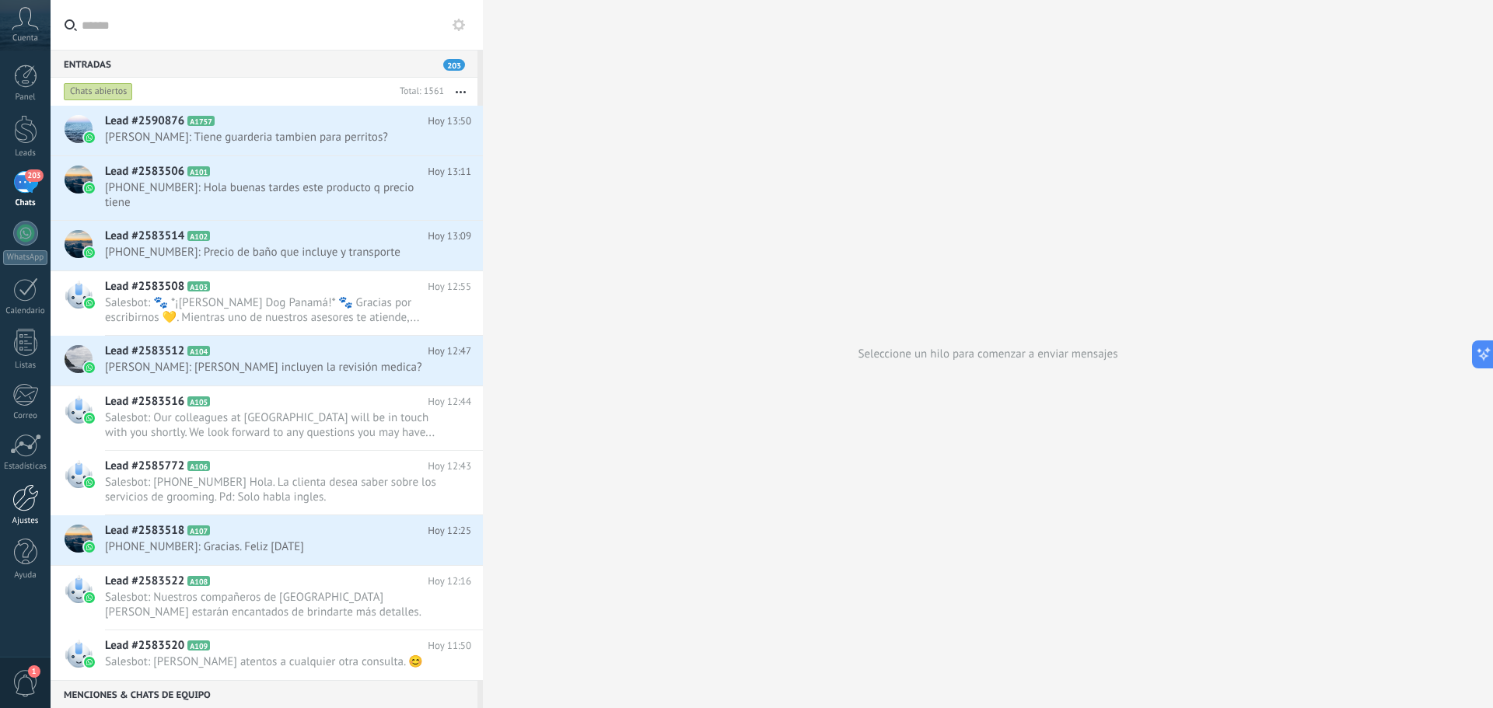
click at [36, 511] on div at bounding box center [25, 497] width 26 height 27
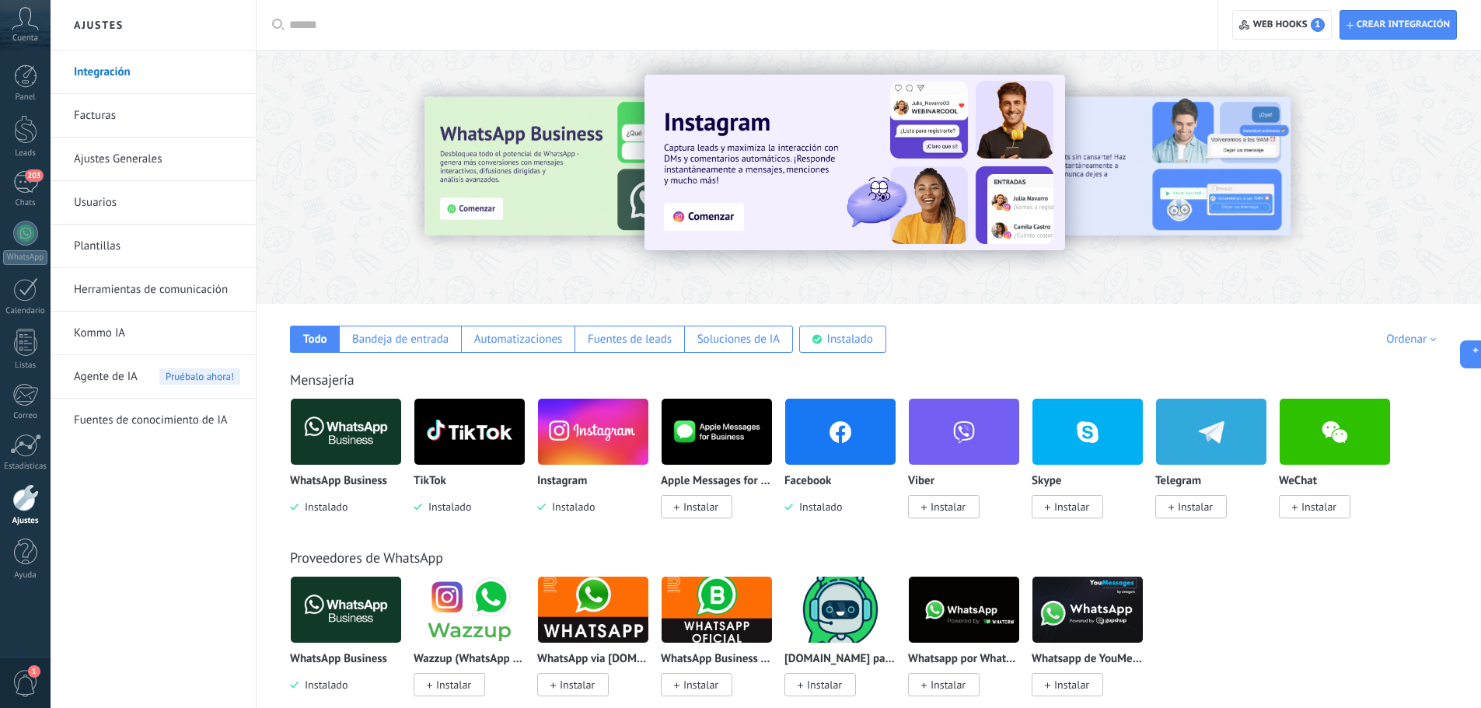
click at [187, 421] on link "Fuentes de conocimiento de IA" at bounding box center [157, 421] width 166 height 44
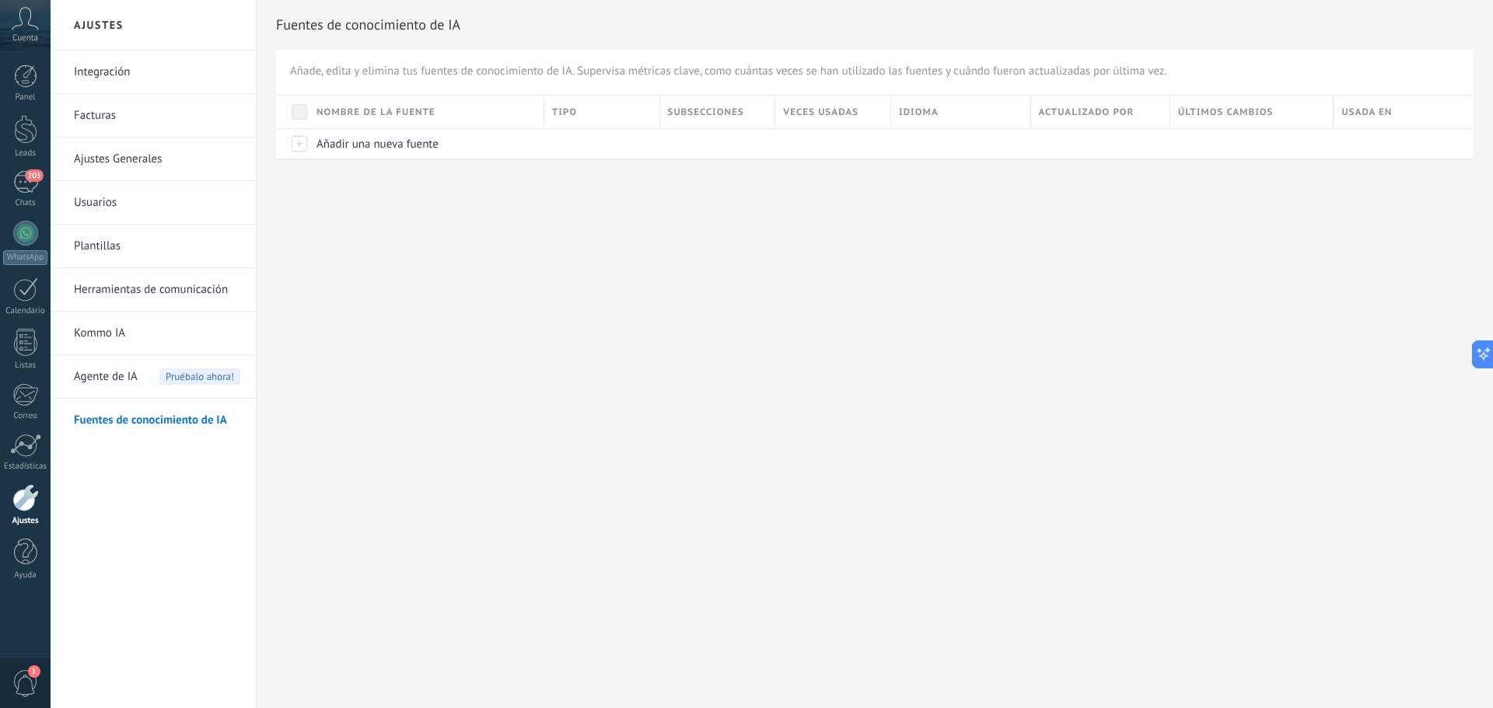
click at [107, 240] on link "Plantillas" at bounding box center [157, 247] width 166 height 44
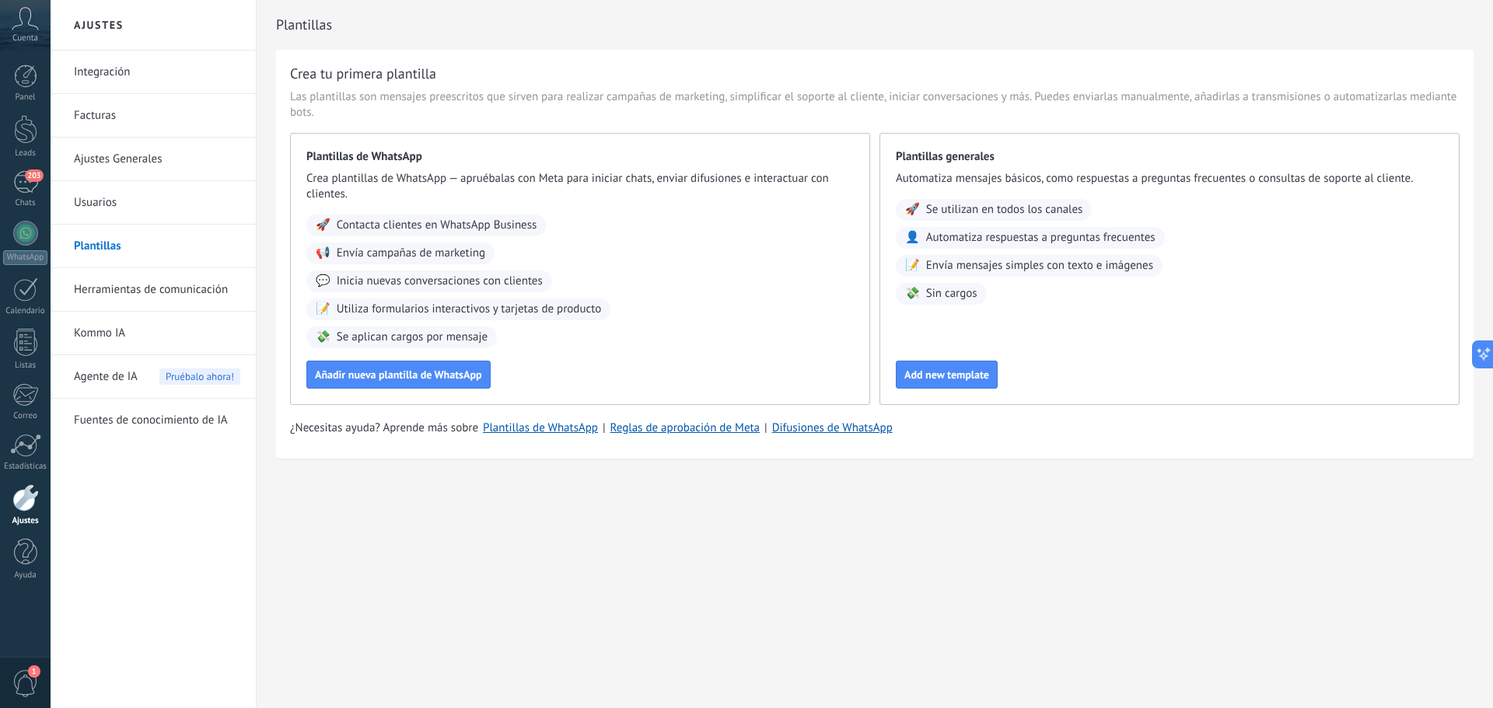
click at [115, 157] on link "Ajustes Generales" at bounding box center [157, 160] width 166 height 44
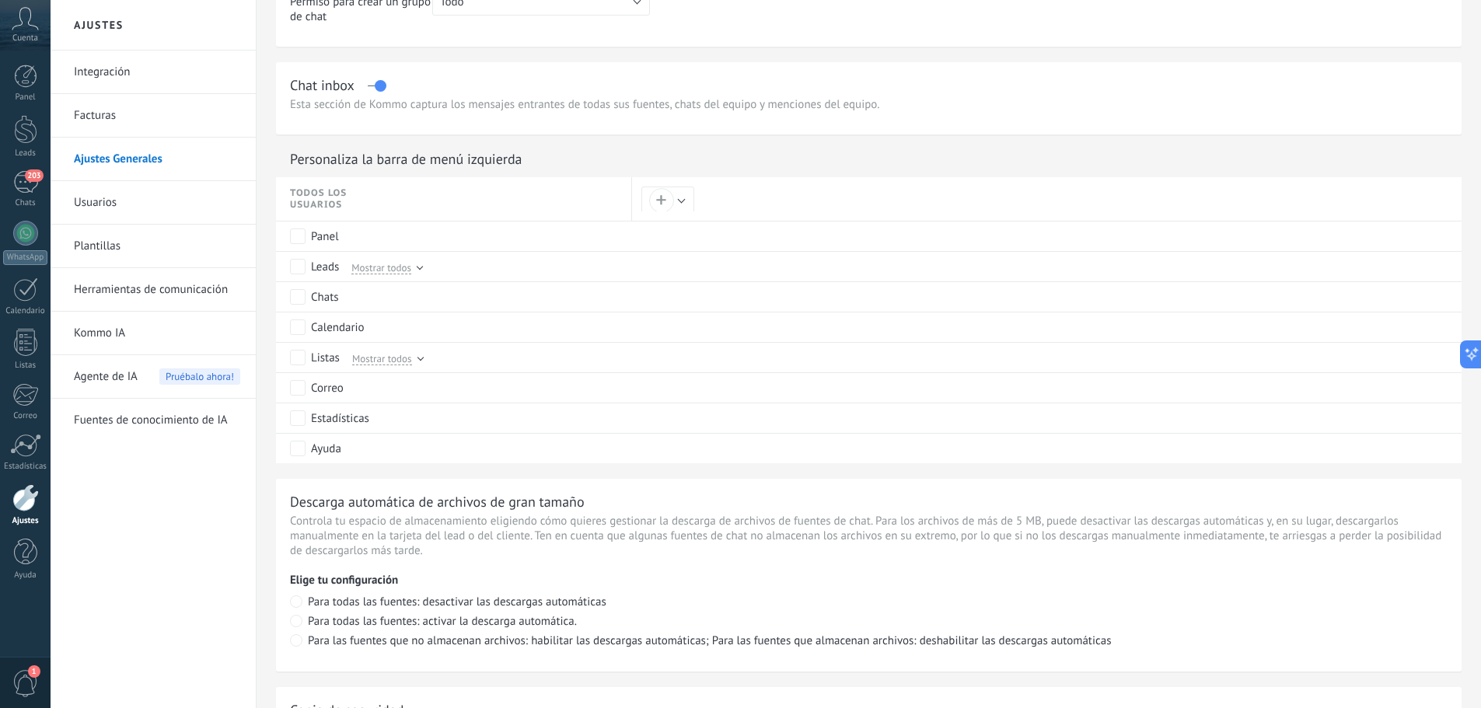
scroll to position [622, 0]
click at [369, 365] on span "Mostrar todos" at bounding box center [382, 362] width 60 height 14
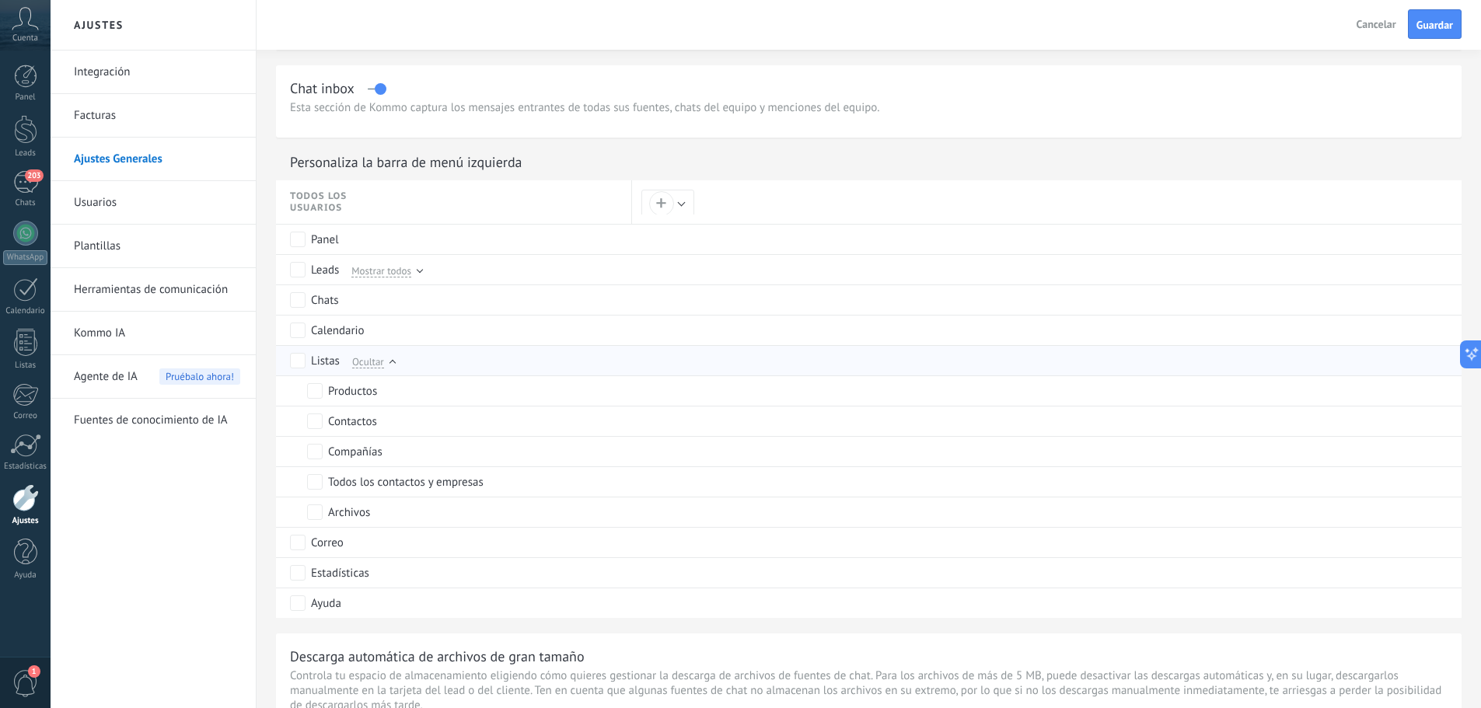
scroll to position [0, 0]
click at [169, 481] on div "Integración Facturas Ajustes Generales Usuarios Plantillas Herramientas de comu…" at bounding box center [153, 380] width 205 height 658
click at [92, 75] on link "Integración" at bounding box center [157, 73] width 166 height 44
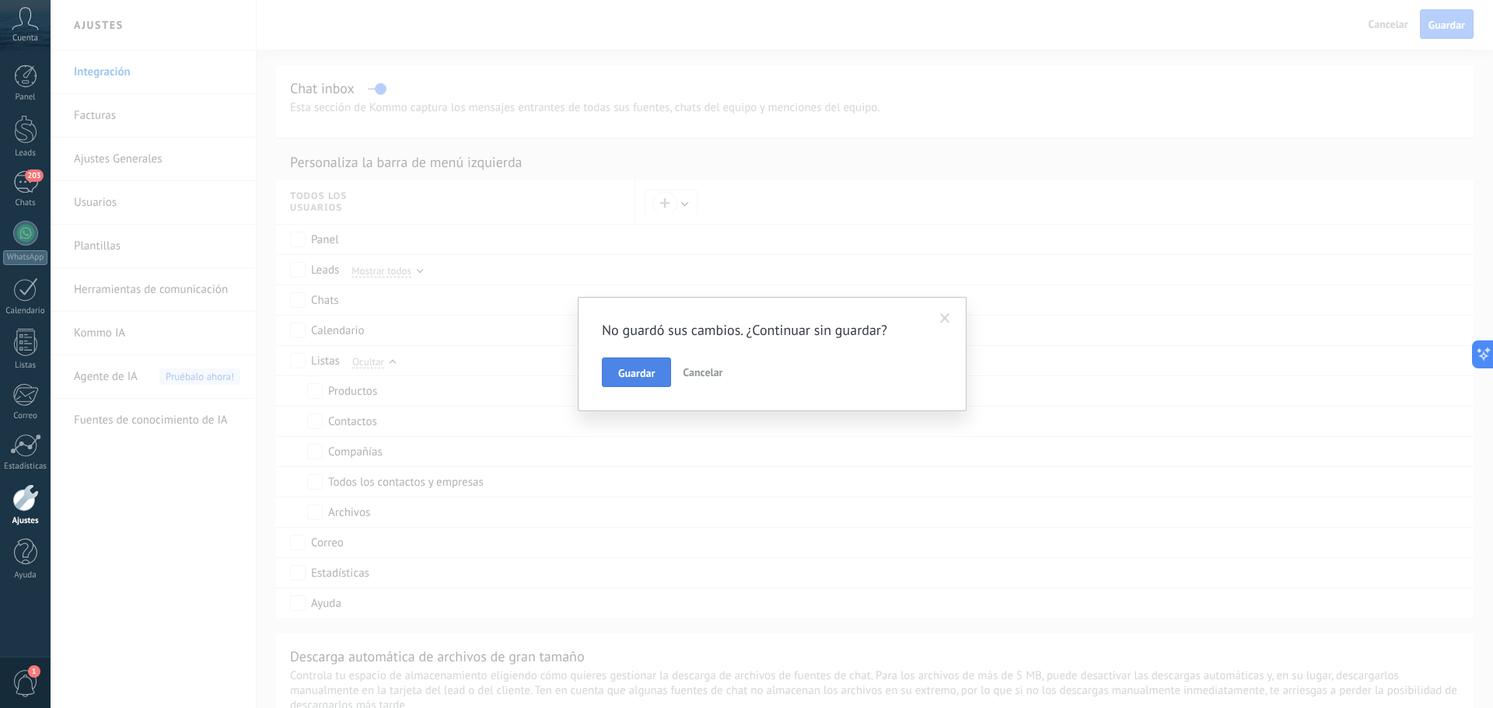
click at [607, 365] on button "Guardar" at bounding box center [636, 373] width 69 height 30
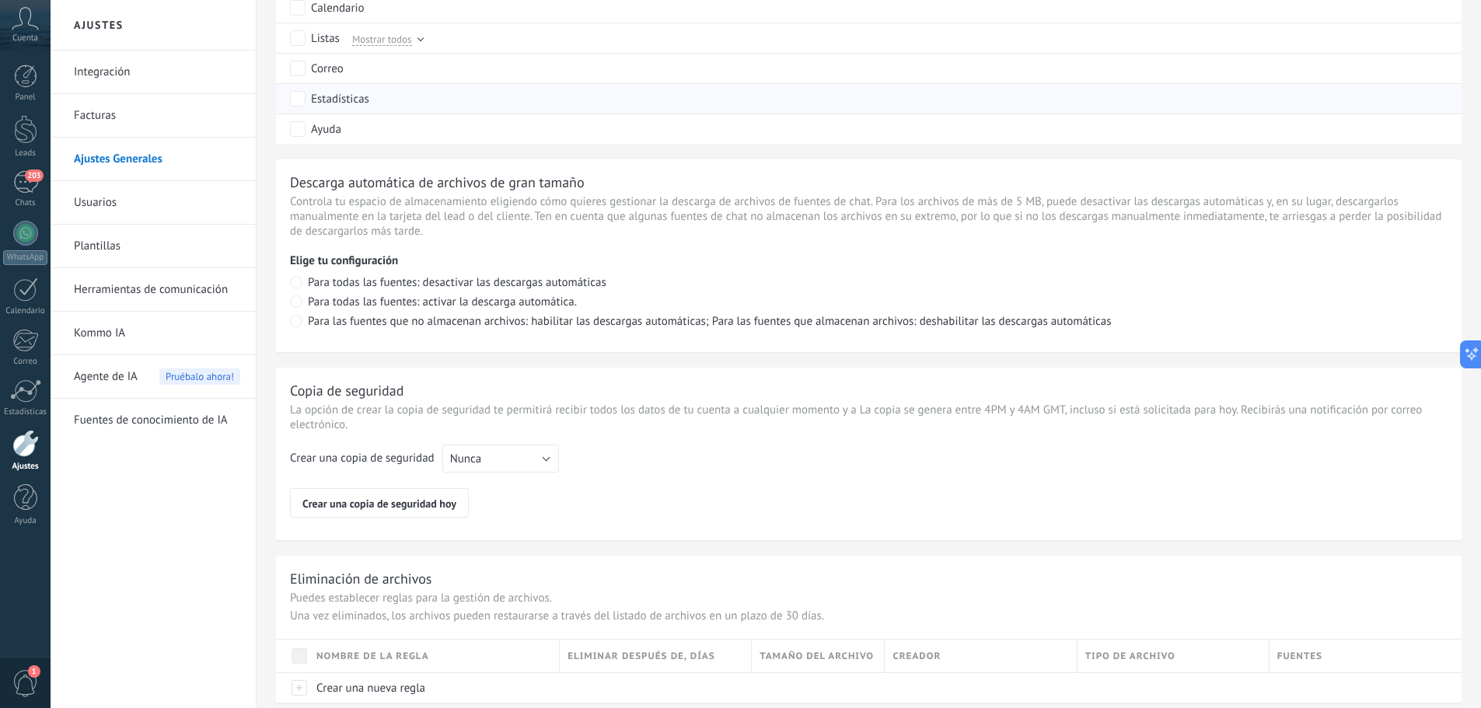
scroll to position [990, 0]
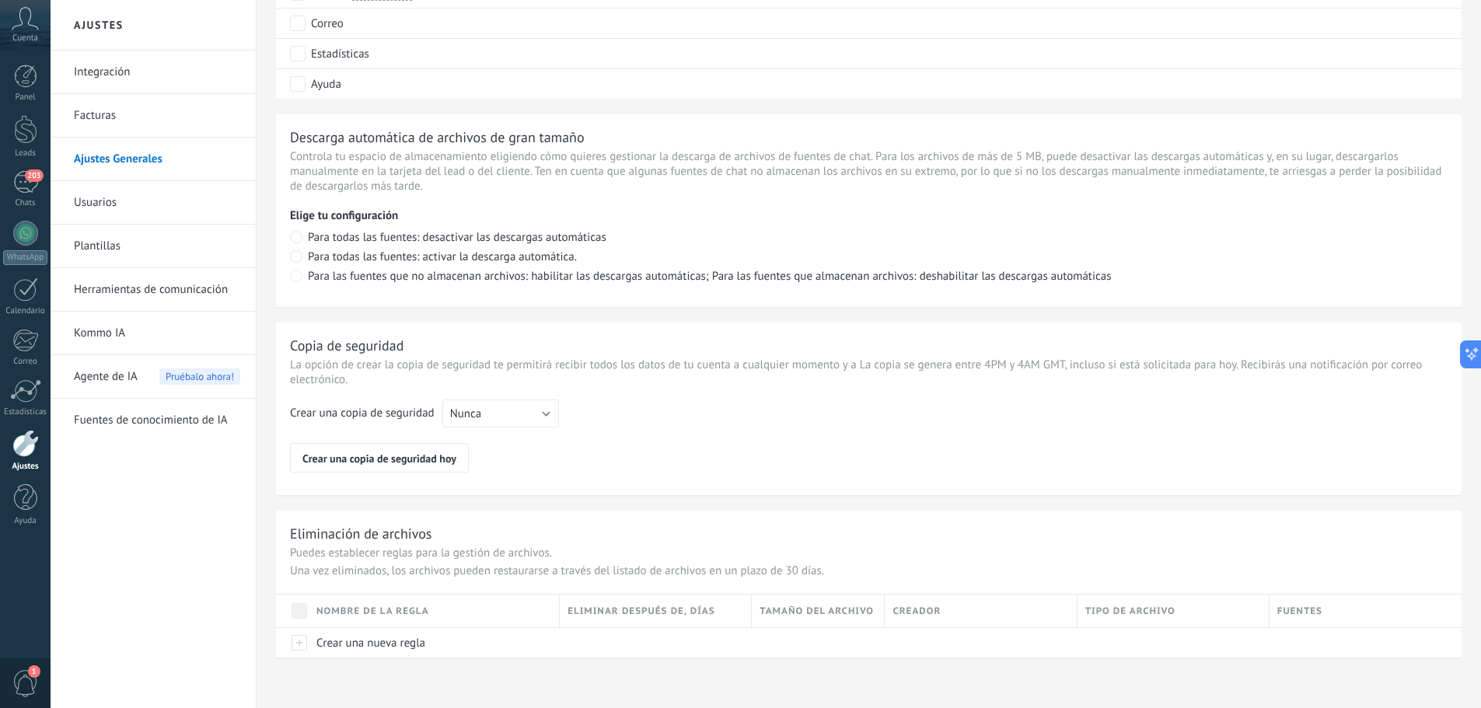
click at [117, 199] on link "Usuarios" at bounding box center [157, 203] width 166 height 44
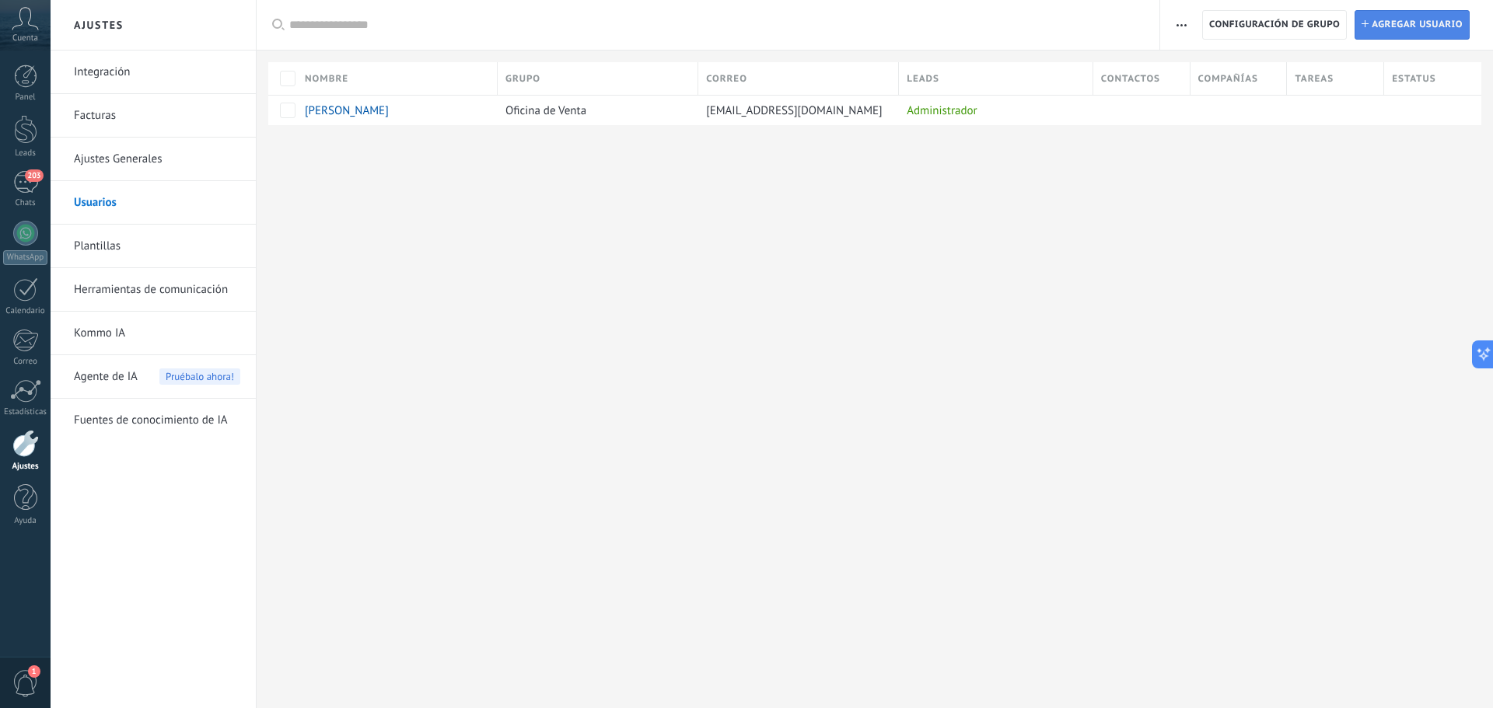
click at [1433, 18] on span "Agregar usuario" at bounding box center [1417, 25] width 91 height 28
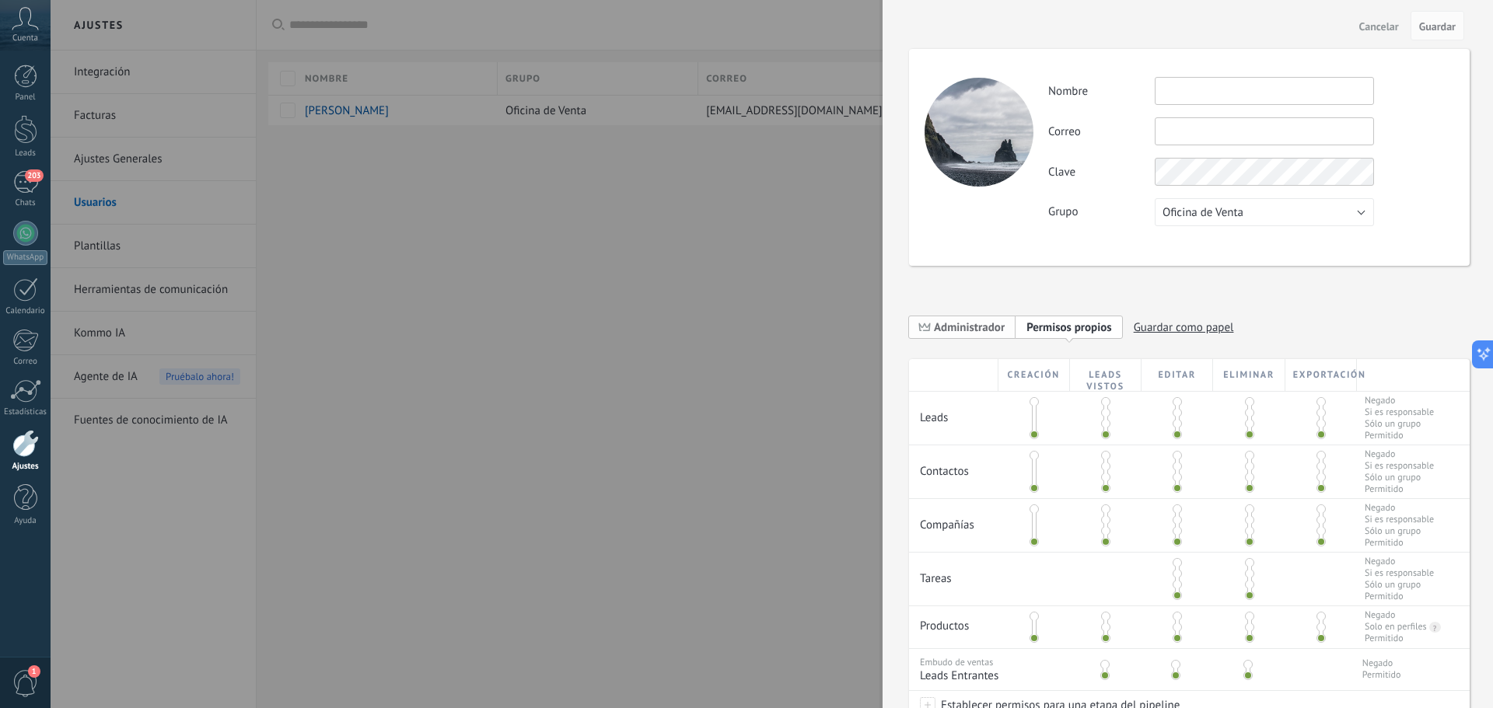
click at [979, 324] on span "Administrador" at bounding box center [969, 327] width 71 height 15
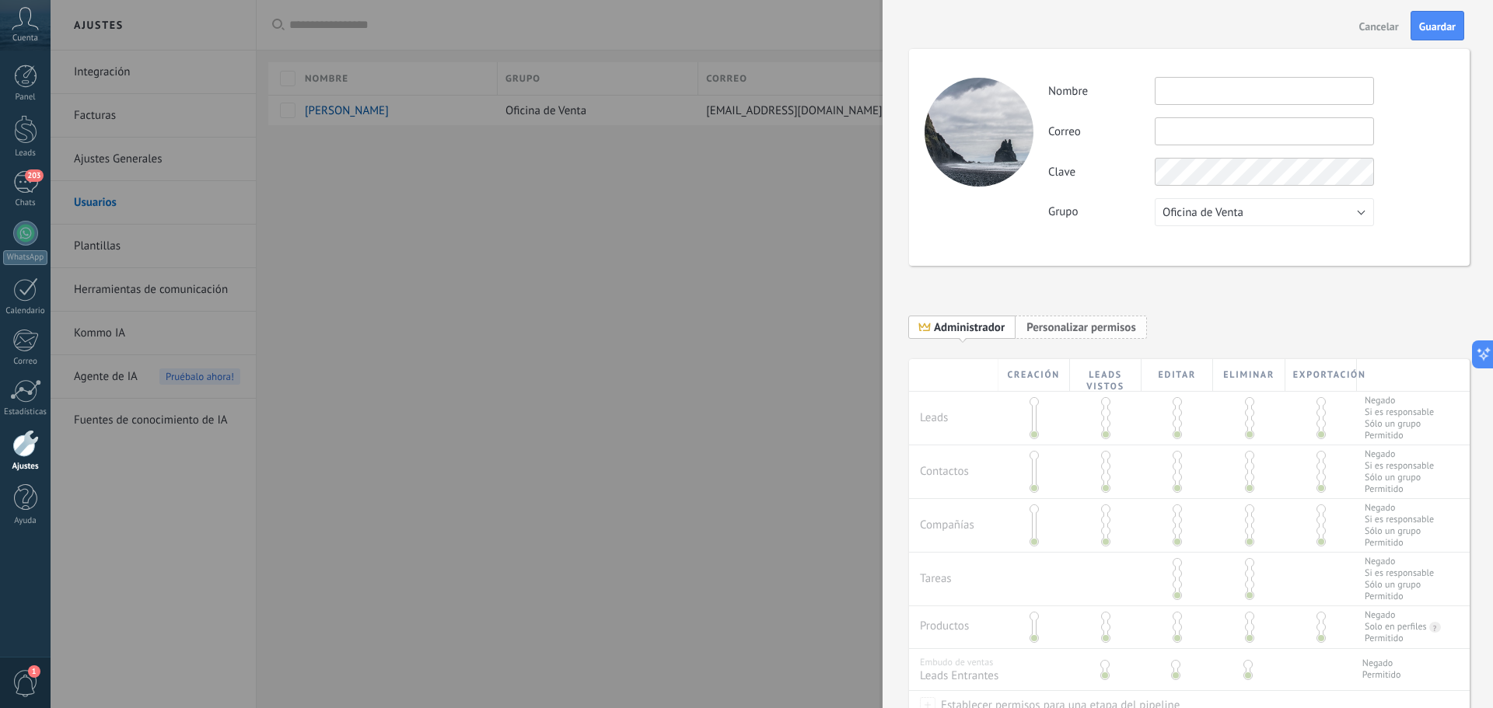
click at [1061, 329] on span "Personalizar permisos" at bounding box center [1081, 327] width 110 height 15
click at [1229, 91] on input "text" at bounding box center [1264, 91] width 219 height 28
type input "**********"
click at [1199, 124] on input "text" at bounding box center [1264, 131] width 219 height 28
click at [1196, 129] on input "text" at bounding box center [1264, 131] width 219 height 28
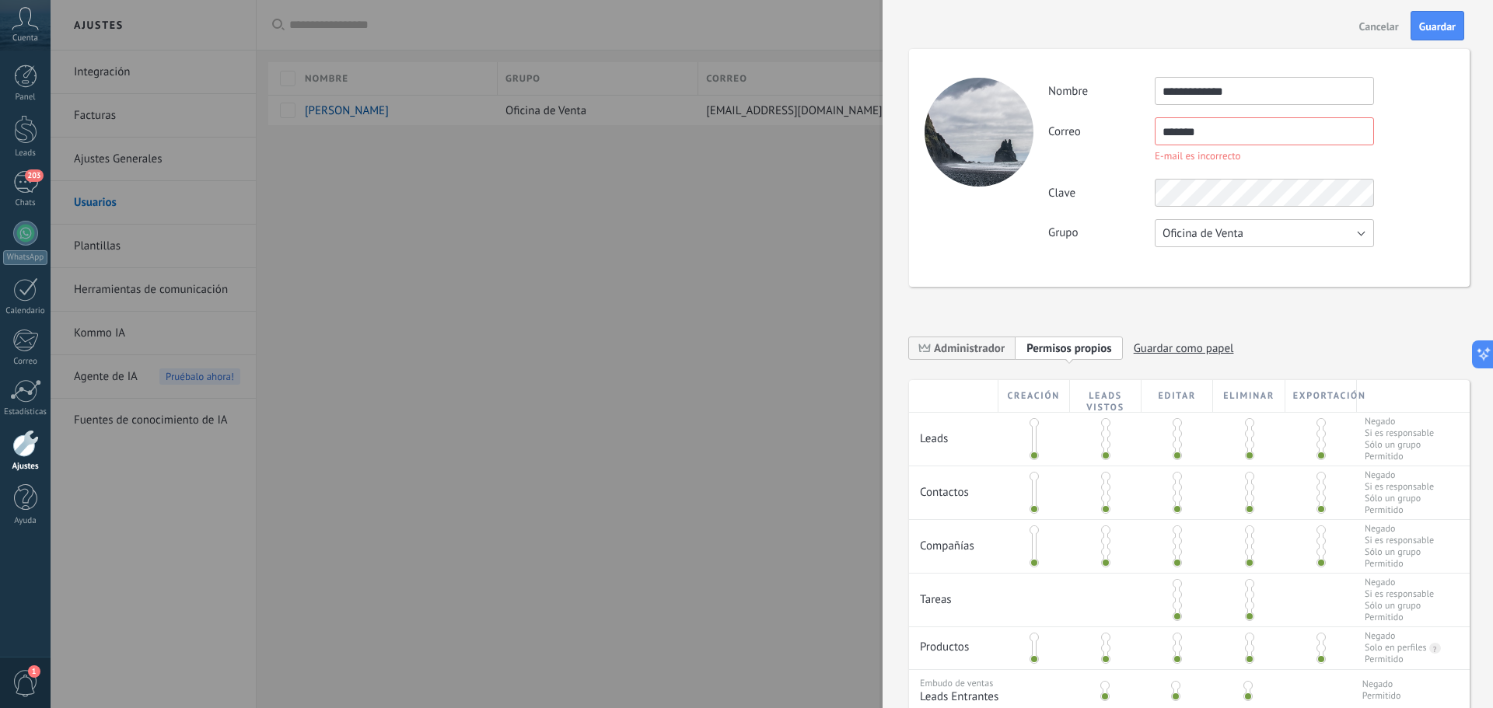
click at [1198, 205] on div "**********" at bounding box center [1250, 162] width 405 height 170
click at [1201, 133] on input "*******" at bounding box center [1264, 131] width 219 height 28
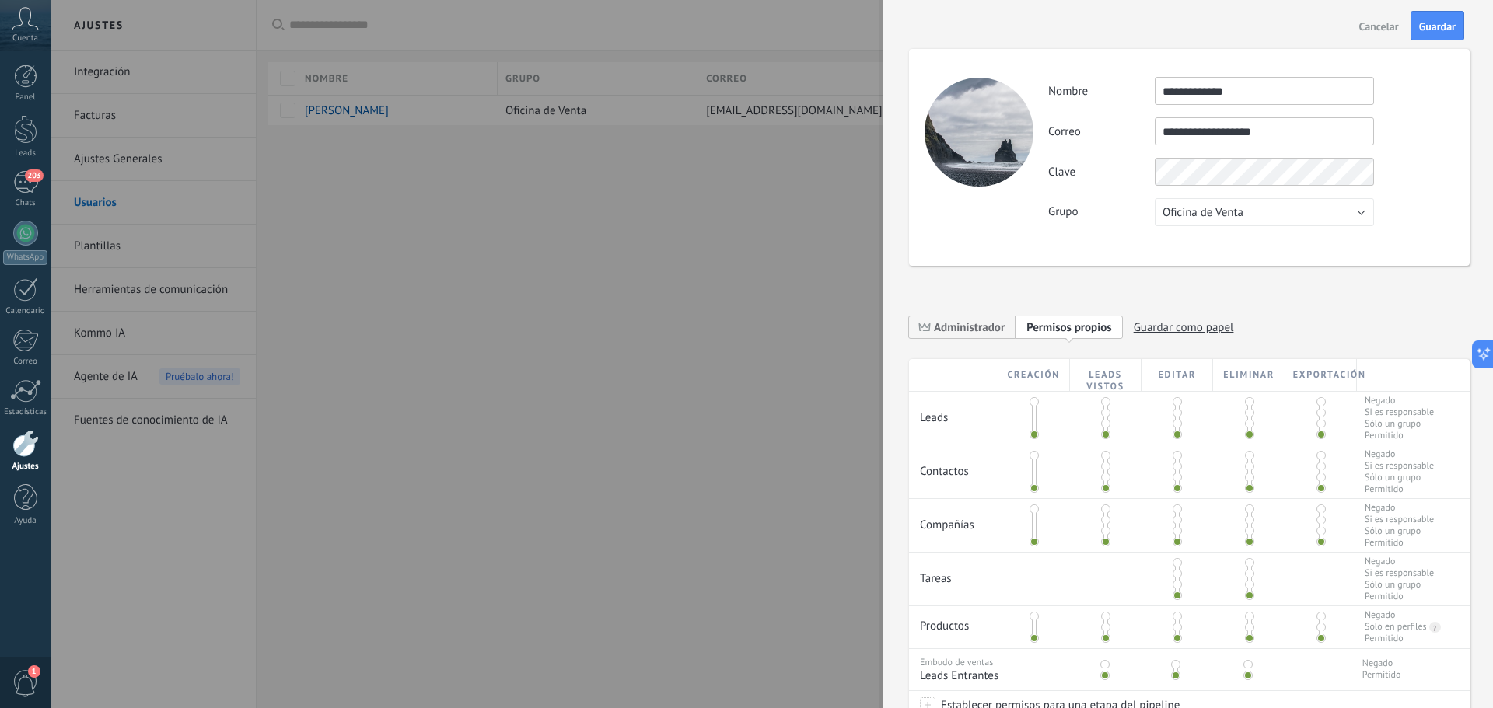
click at [1108, 250] on div "**********" at bounding box center [1189, 157] width 561 height 217
click at [1204, 147] on div "**********" at bounding box center [1250, 151] width 405 height 149
click at [1201, 138] on input "**********" at bounding box center [1264, 131] width 219 height 28
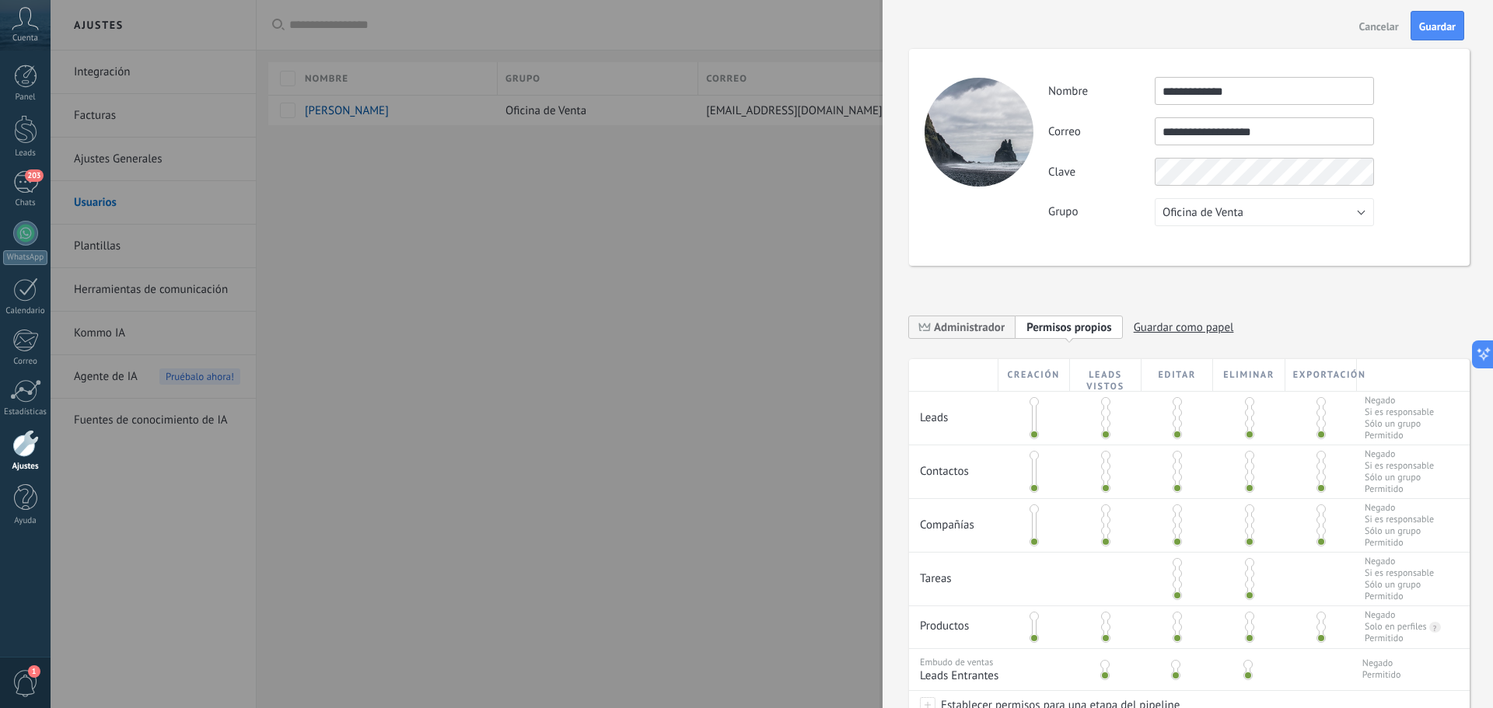
paste input "****"
type input "**********"
click at [1429, 30] on span "Guardar" at bounding box center [1437, 26] width 37 height 11
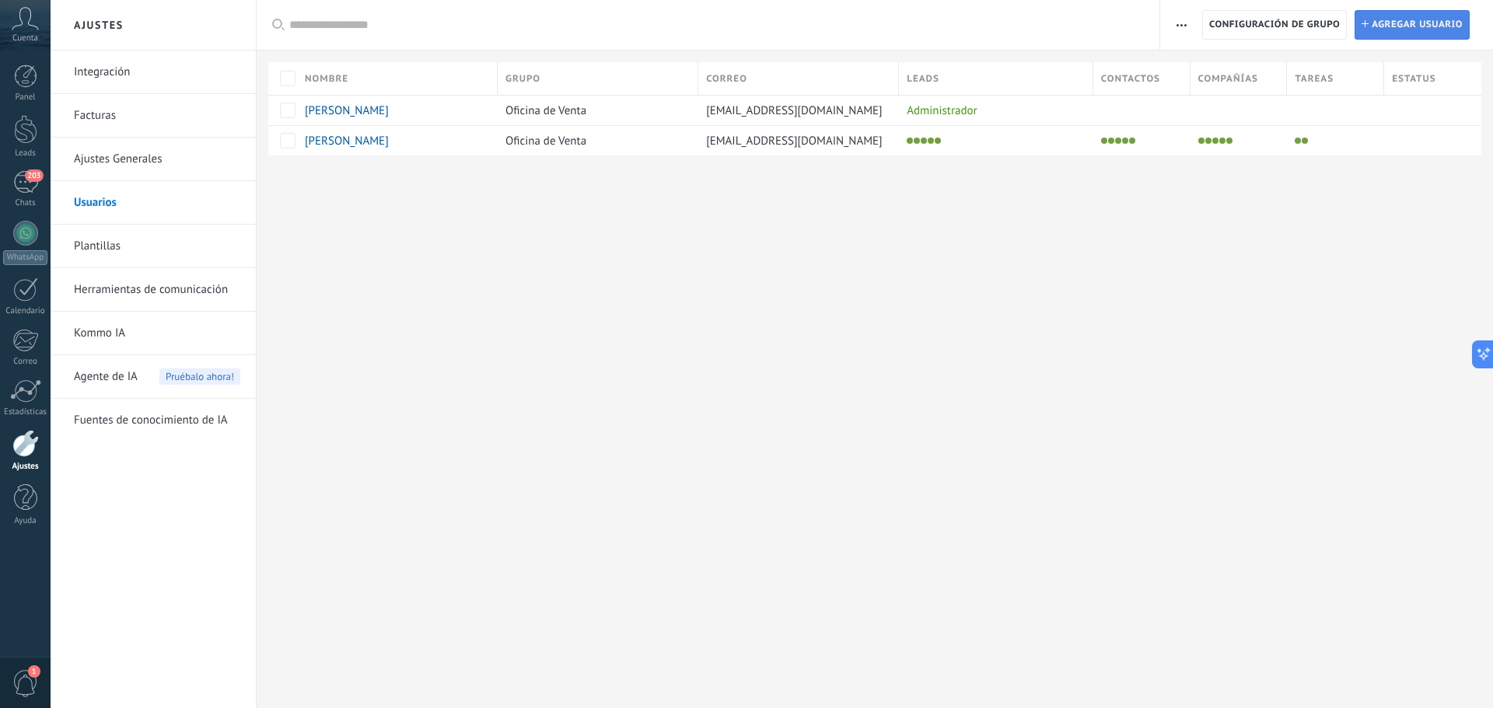
click at [1394, 27] on span "Agregar usuario" at bounding box center [1417, 25] width 91 height 28
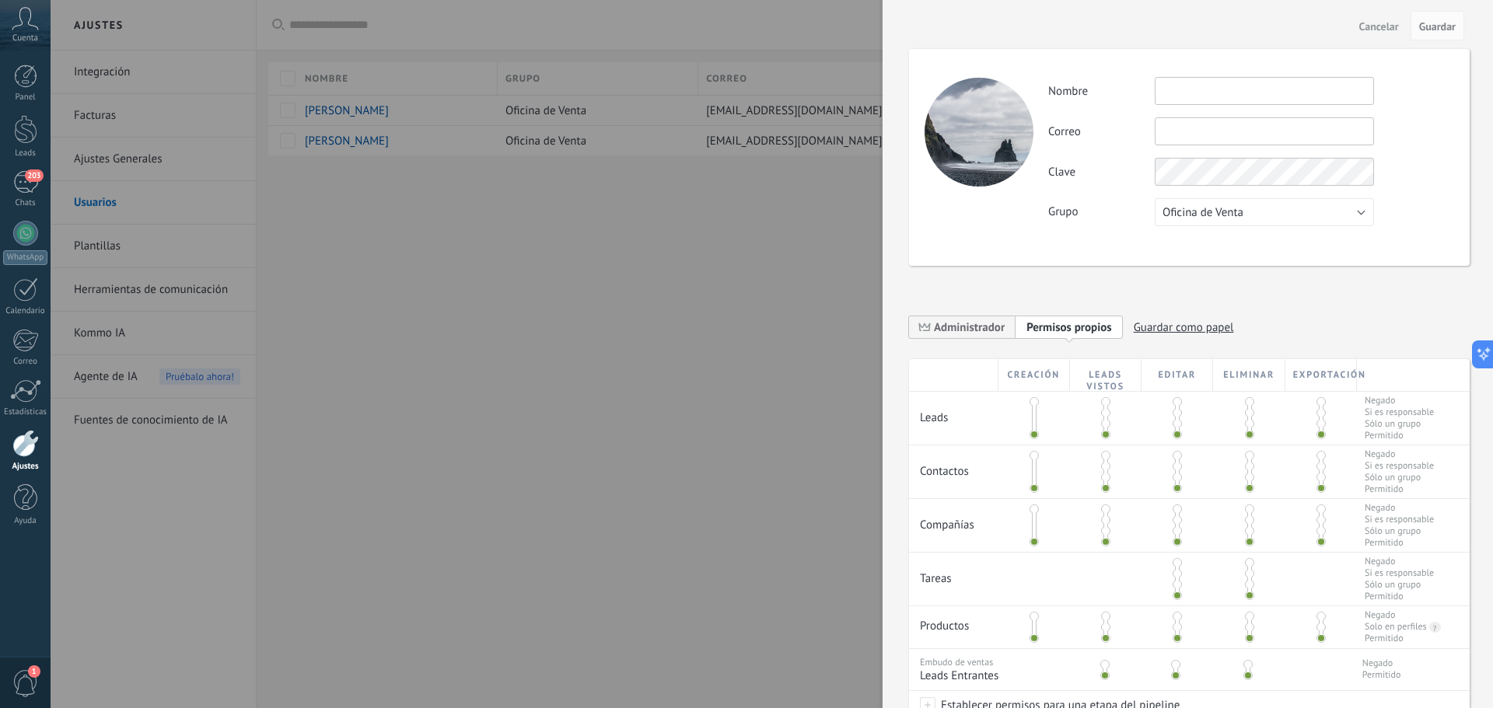
click at [1253, 93] on input "text" at bounding box center [1264, 91] width 219 height 28
type input "**********"
click at [1204, 135] on input "text" at bounding box center [1264, 131] width 219 height 28
click at [1205, 151] on div "**********" at bounding box center [1250, 151] width 405 height 149
click at [1202, 142] on input "text" at bounding box center [1264, 131] width 219 height 28
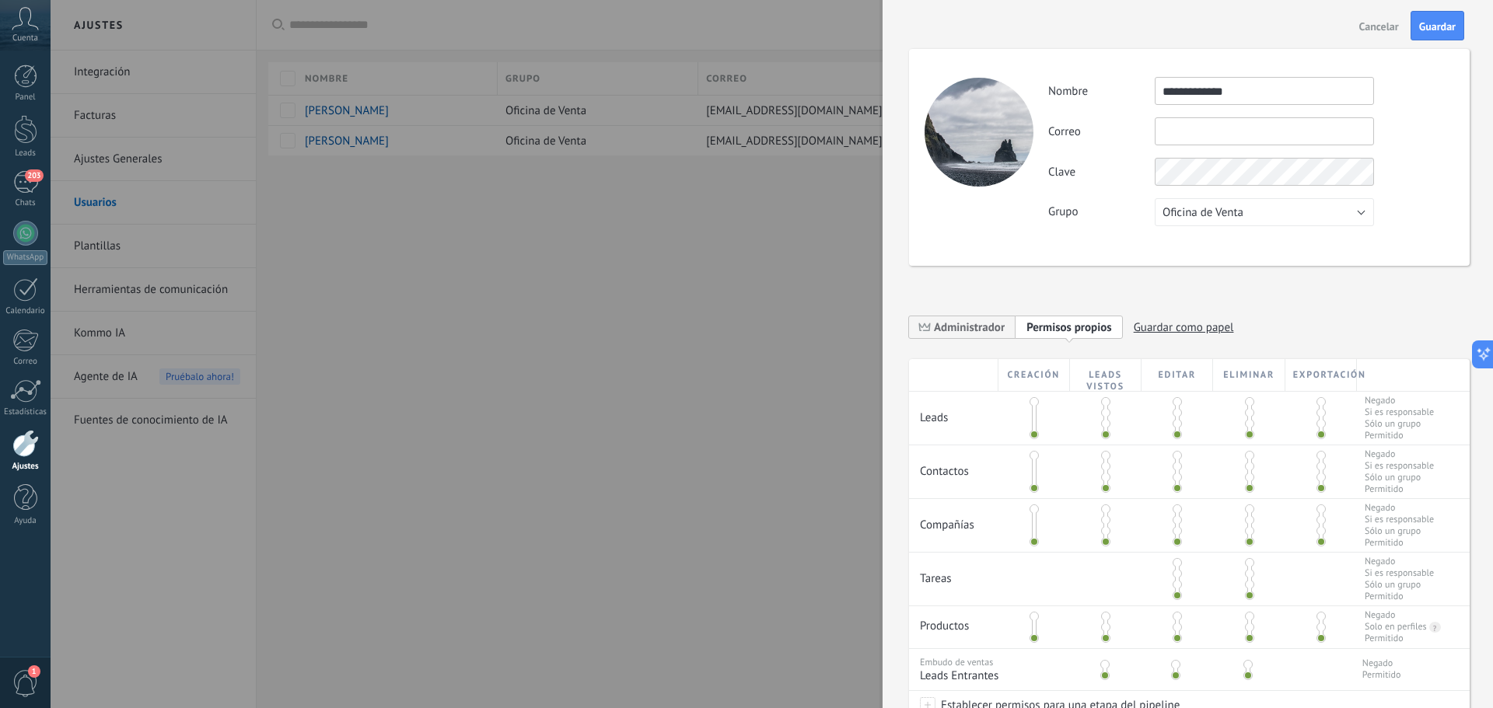
paste input "**********"
type input "**********"
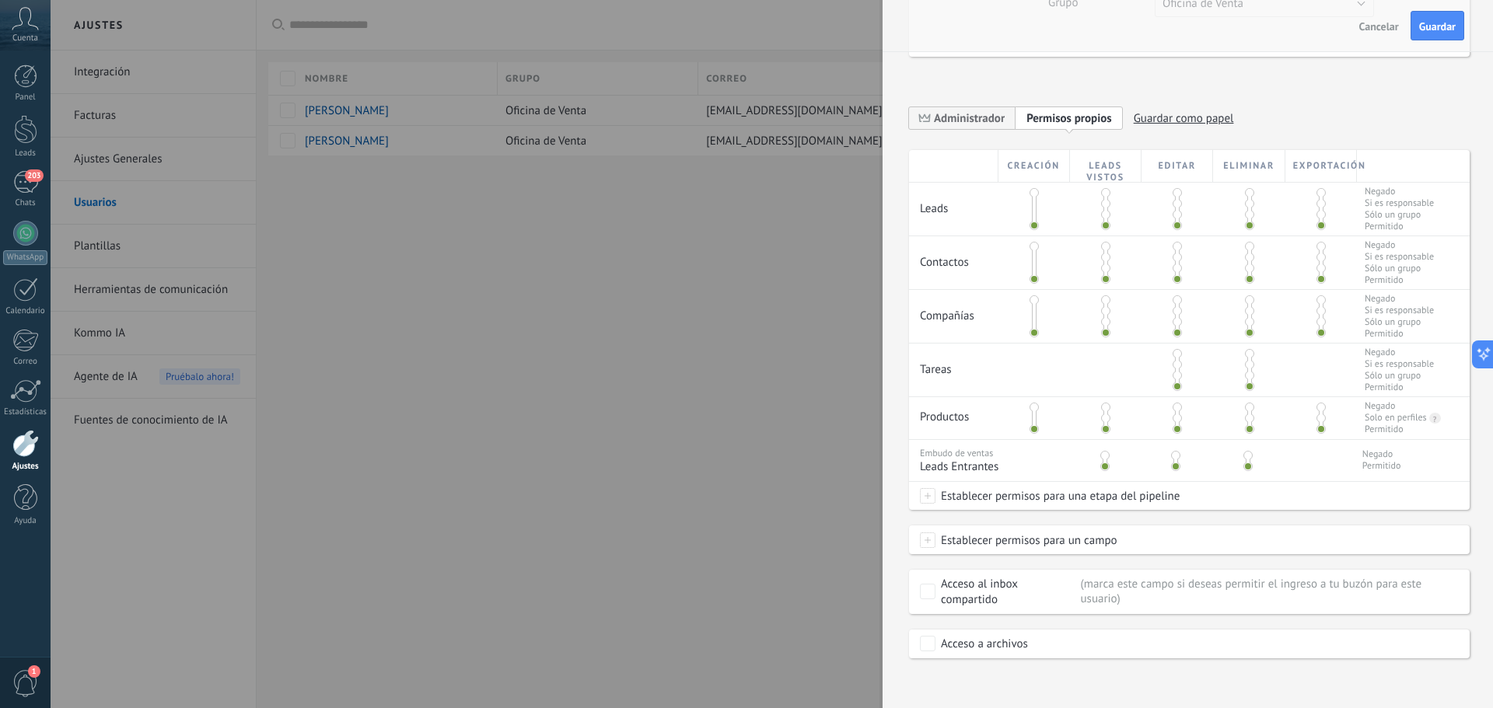
scroll to position [214, 0]
click at [1425, 23] on span "Guardar" at bounding box center [1437, 26] width 37 height 11
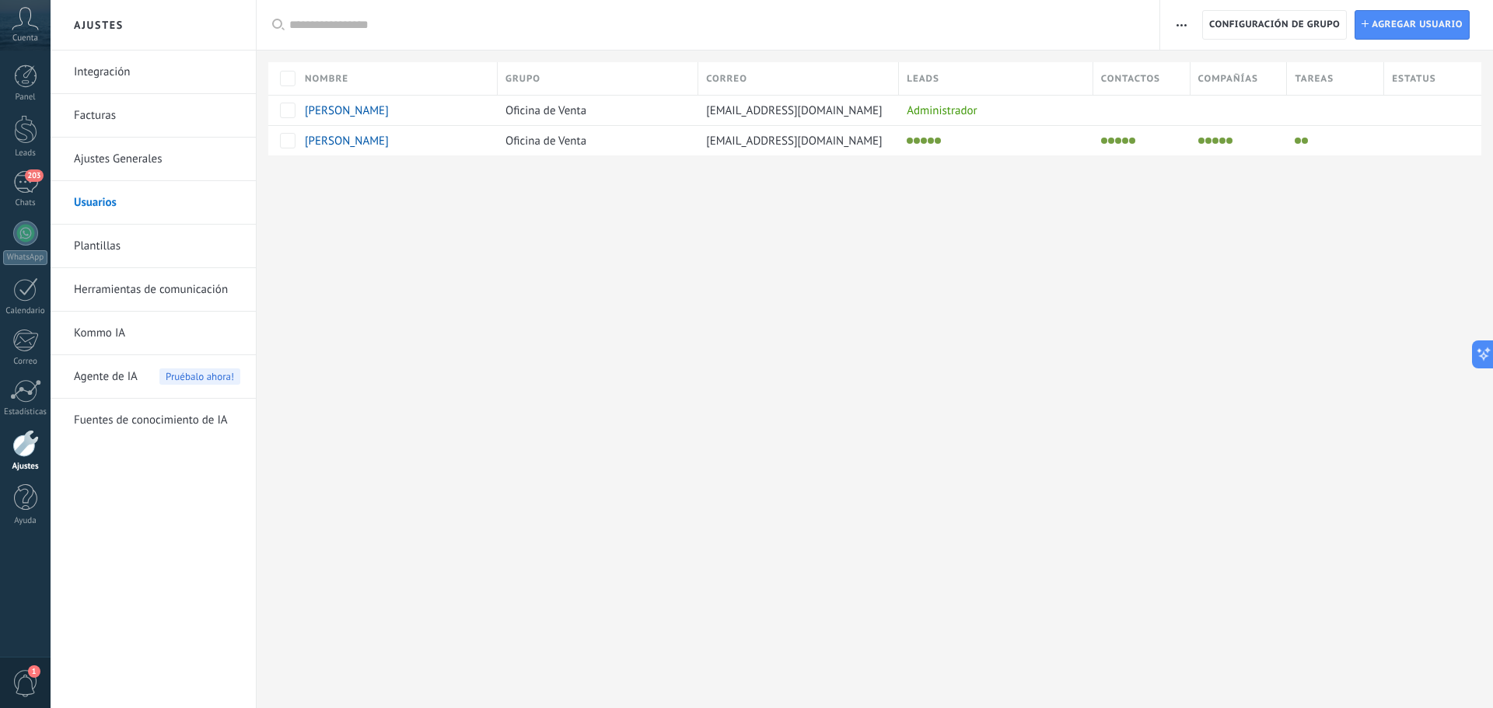
scroll to position [0, 0]
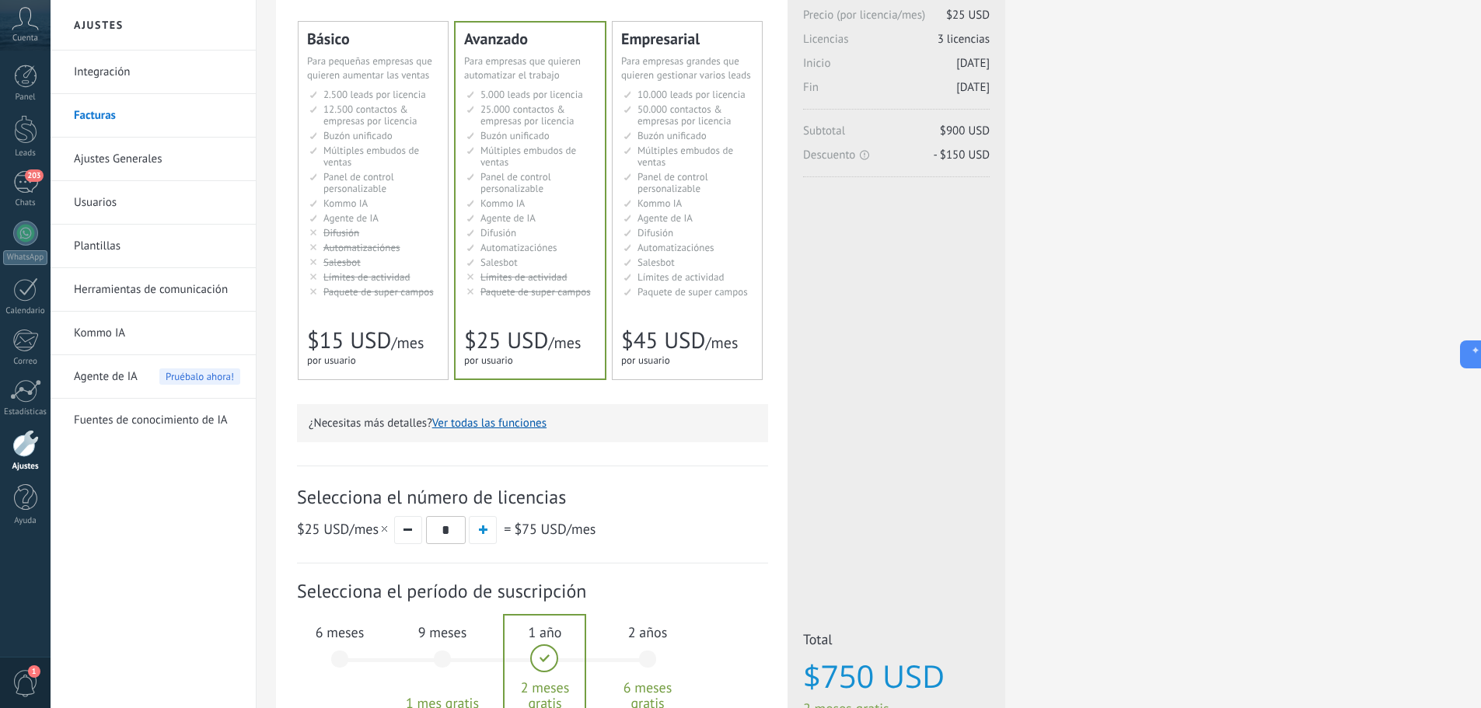
scroll to position [233, 0]
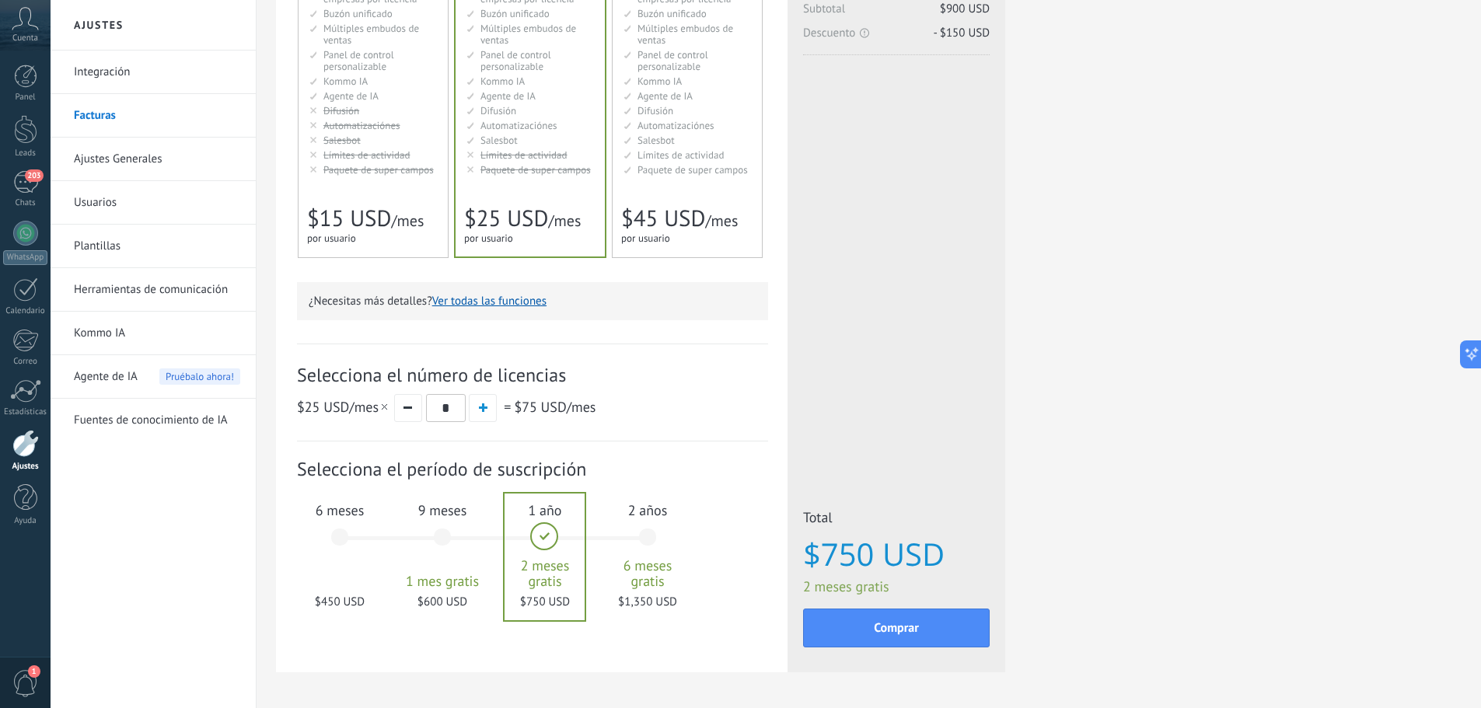
click at [340, 533] on div "6 meses $450 USD" at bounding box center [340, 545] width 84 height 110
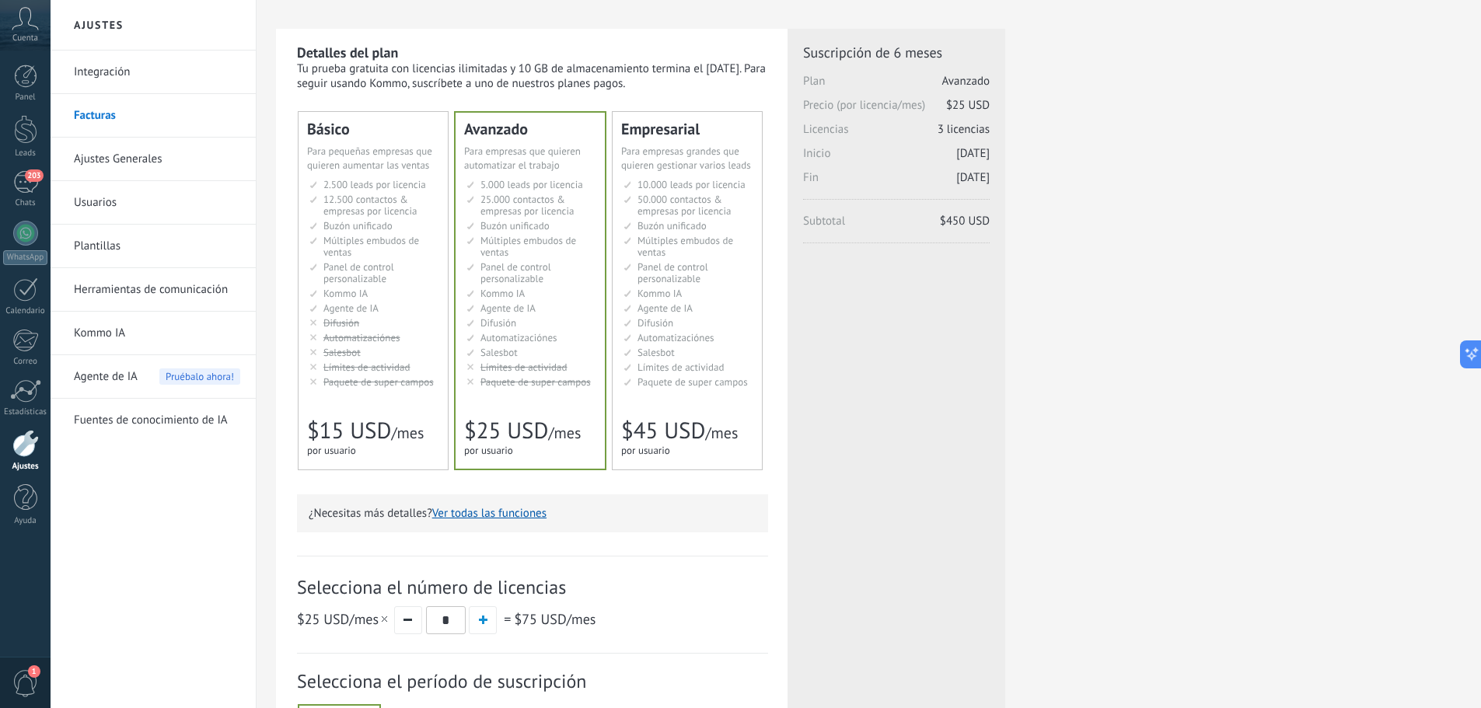
scroll to position [0, 0]
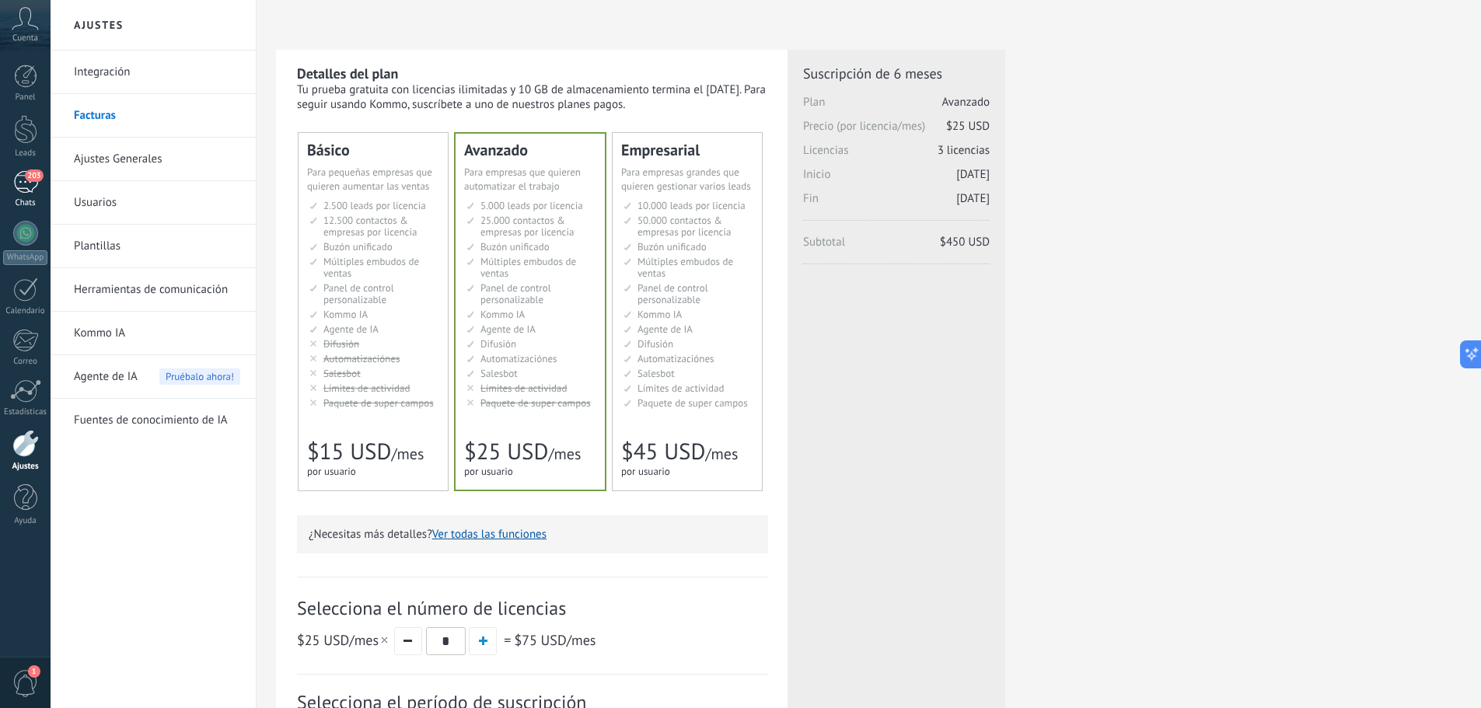
click at [26, 187] on div "203" at bounding box center [25, 182] width 25 height 23
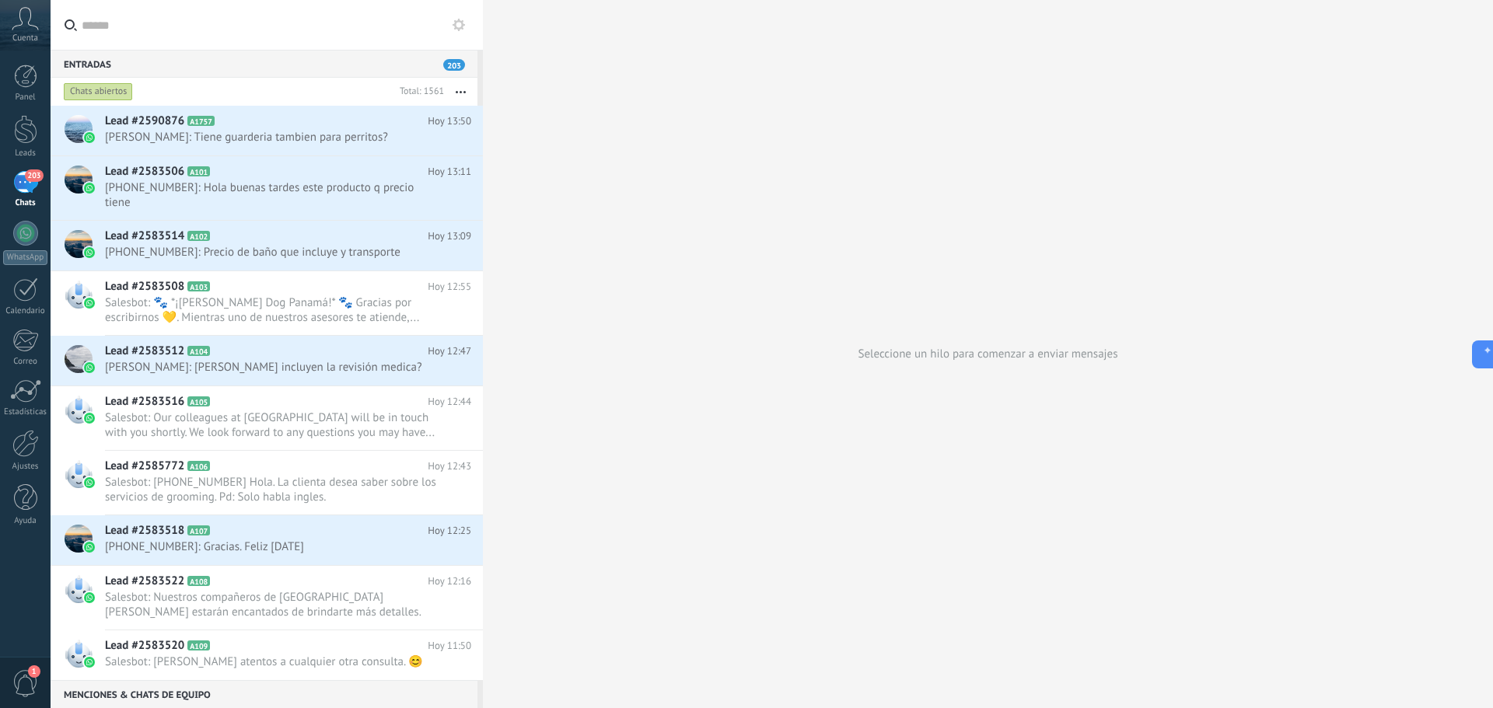
click at [167, 689] on div "Menciones & Chats de equipo 0" at bounding box center [264, 694] width 427 height 28
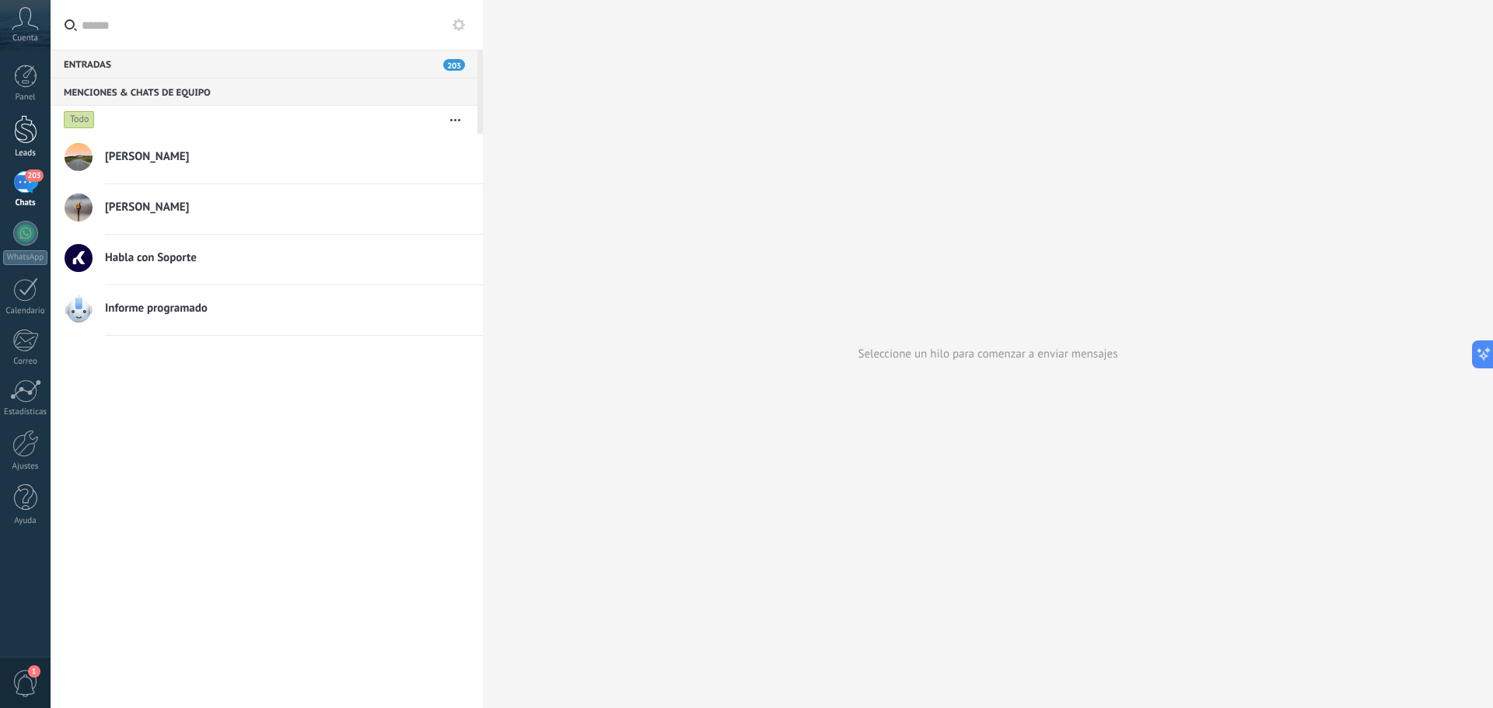
click at [26, 135] on div at bounding box center [25, 129] width 23 height 29
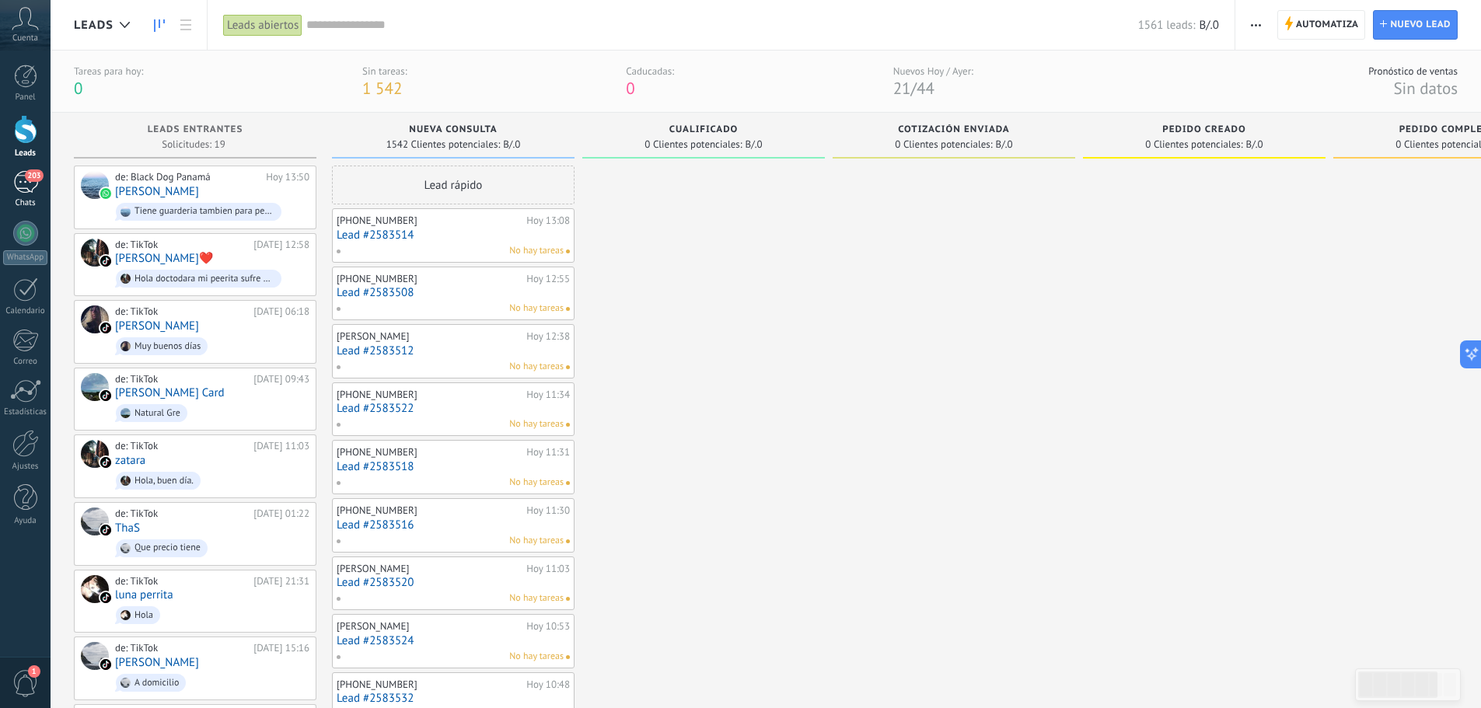
click at [23, 190] on div "203" at bounding box center [25, 182] width 25 height 23
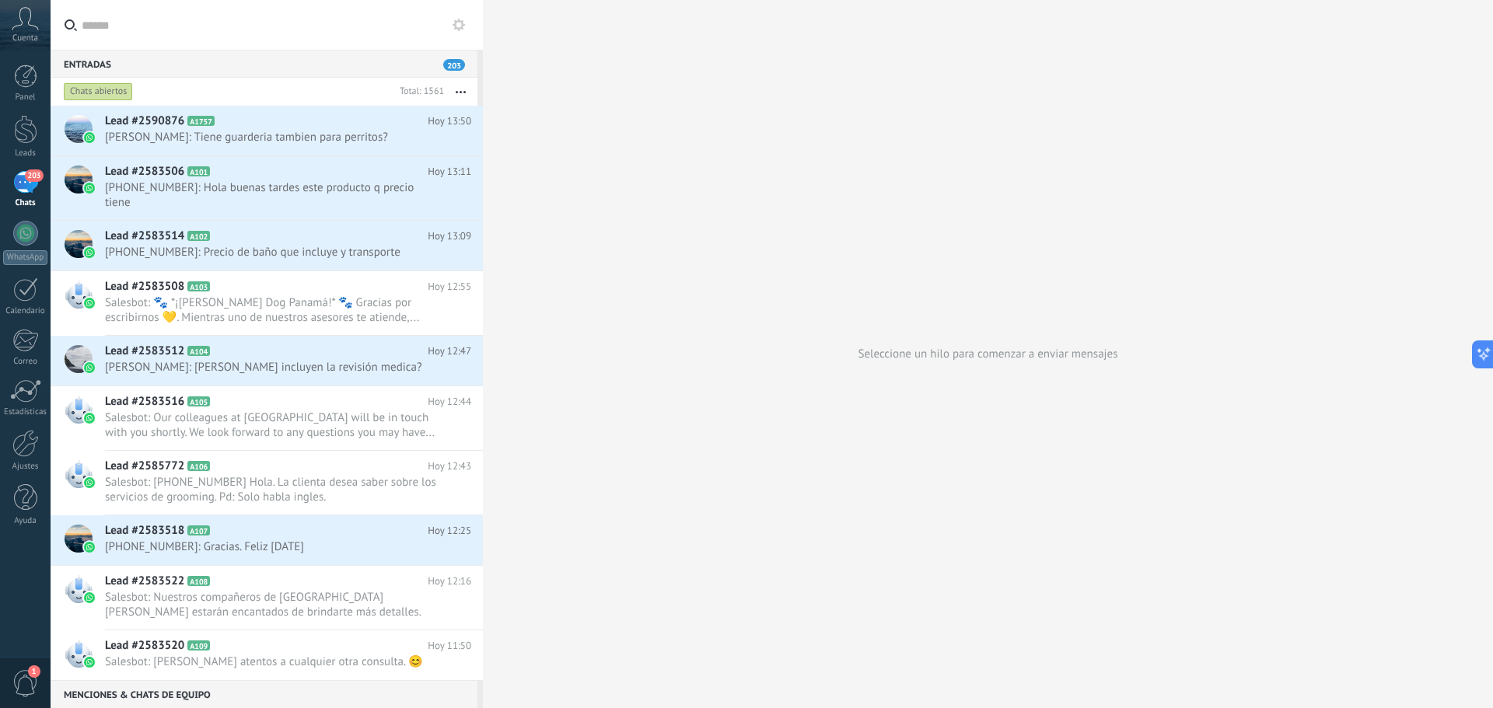
click at [111, 91] on div "Chats abiertos" at bounding box center [98, 91] width 69 height 19
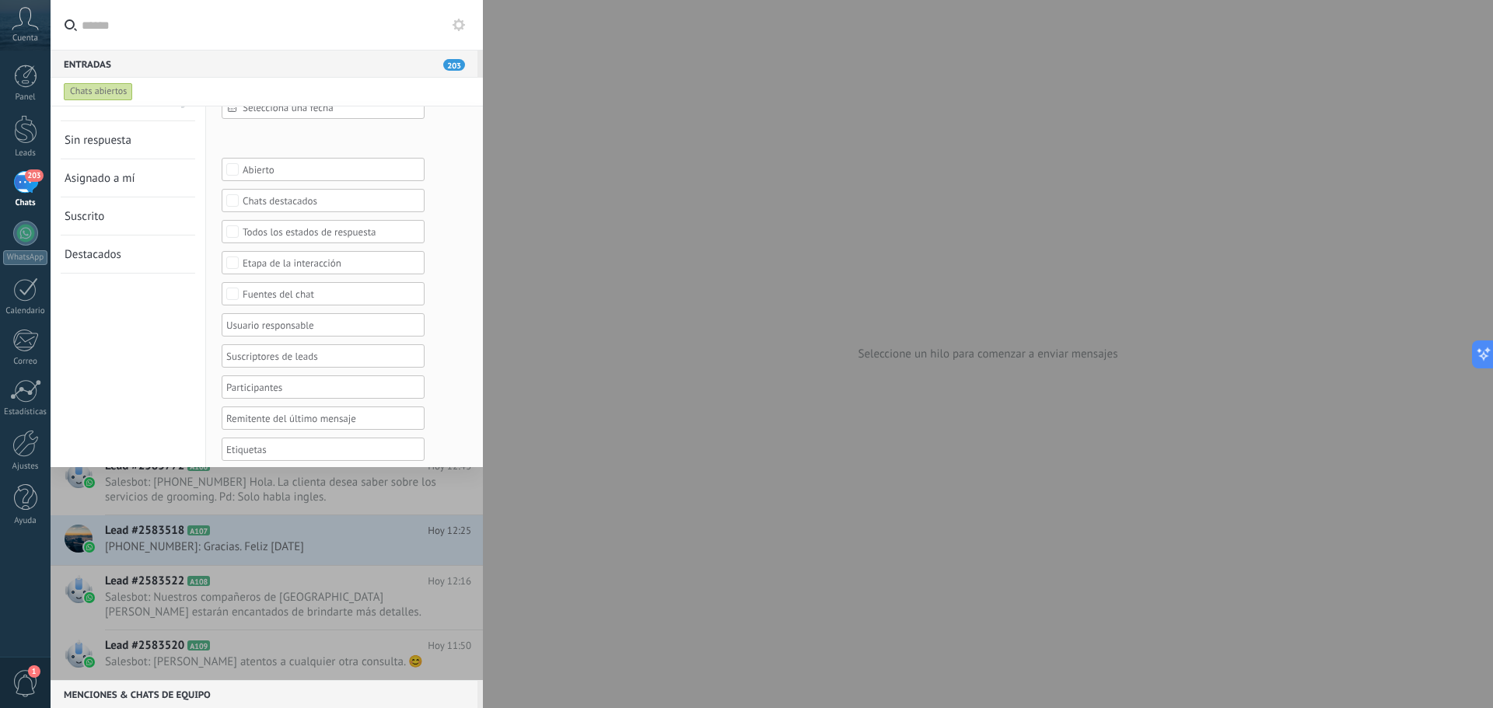
scroll to position [64, 0]
click at [84, 180] on span "Suscrito" at bounding box center [85, 176] width 40 height 15
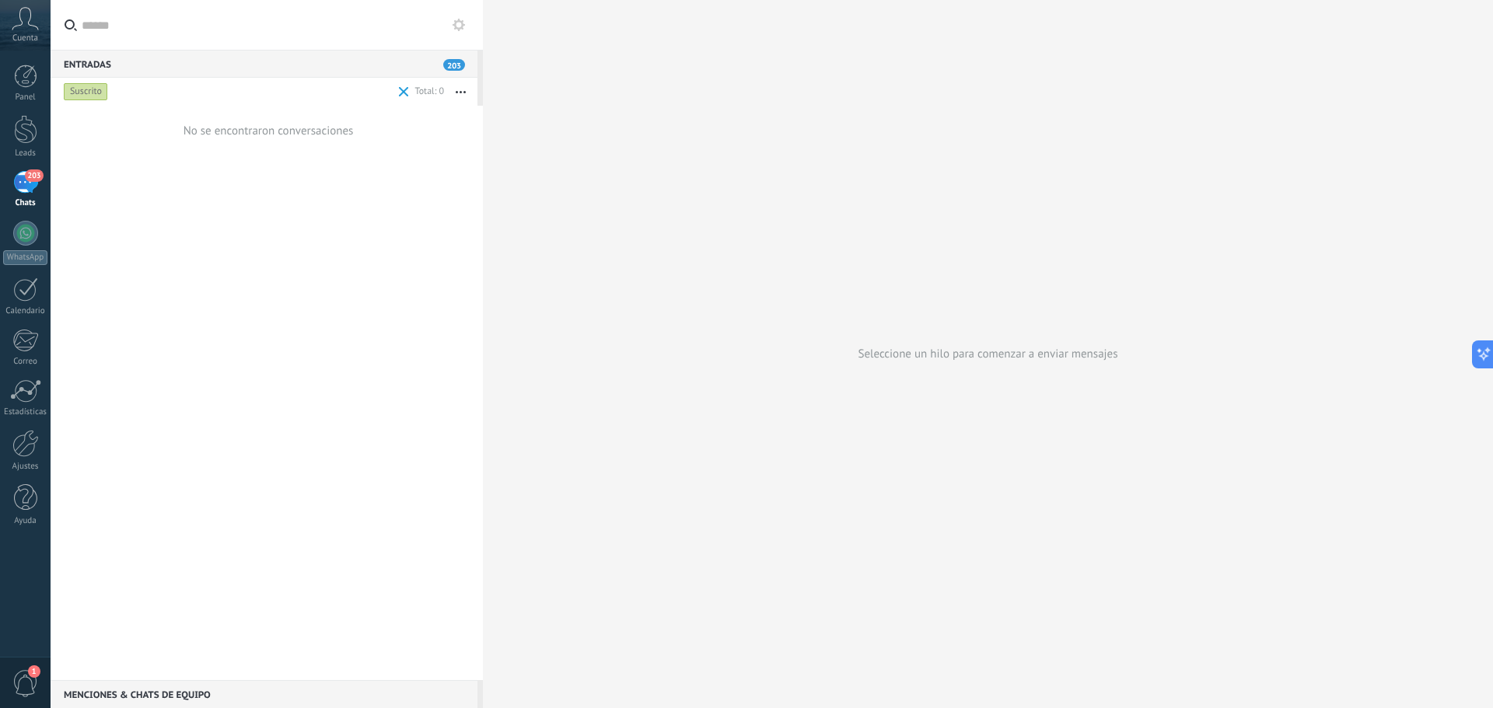
click at [86, 100] on div "Suscrito" at bounding box center [86, 91] width 44 height 19
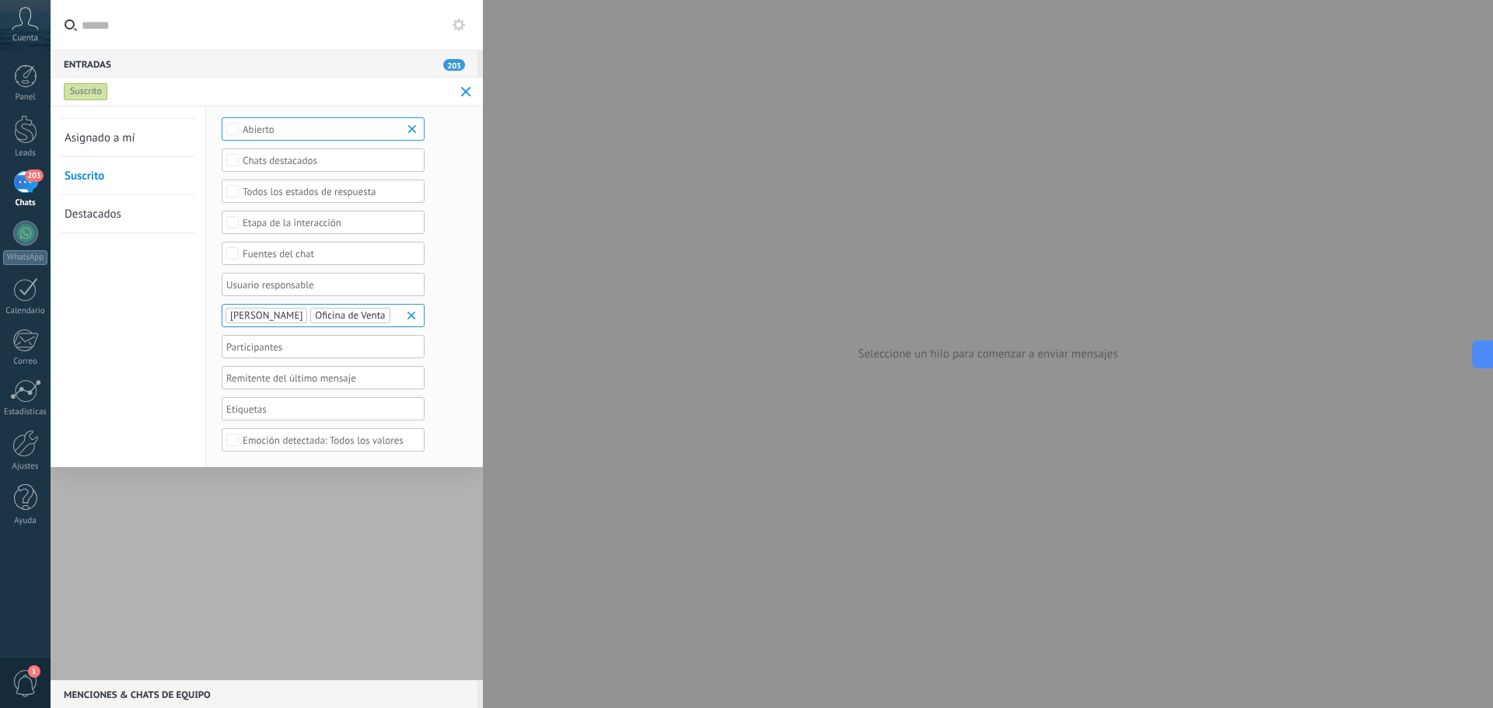
click at [412, 131] on b at bounding box center [414, 129] width 19 height 16
click at [273, 446] on button "Aplicar" at bounding box center [254, 443] width 65 height 30
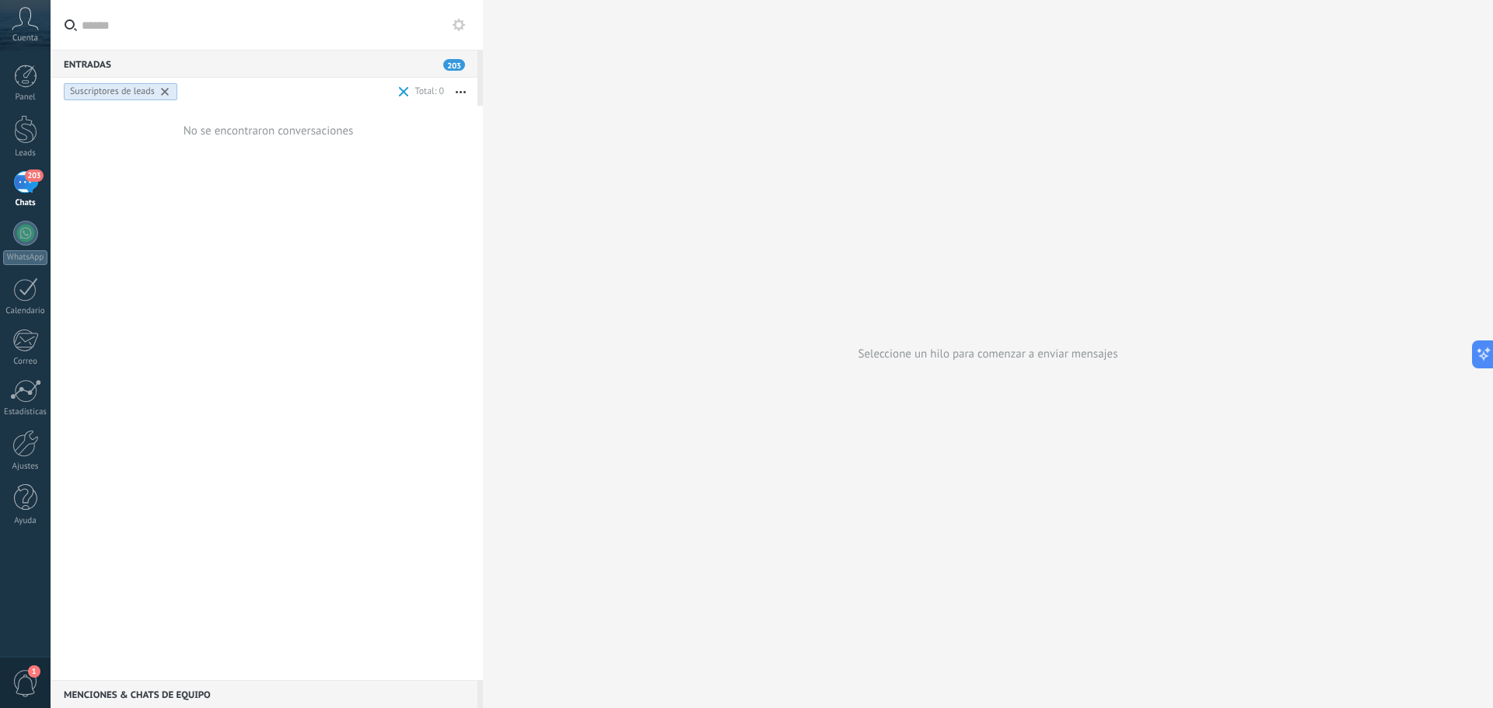
click at [407, 90] on span at bounding box center [404, 92] width 10 height 10
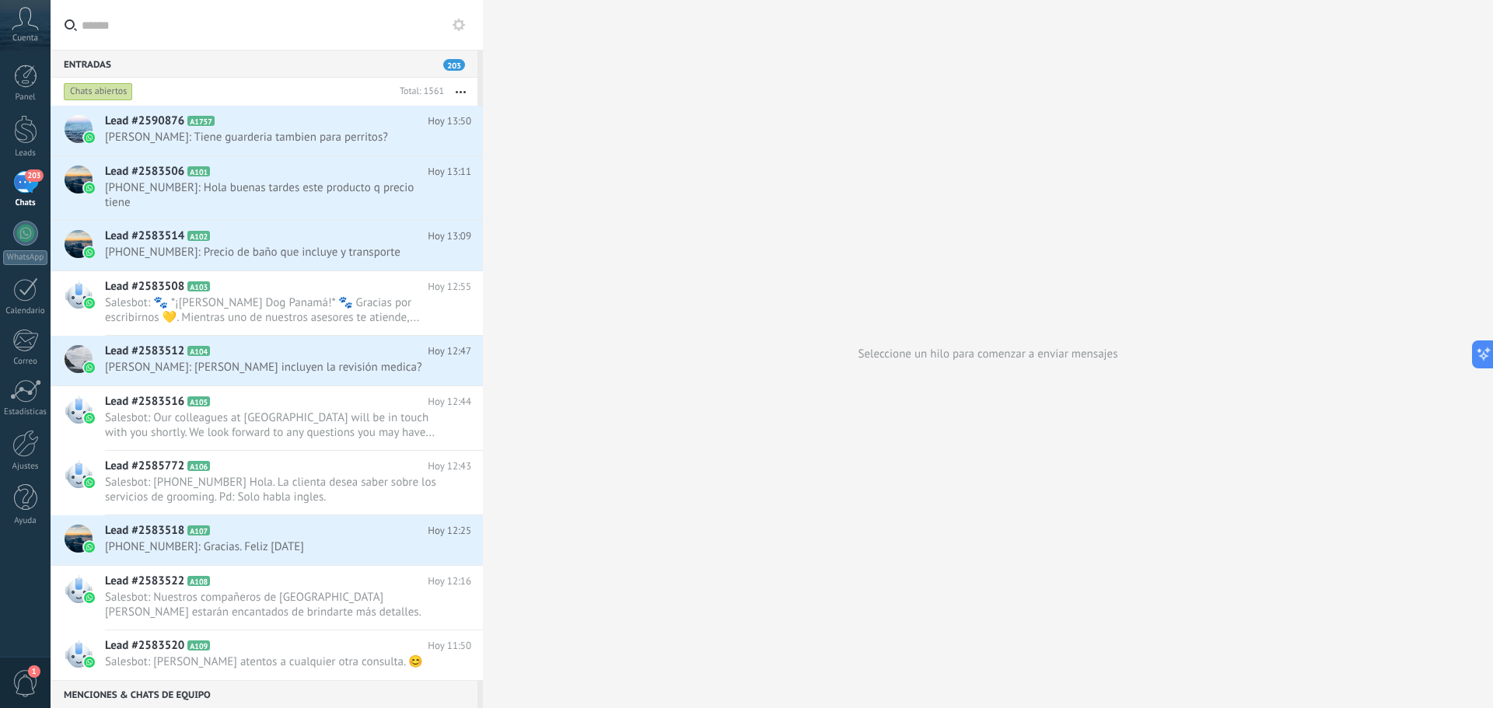
click at [453, 95] on button "button" at bounding box center [460, 92] width 33 height 28
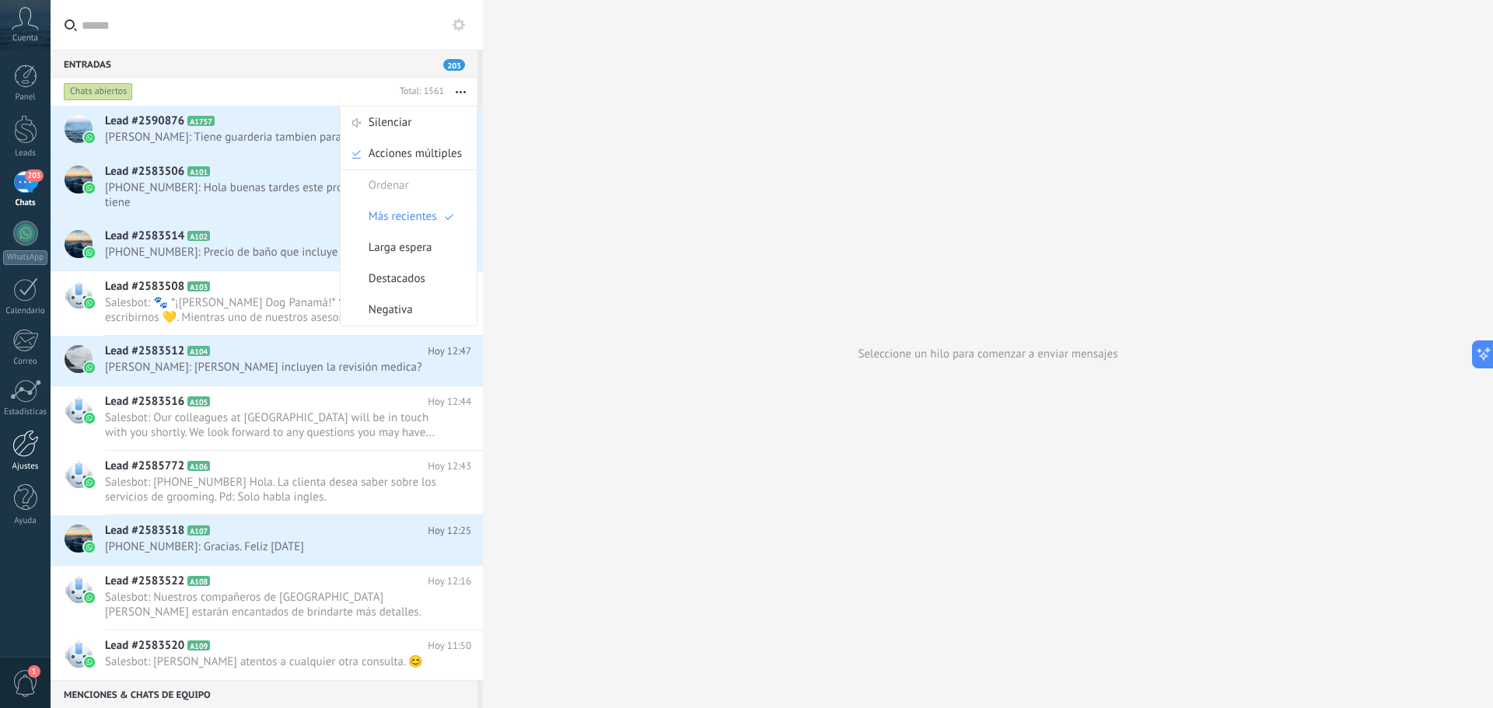
click at [40, 452] on link "Ajustes" at bounding box center [25, 451] width 51 height 42
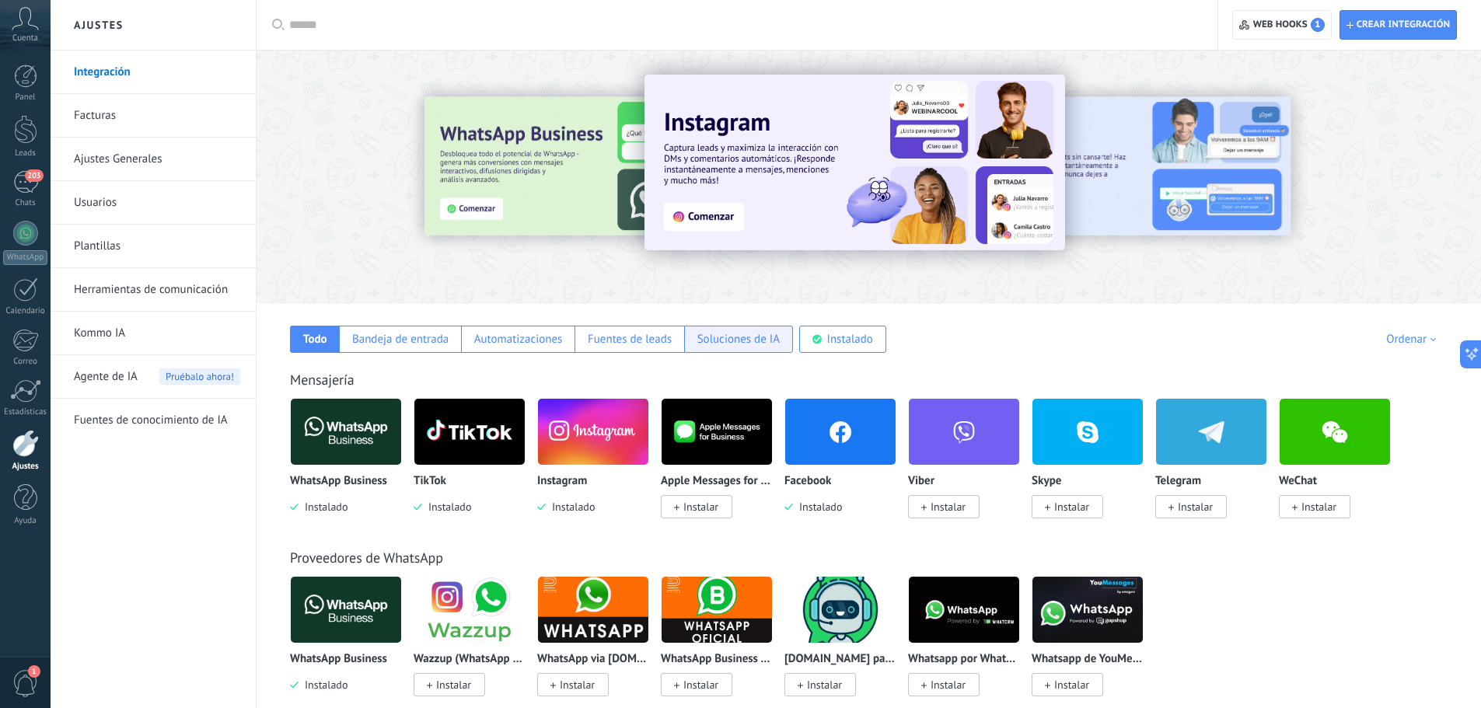
click at [760, 343] on div "Soluciones de IA" at bounding box center [739, 339] width 82 height 15
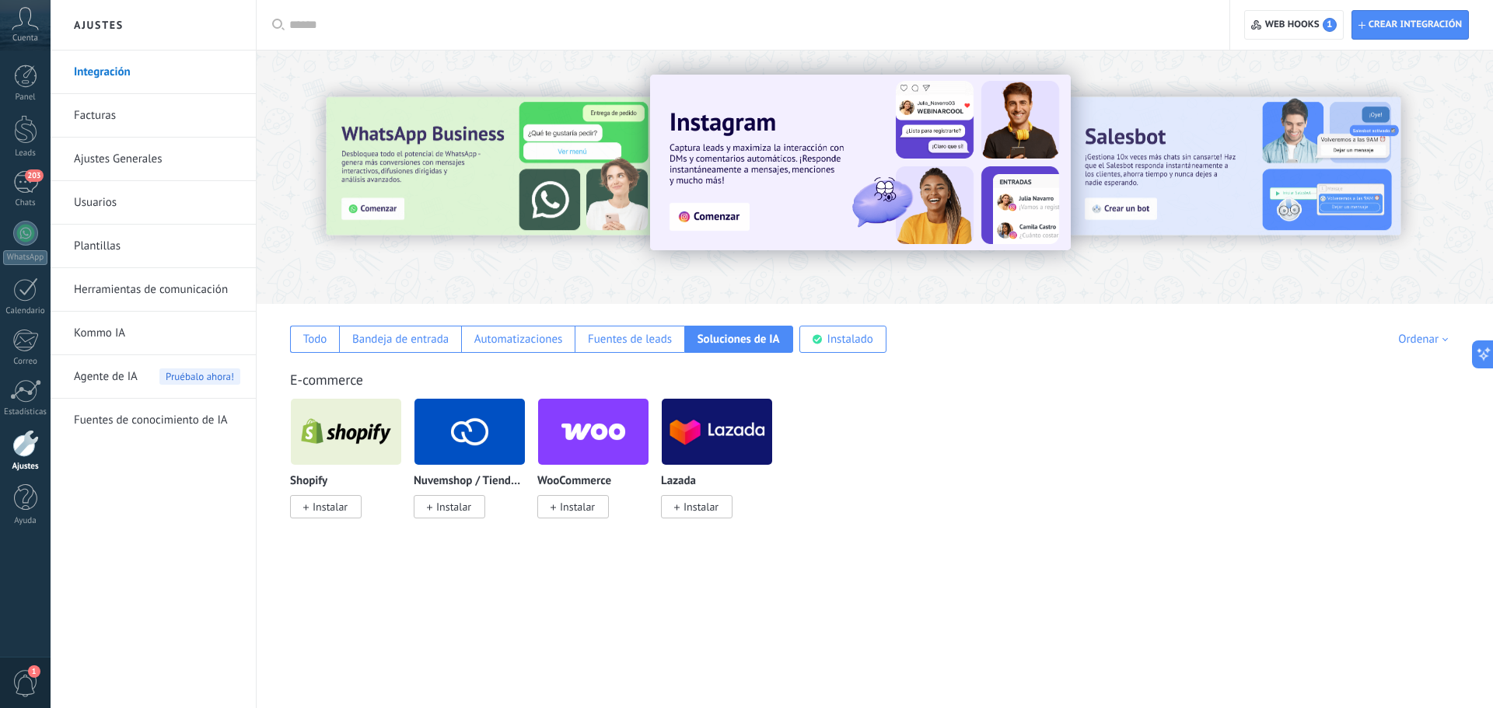
click at [344, 512] on span "Instalar" at bounding box center [330, 507] width 35 height 14
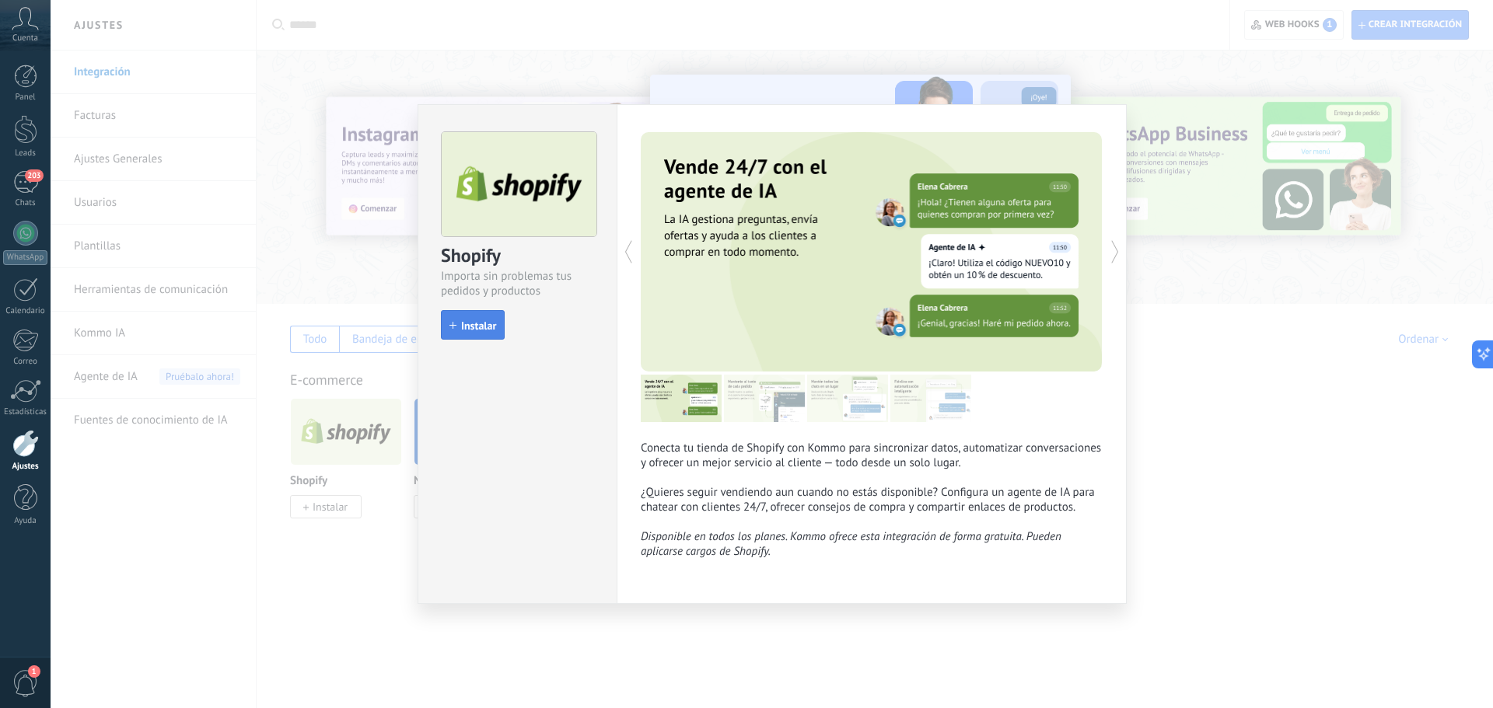
click at [489, 326] on span "Instalar" at bounding box center [478, 325] width 35 height 11
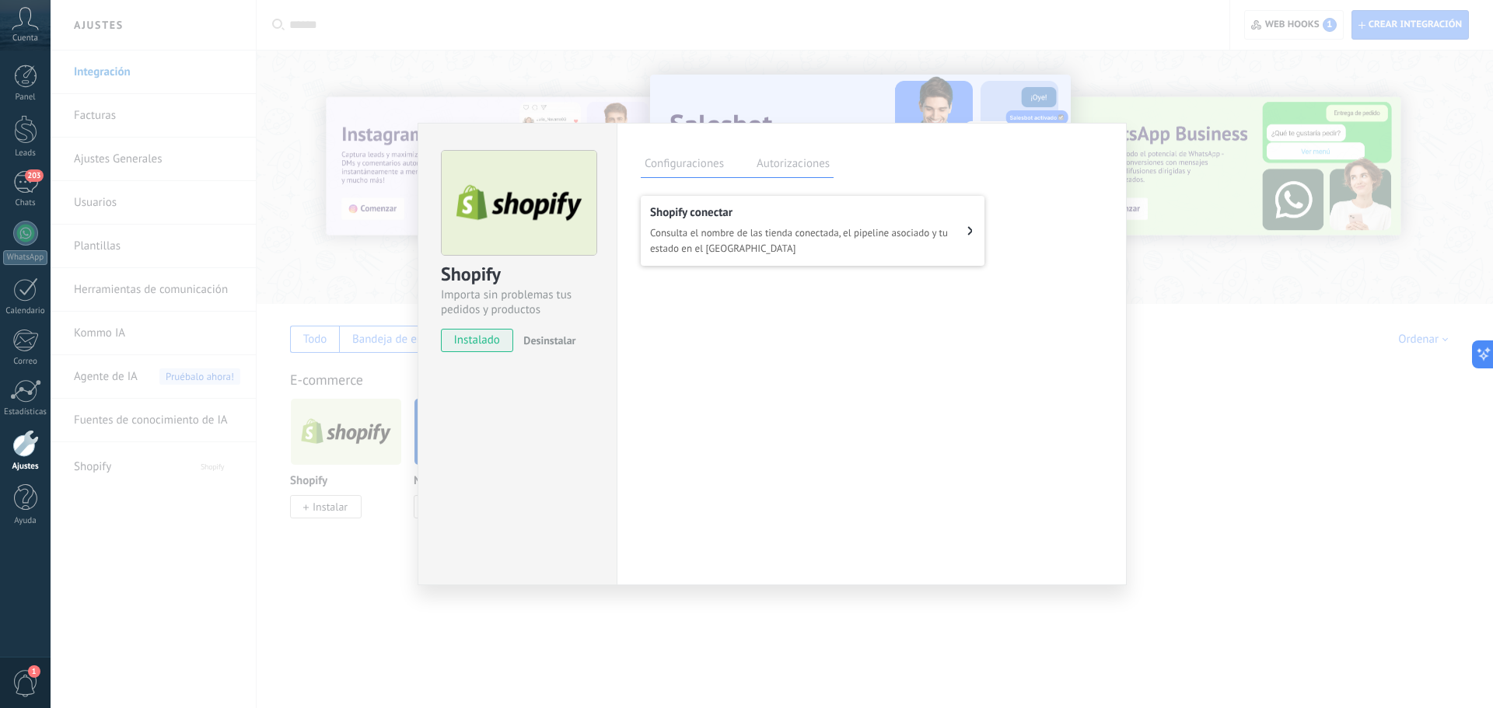
click at [832, 240] on span "Consulta el nombre de las tienda conectada, el pipeline asociado y tu estado en…" at bounding box center [808, 241] width 317 height 31
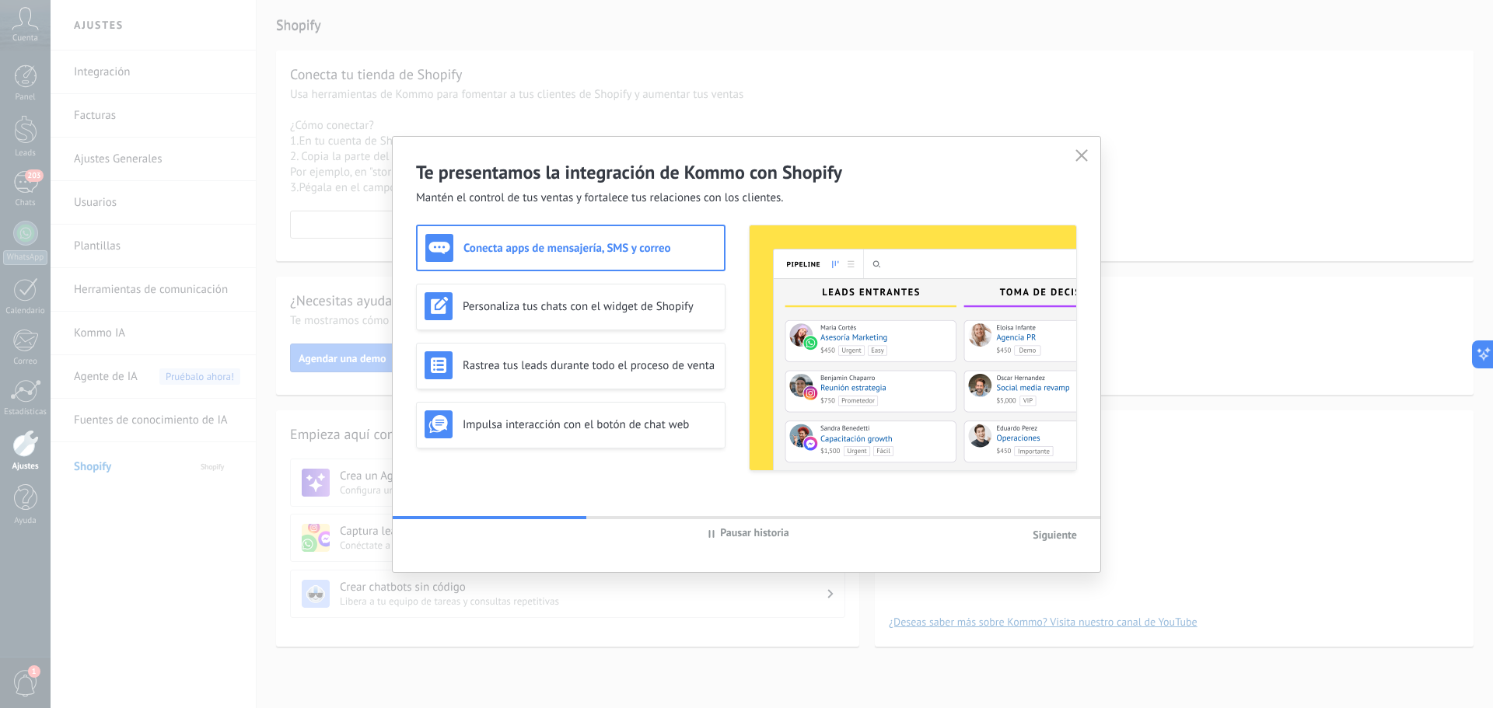
click at [1051, 543] on div "Pausar historia Siguiente" at bounding box center [747, 534] width 708 height 30
click at [1038, 538] on span "Siguiente" at bounding box center [1055, 535] width 44 height 14
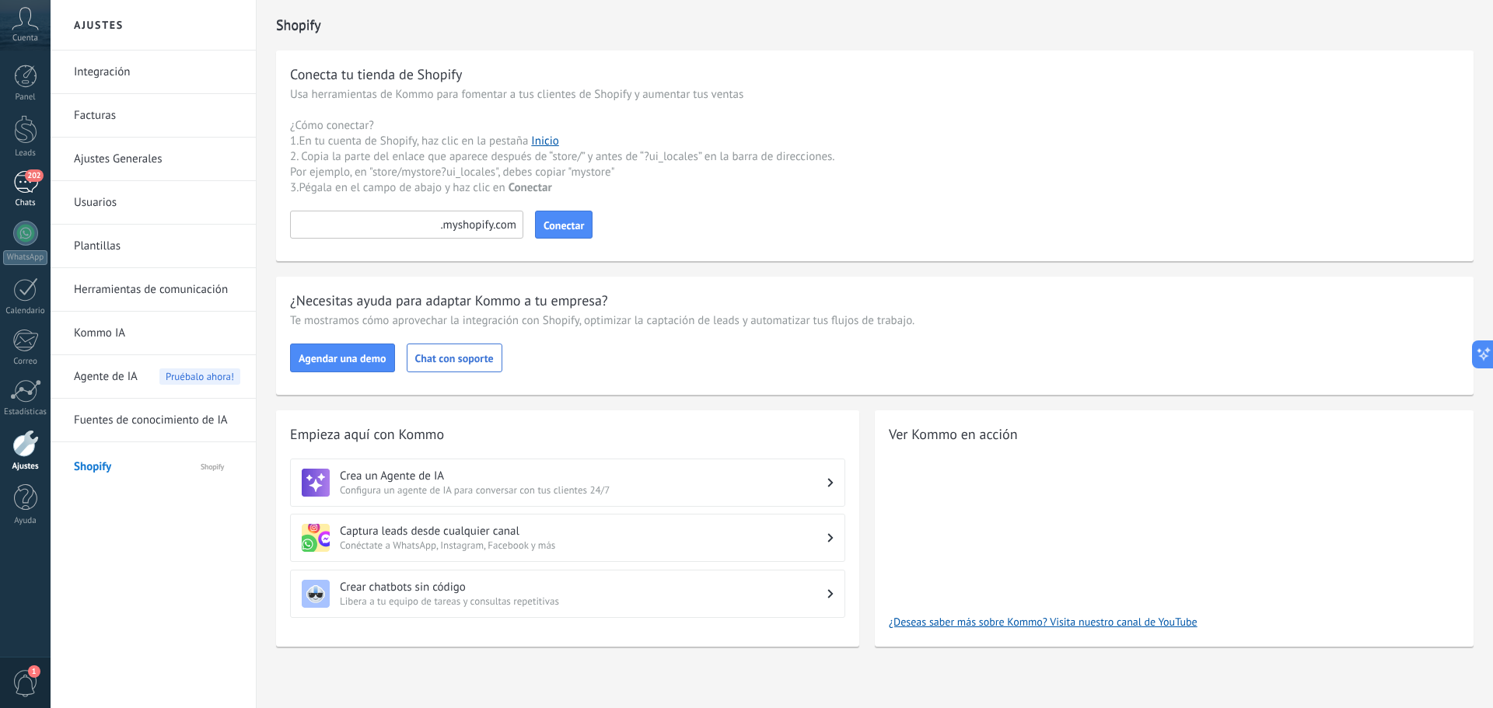
click at [30, 178] on span "202" at bounding box center [34, 176] width 18 height 12
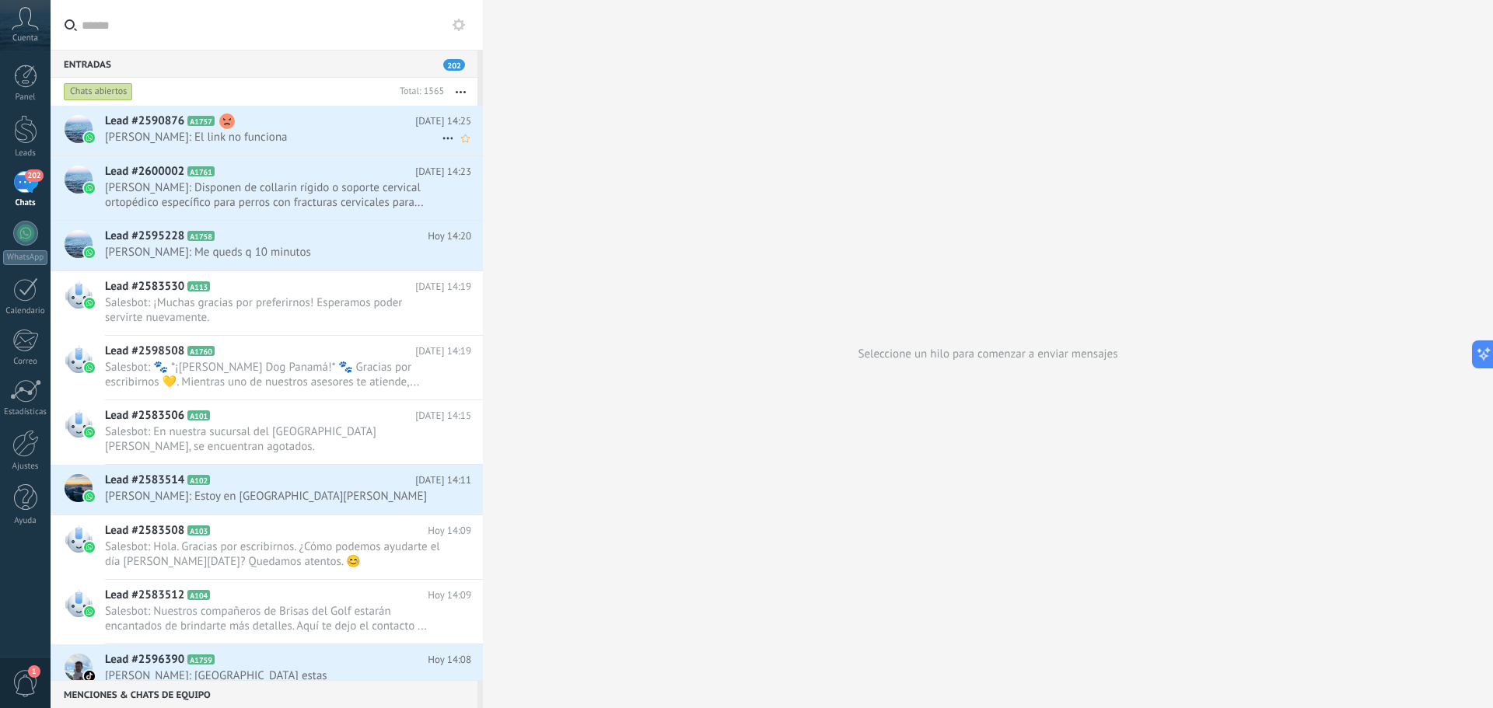
click at [226, 137] on span "Denis: El link no funciona" at bounding box center [273, 137] width 337 height 15
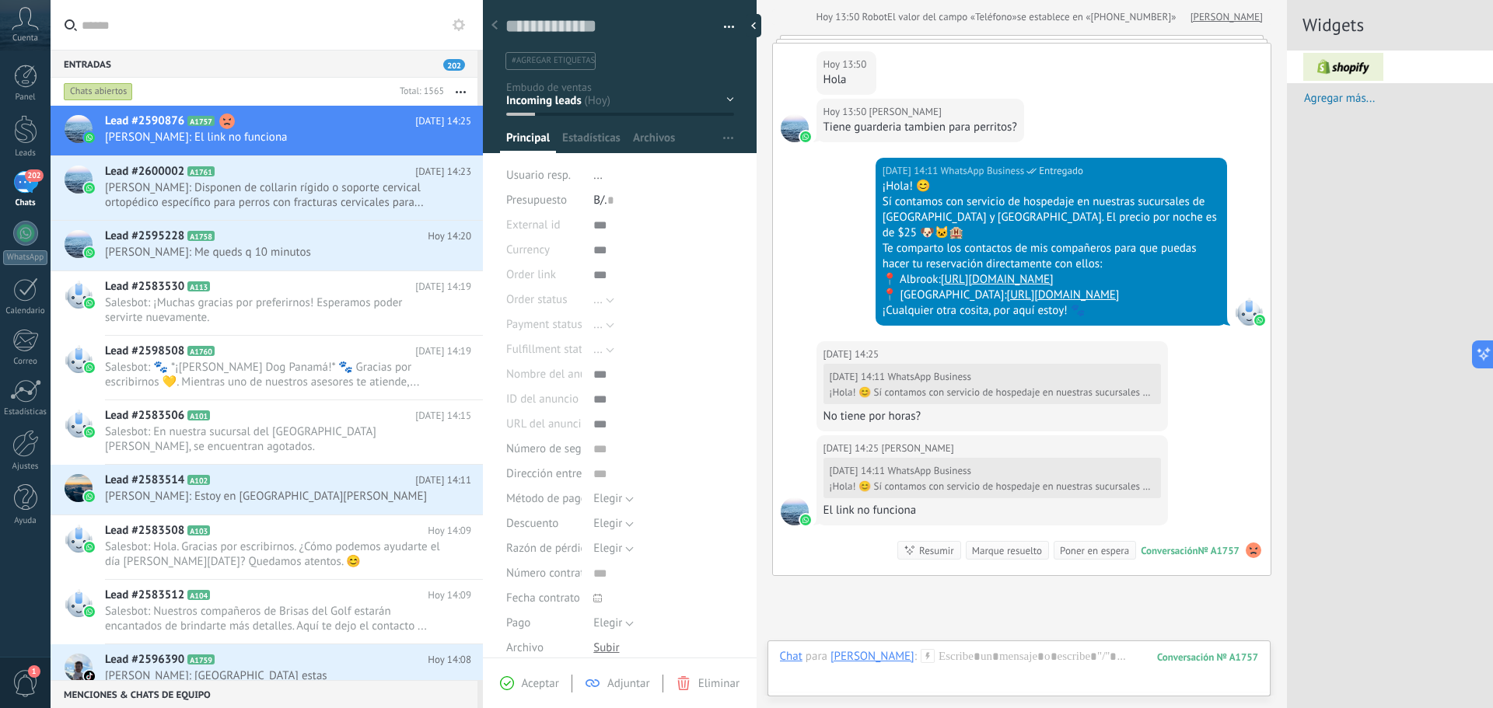
scroll to position [618, 0]
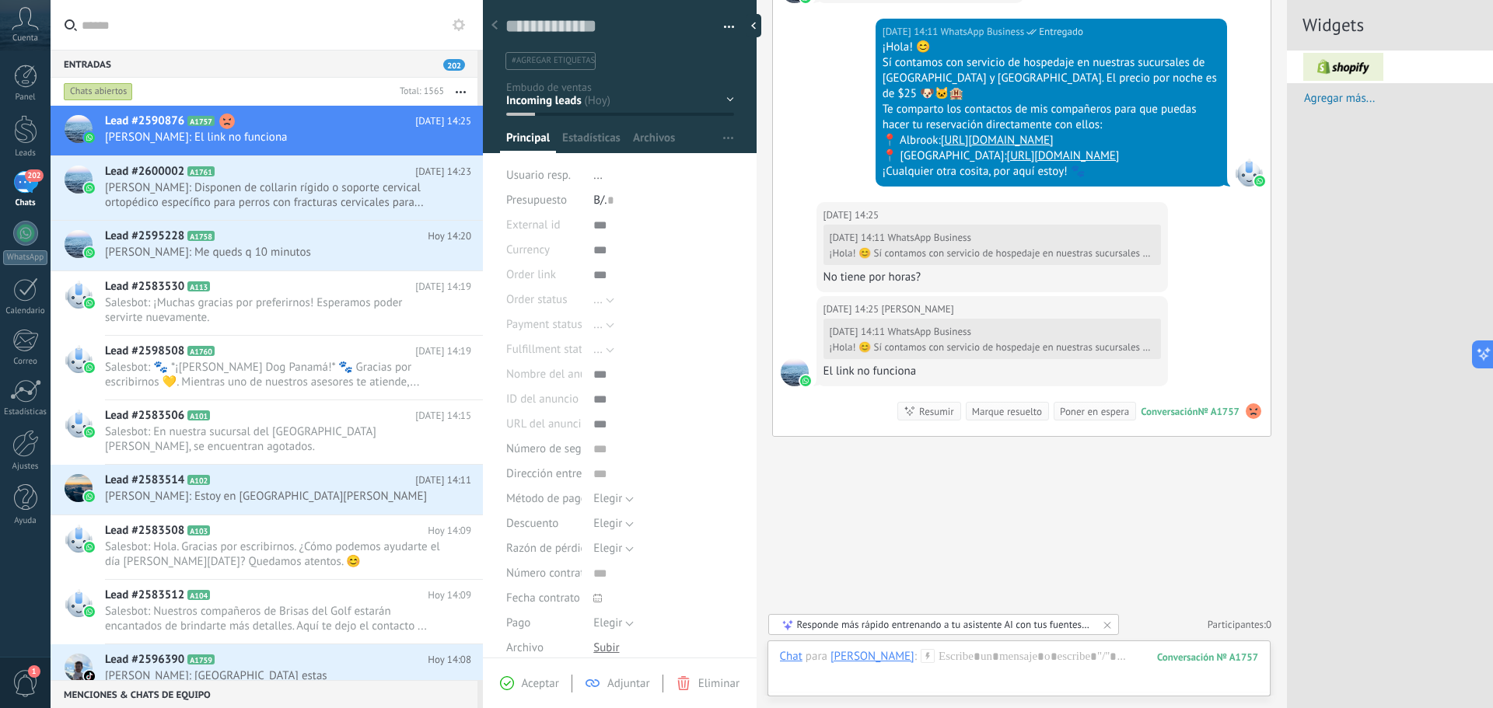
click at [1014, 348] on div "¡Hola! 😊 Sí contamos con servicio de hospedaje en nuestras sucursales de Villa …" at bounding box center [990, 347] width 321 height 12
click at [1247, 418] on use at bounding box center [1254, 412] width 16 height 16
click at [800, 133] on div "Hoy 14:11 WhatsApp Business Entregado ¡Hola! 😊 Sí contamos con servicio de hosp…" at bounding box center [1022, 111] width 498 height 184
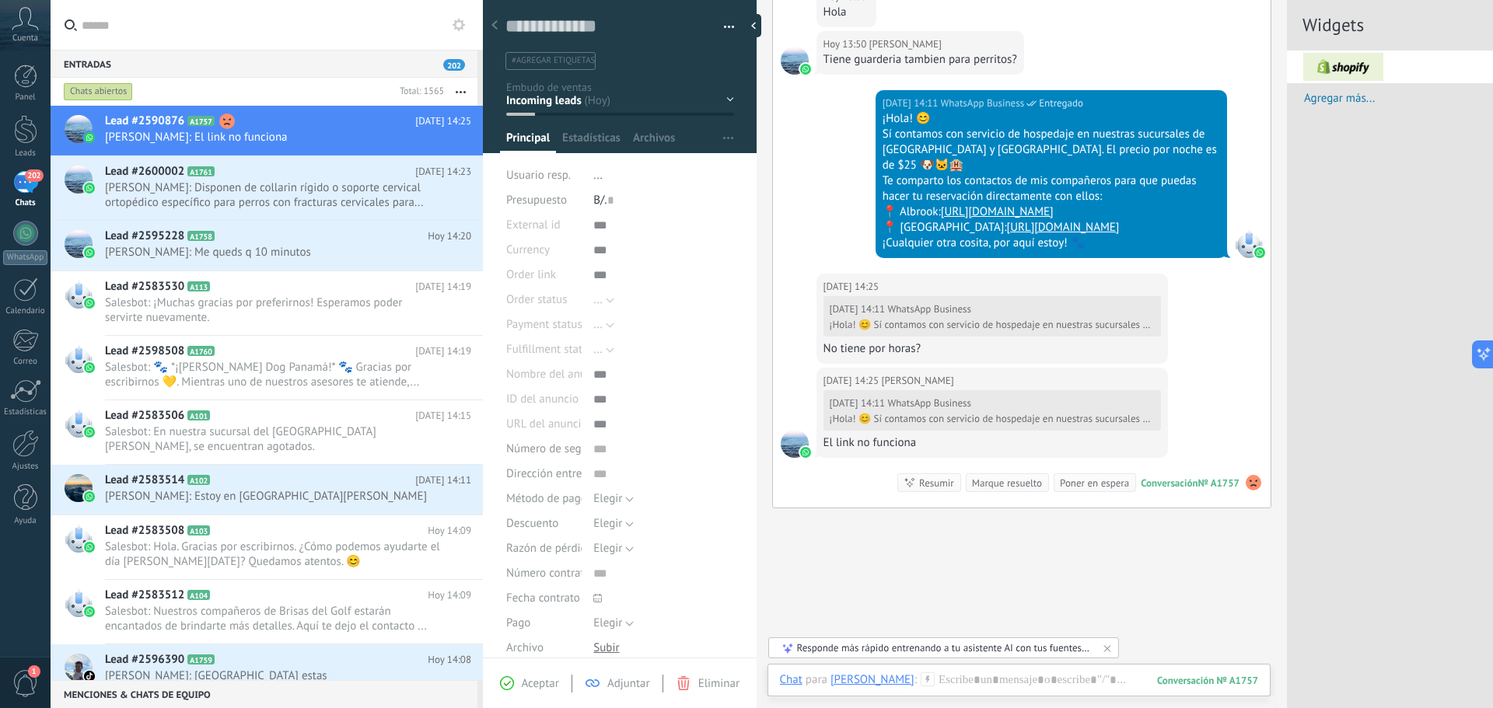
scroll to position [463, 0]
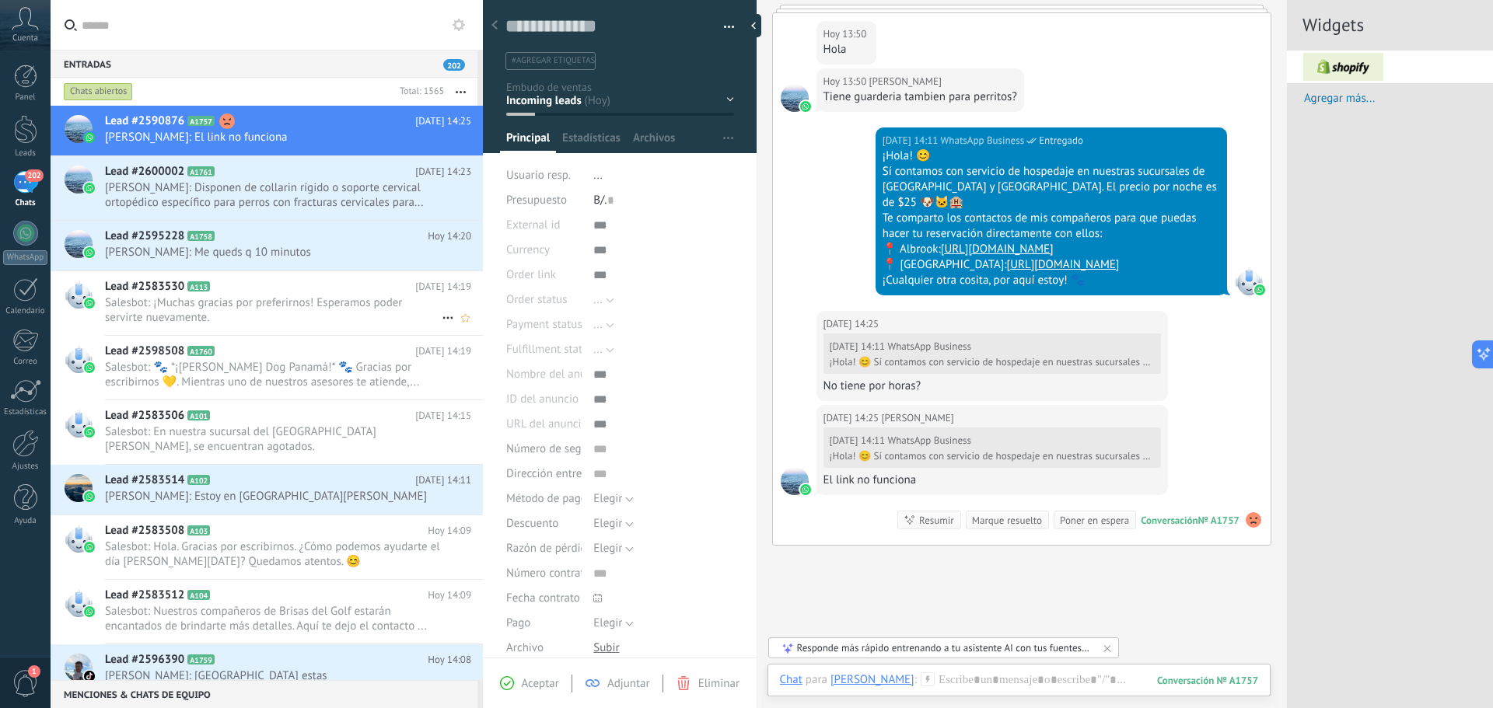
click at [268, 307] on span "Salesbot: ¡Muchas gracias por preferirnos! Esperamos poder servirte nuevamente." at bounding box center [273, 311] width 337 height 30
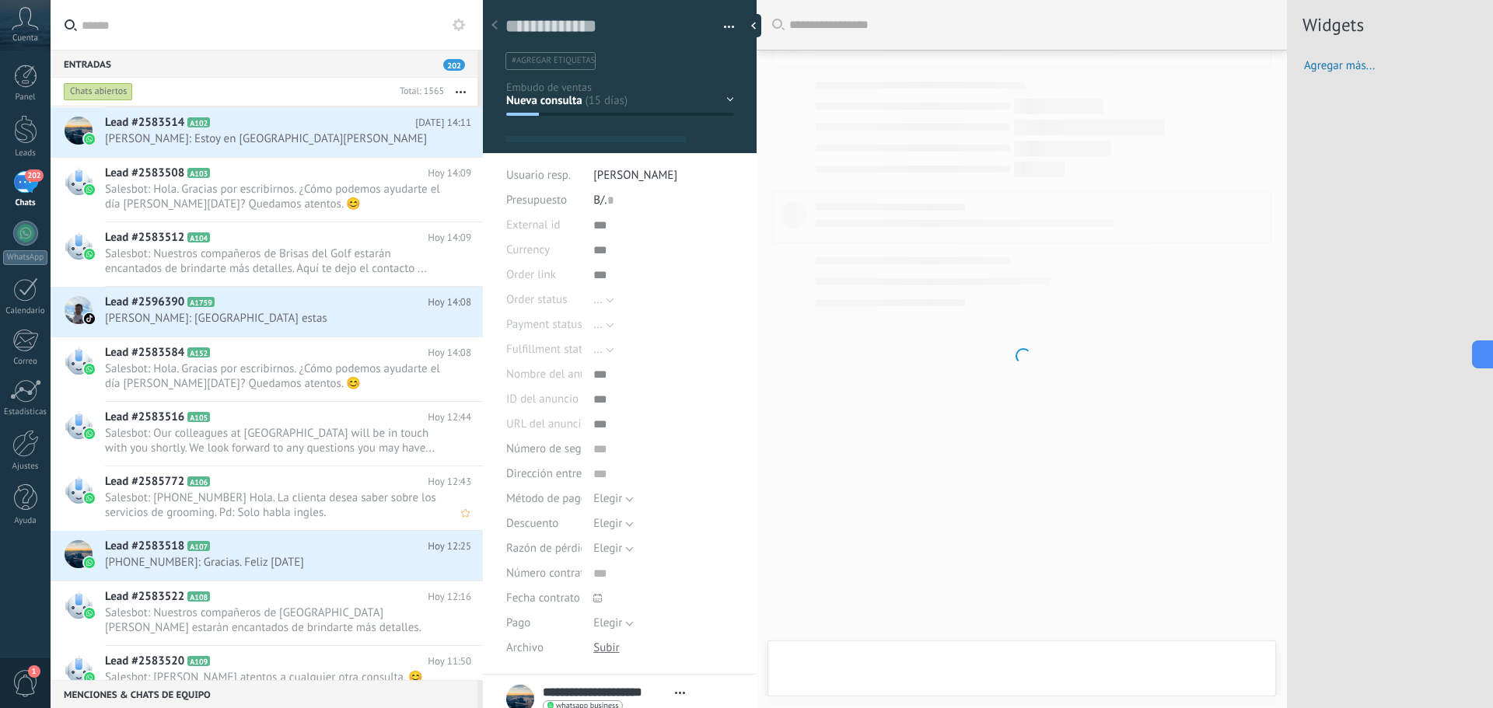
scroll to position [467, 0]
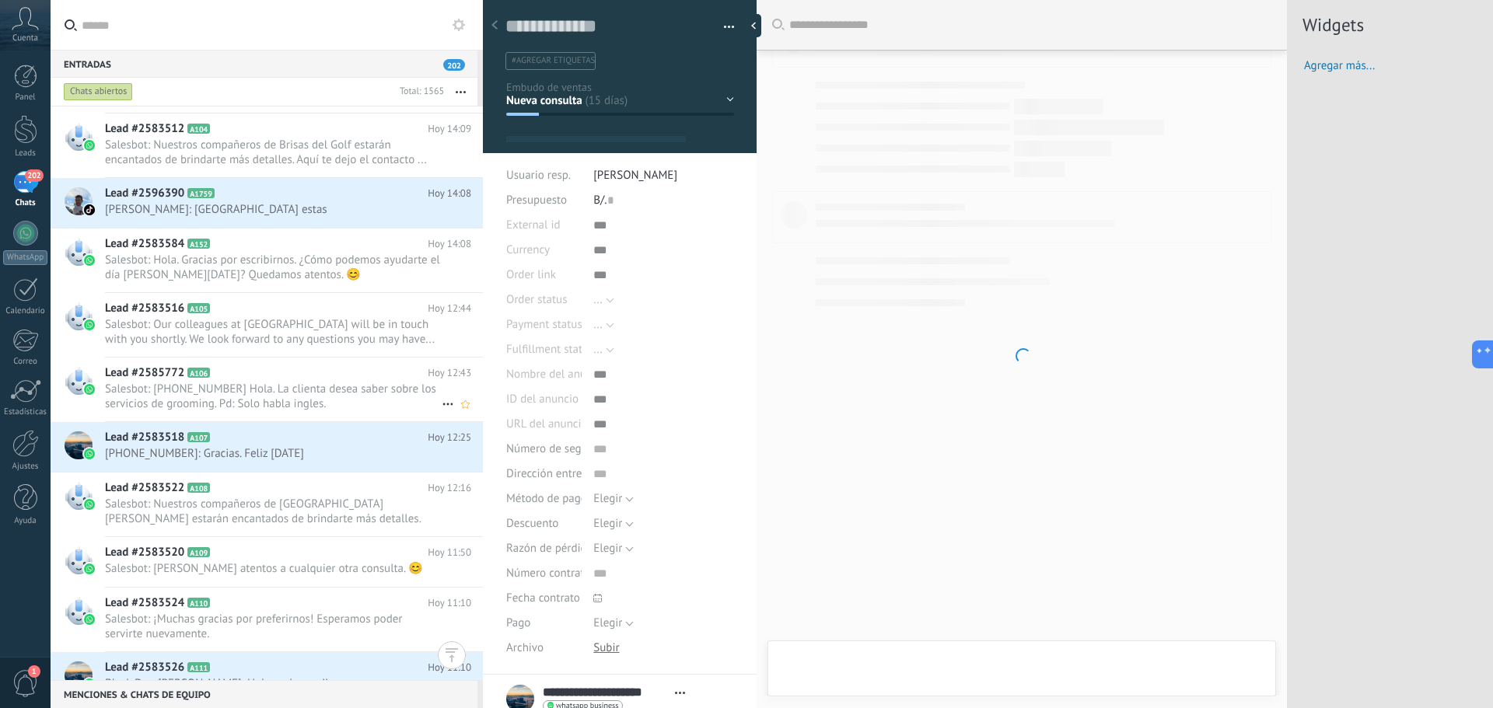
type textarea "**********"
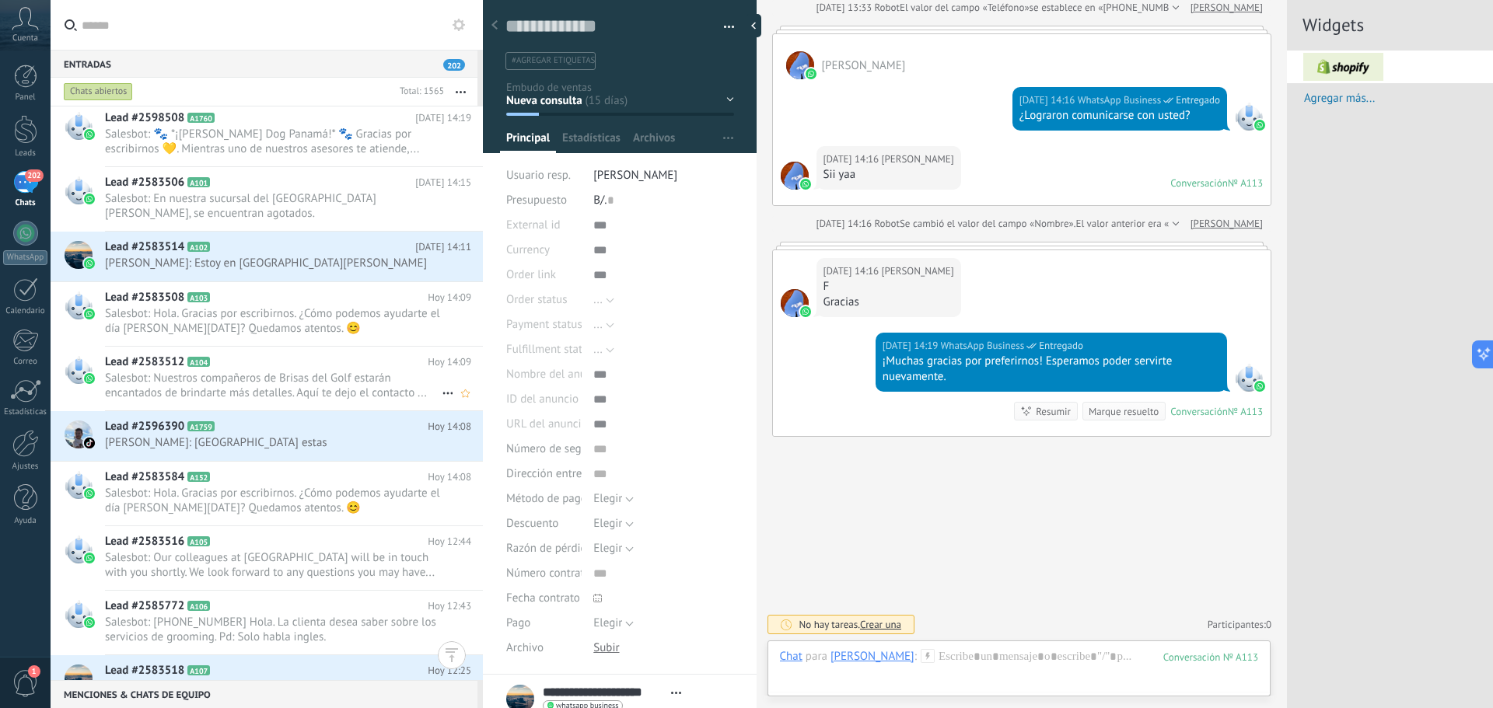
scroll to position [0, 0]
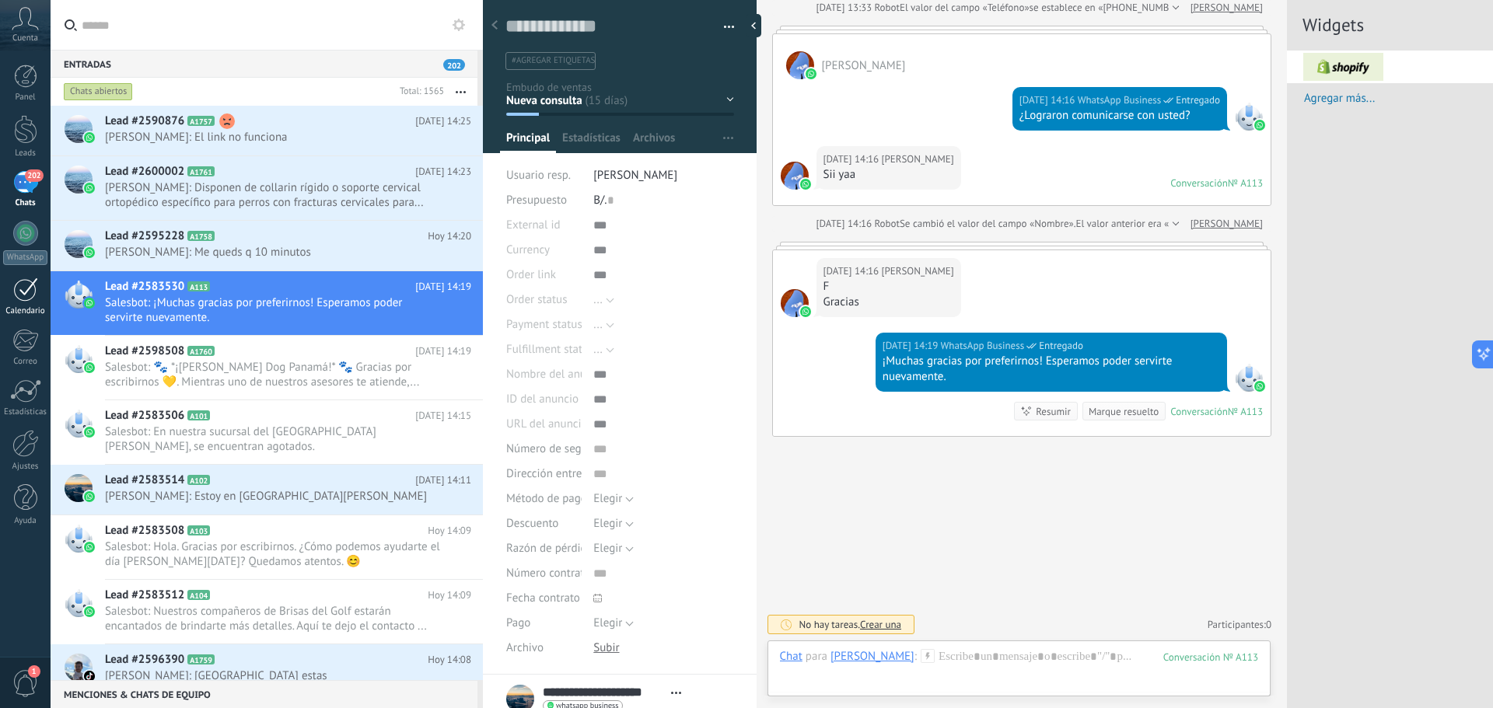
click at [17, 289] on div at bounding box center [25, 290] width 25 height 24
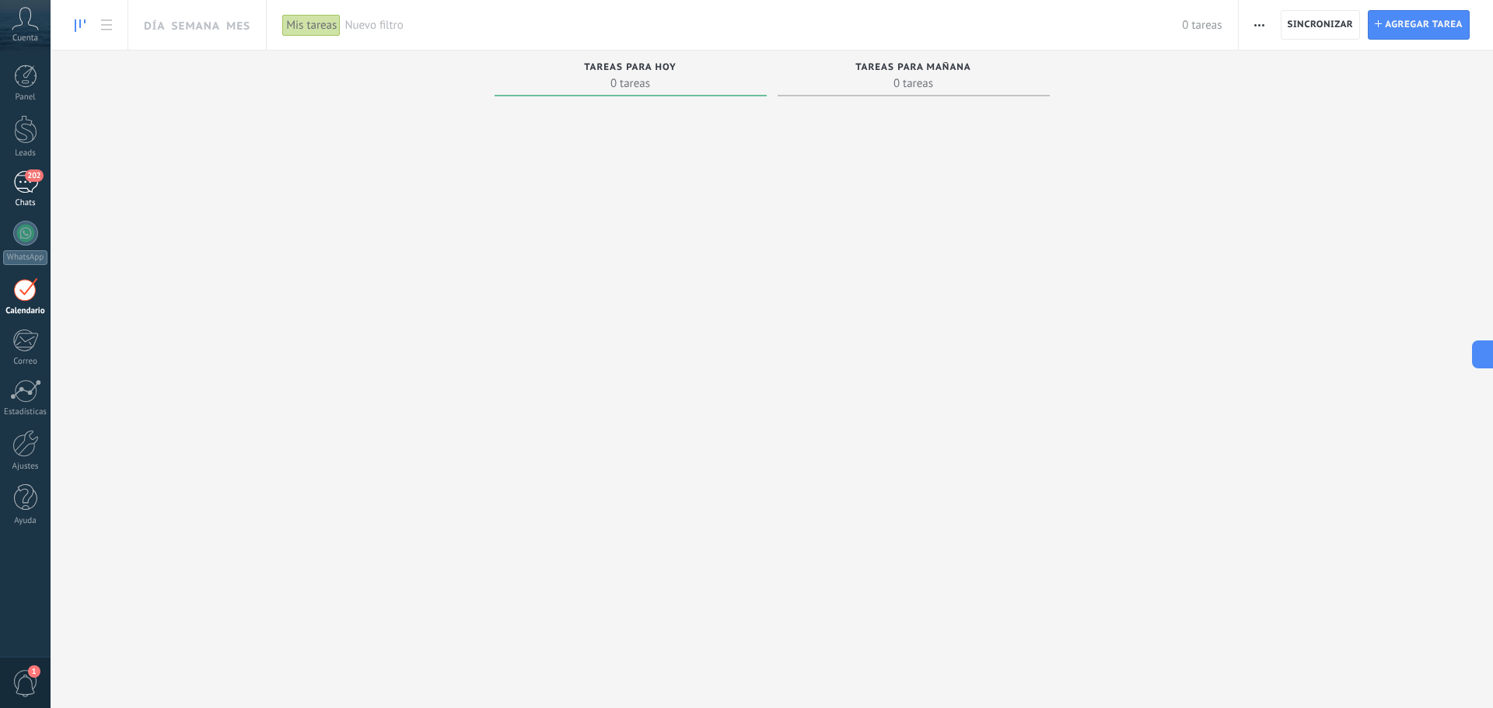
click at [30, 172] on span "202" at bounding box center [34, 176] width 18 height 12
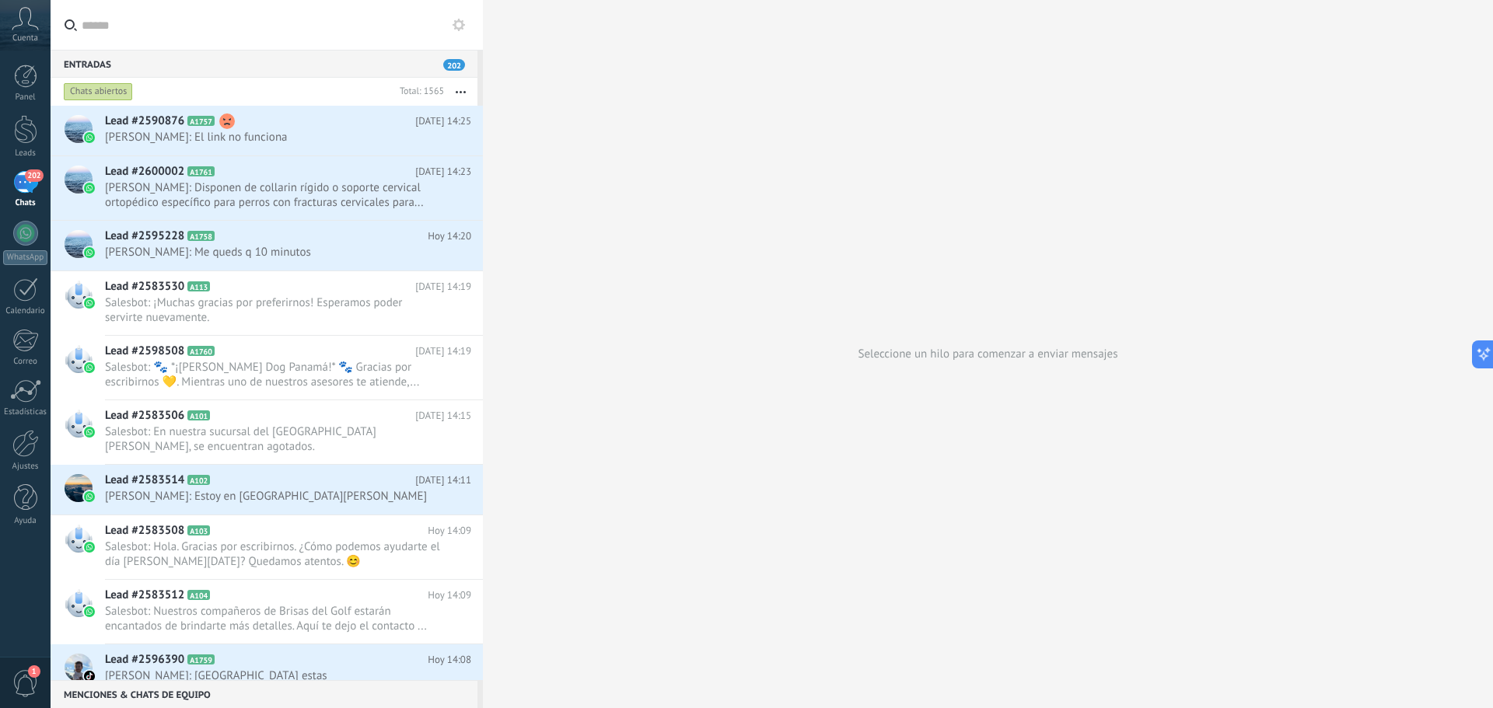
click at [30, 172] on span "202" at bounding box center [34, 176] width 18 height 12
